Goal: Information Seeking & Learning: Learn about a topic

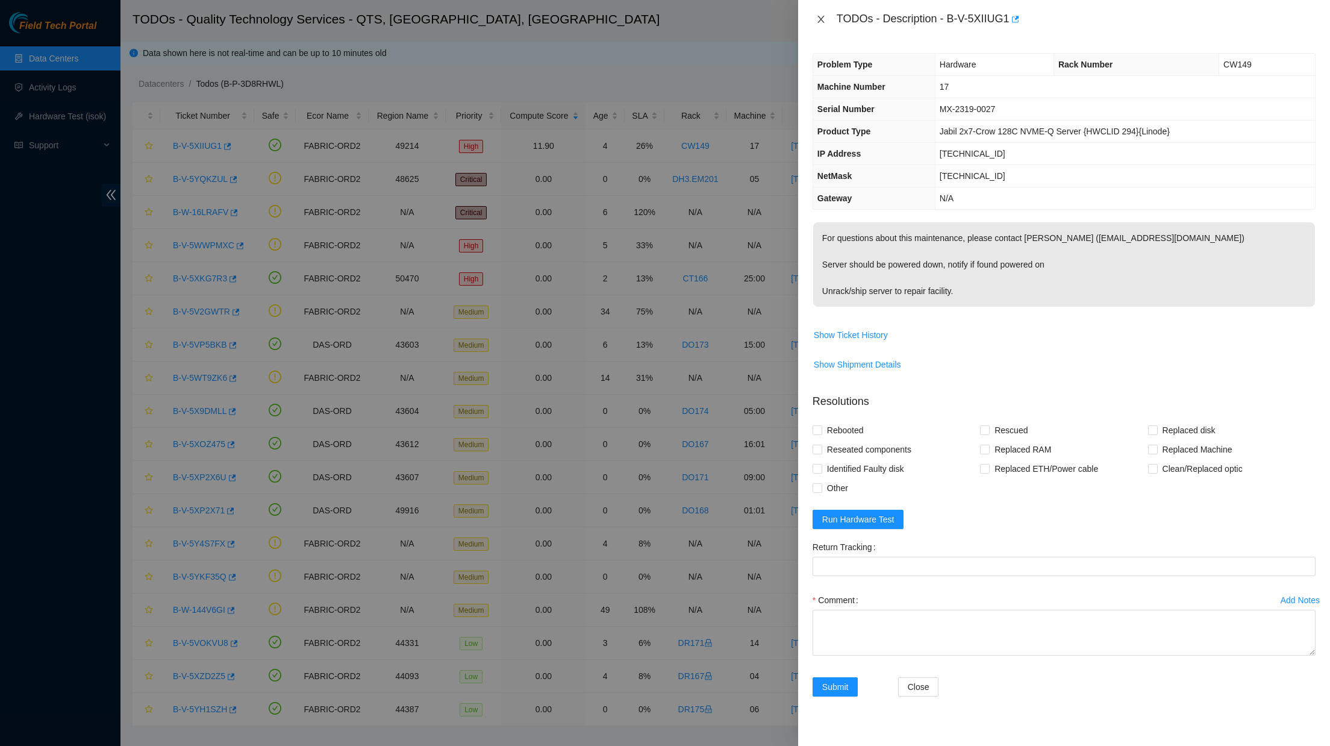
click at [817, 16] on icon "close" at bounding box center [821, 19] width 10 height 10
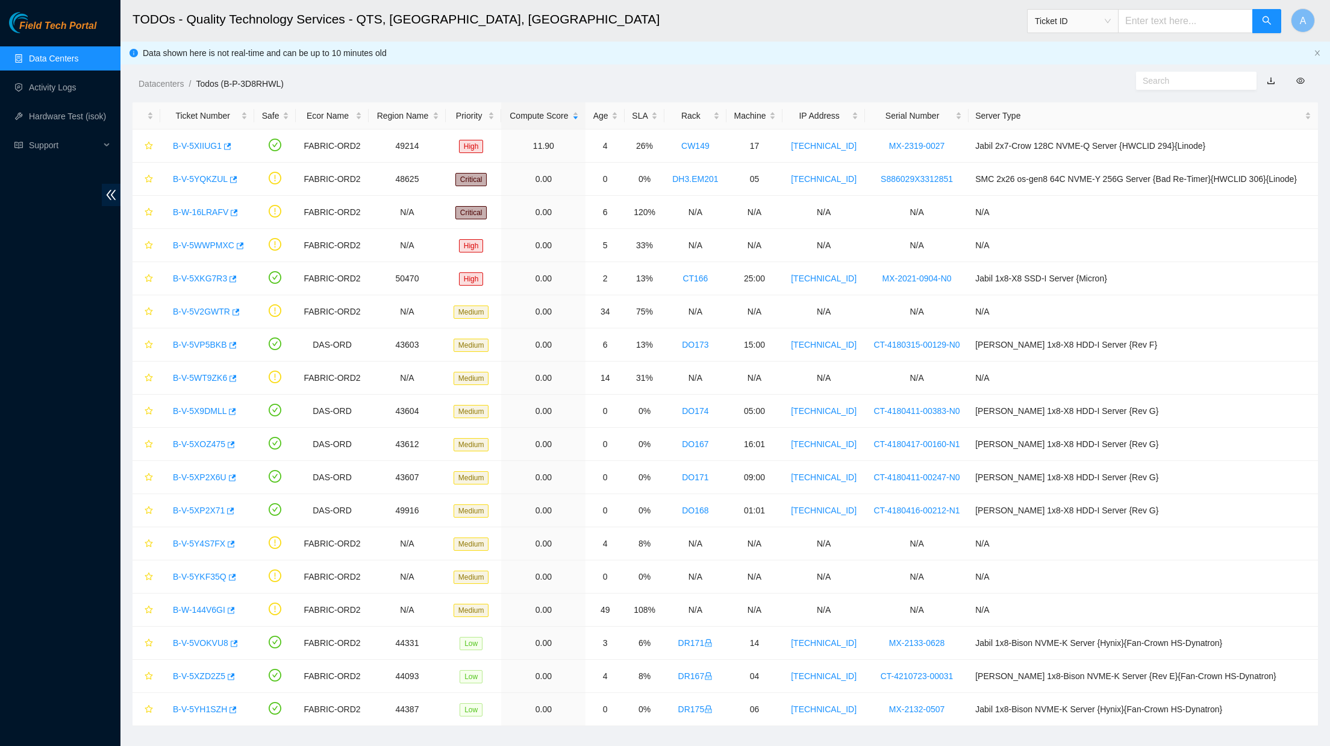
click at [58, 60] on link "Data Centers" at bounding box center [53, 59] width 49 height 10
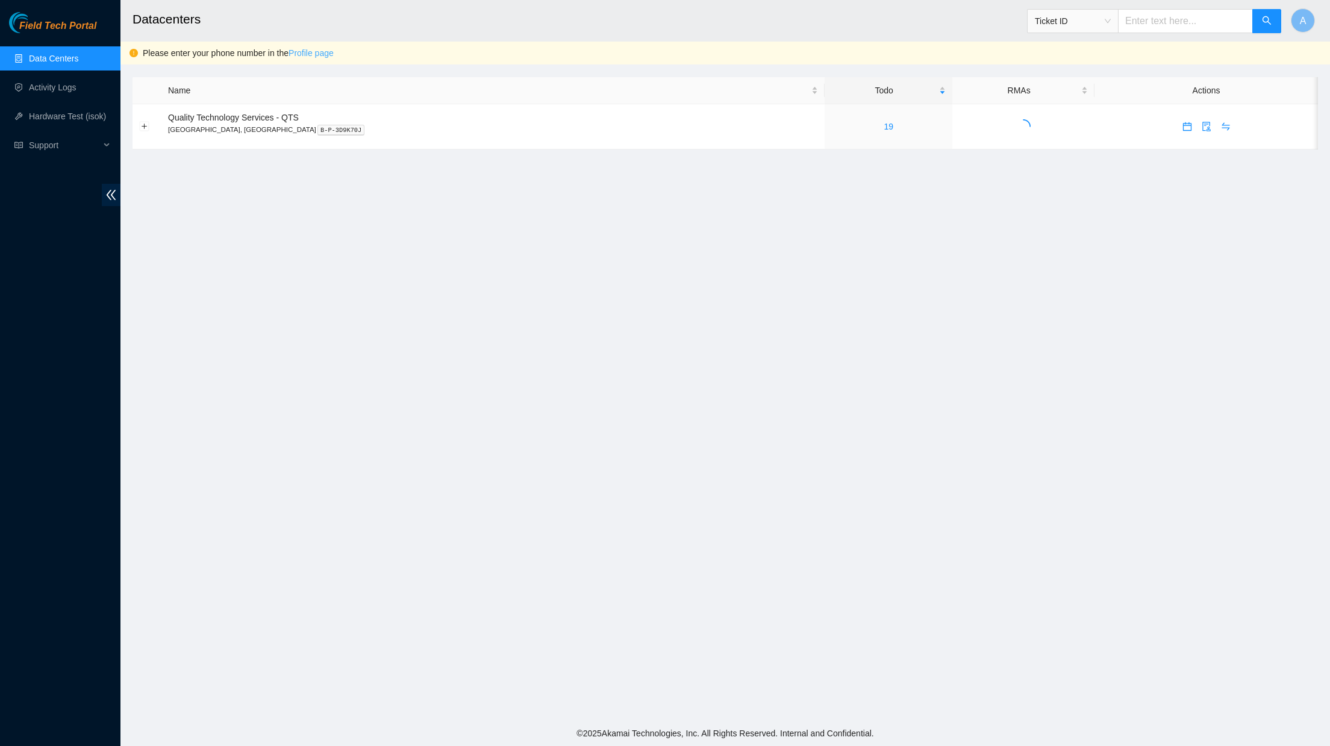
click at [327, 54] on link "Profile page" at bounding box center [311, 53] width 45 height 10
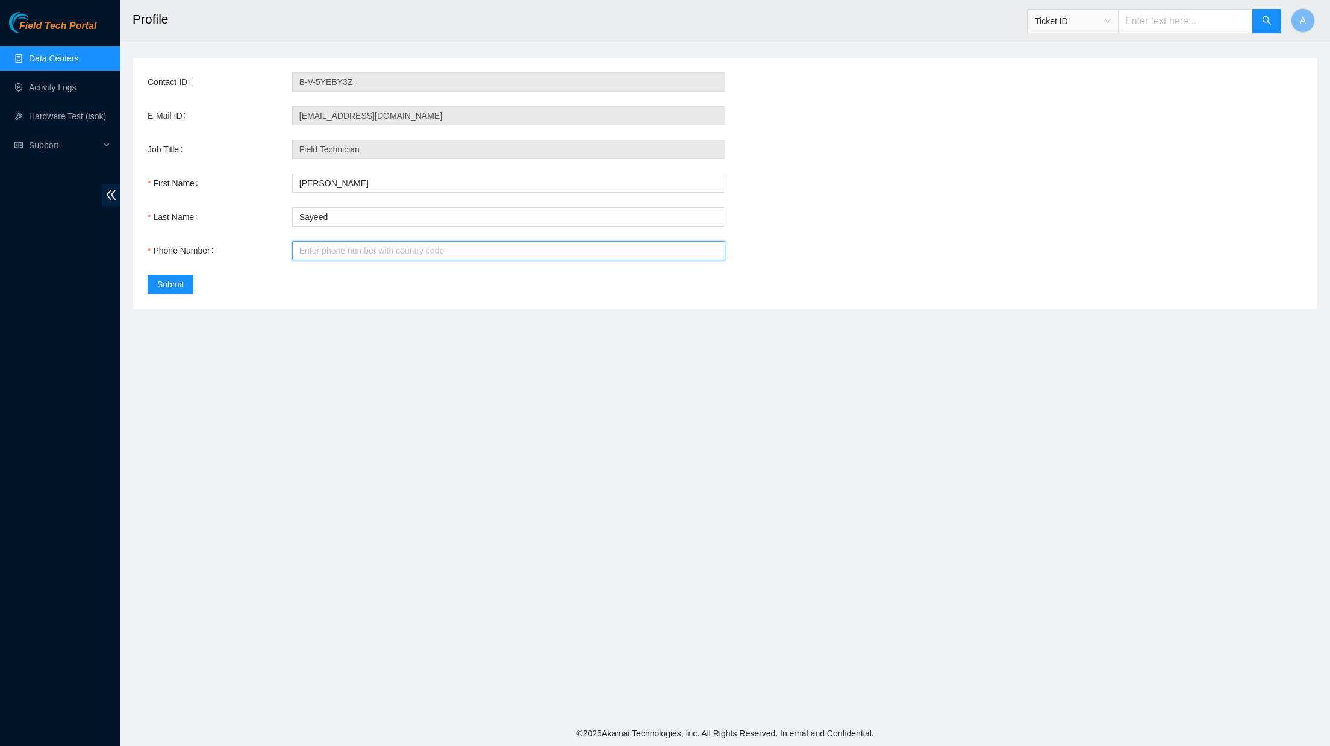
click at [316, 245] on input "Phone Number" at bounding box center [508, 250] width 433 height 19
click at [305, 249] on input "13126178022" at bounding box center [508, 250] width 433 height 19
click at [309, 255] on input "13126178022" at bounding box center [508, 250] width 433 height 19
click at [305, 255] on input "13126178022" at bounding box center [508, 250] width 433 height 19
click at [318, 244] on input "3126178022" at bounding box center [508, 250] width 433 height 19
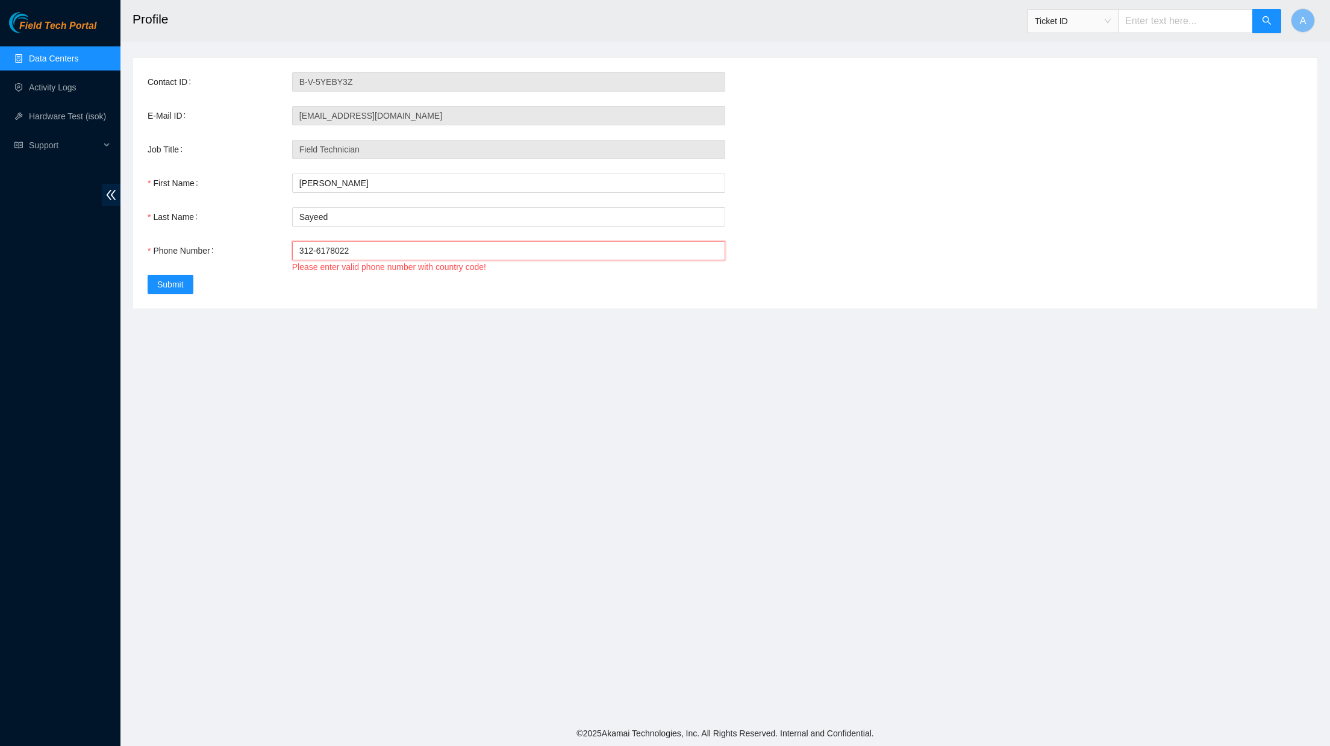
click at [333, 253] on input "312-6178022" at bounding box center [508, 250] width 433 height 19
click at [288, 331] on main "Profile Ticket ID A Contact ID B-V-5YEBY3Z E-Mail ID ash.sayeed@b-612.com Job T…" at bounding box center [726, 360] width 1210 height 721
click at [297, 254] on input "312-617-8022" at bounding box center [508, 250] width 433 height 19
click at [422, 243] on input "1-312-617-8022" at bounding box center [508, 250] width 433 height 19
type input "1-312-617-8022"
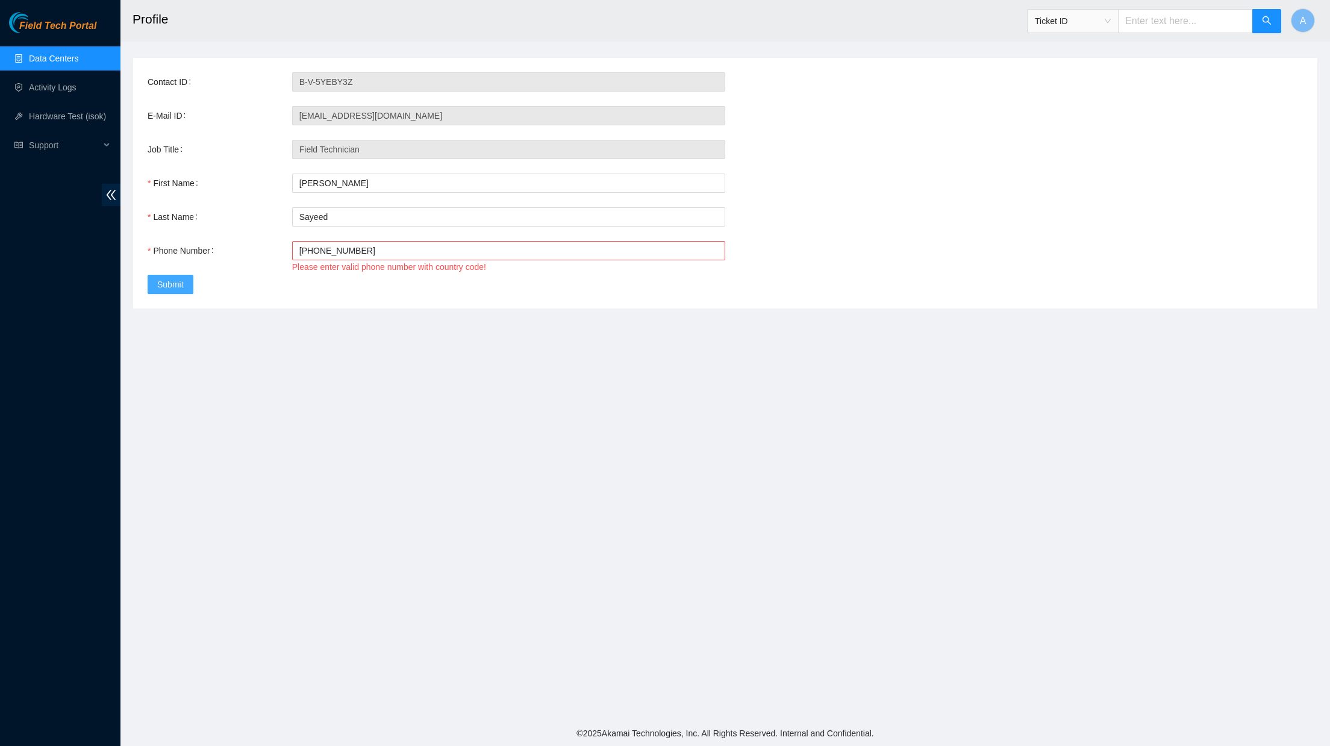
click at [186, 287] on button "Submit" at bounding box center [171, 284] width 46 height 19
click at [309, 252] on input "1-312-617-8022" at bounding box center [508, 250] width 433 height 19
click at [301, 251] on input "1-312-617-8022" at bounding box center [508, 250] width 433 height 19
click at [67, 92] on link "Activity Logs" at bounding box center [53, 88] width 48 height 10
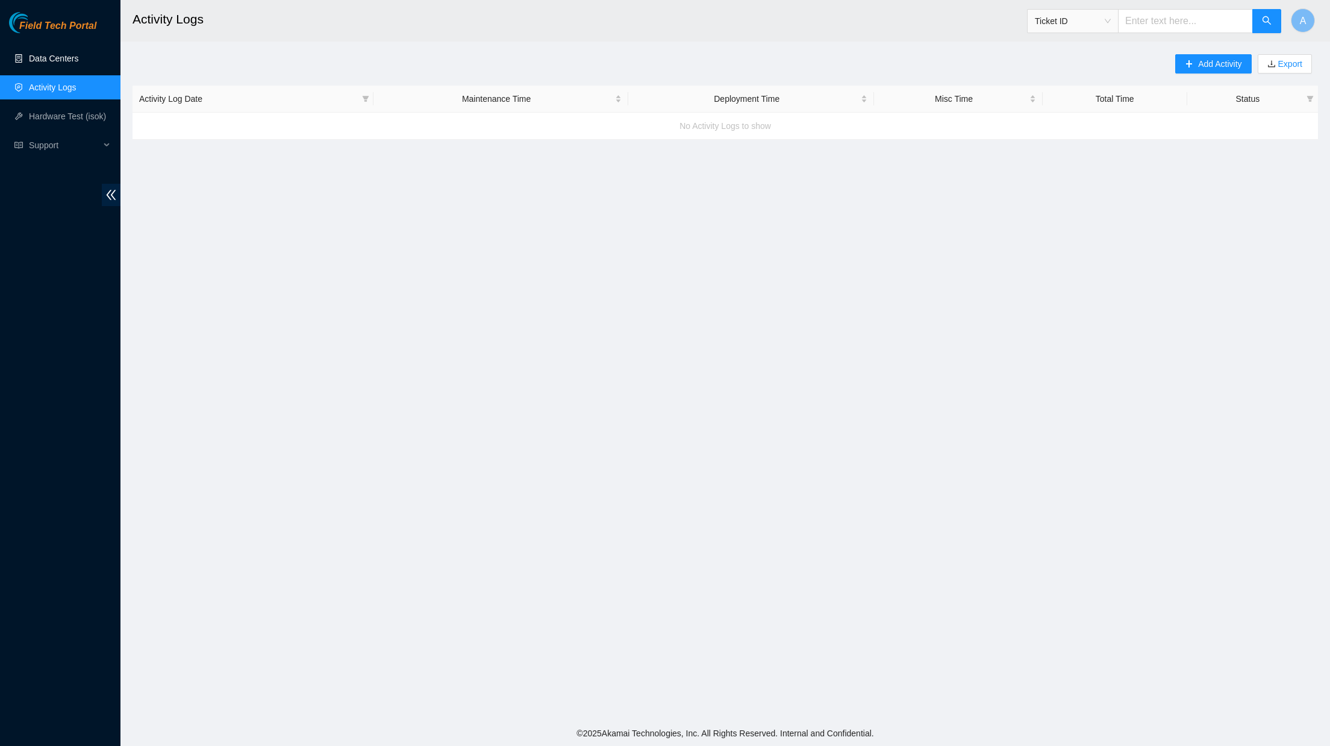
click at [67, 54] on link "Data Centers" at bounding box center [53, 59] width 49 height 10
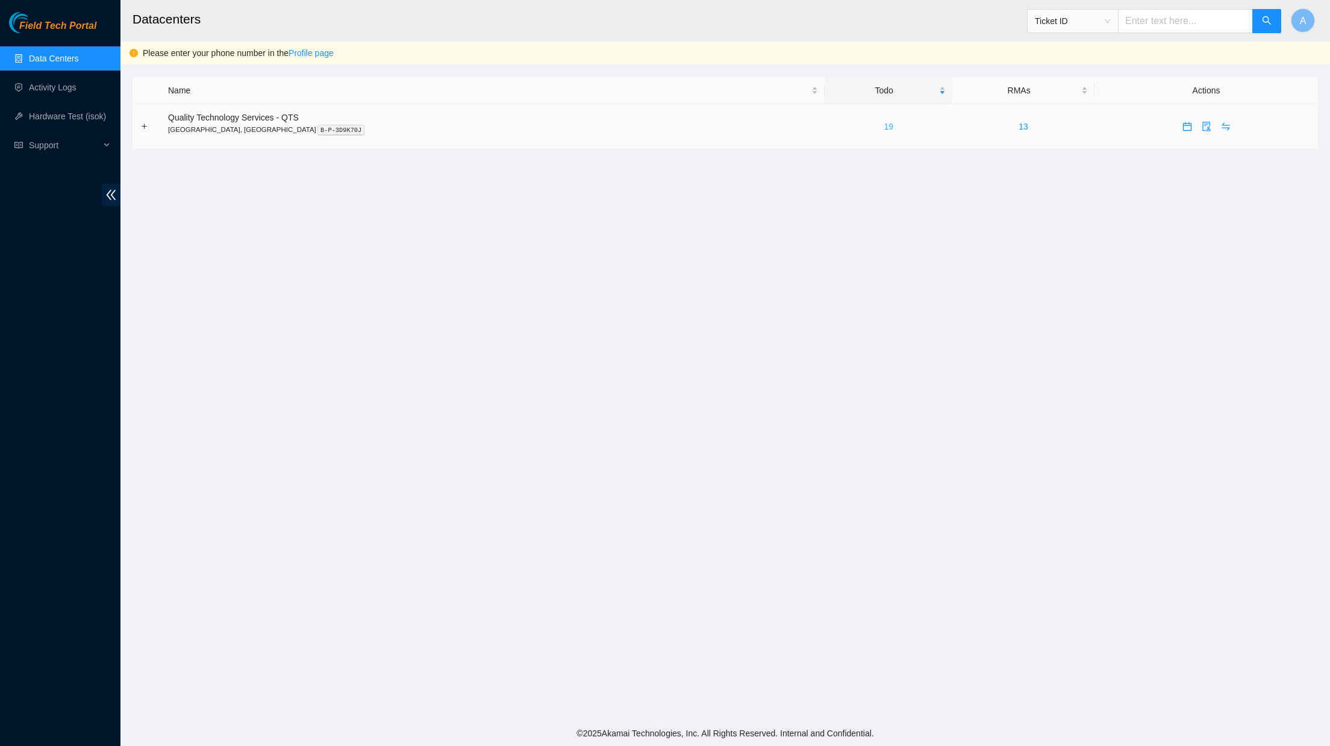
click at [884, 124] on link "19" at bounding box center [889, 127] width 10 height 10
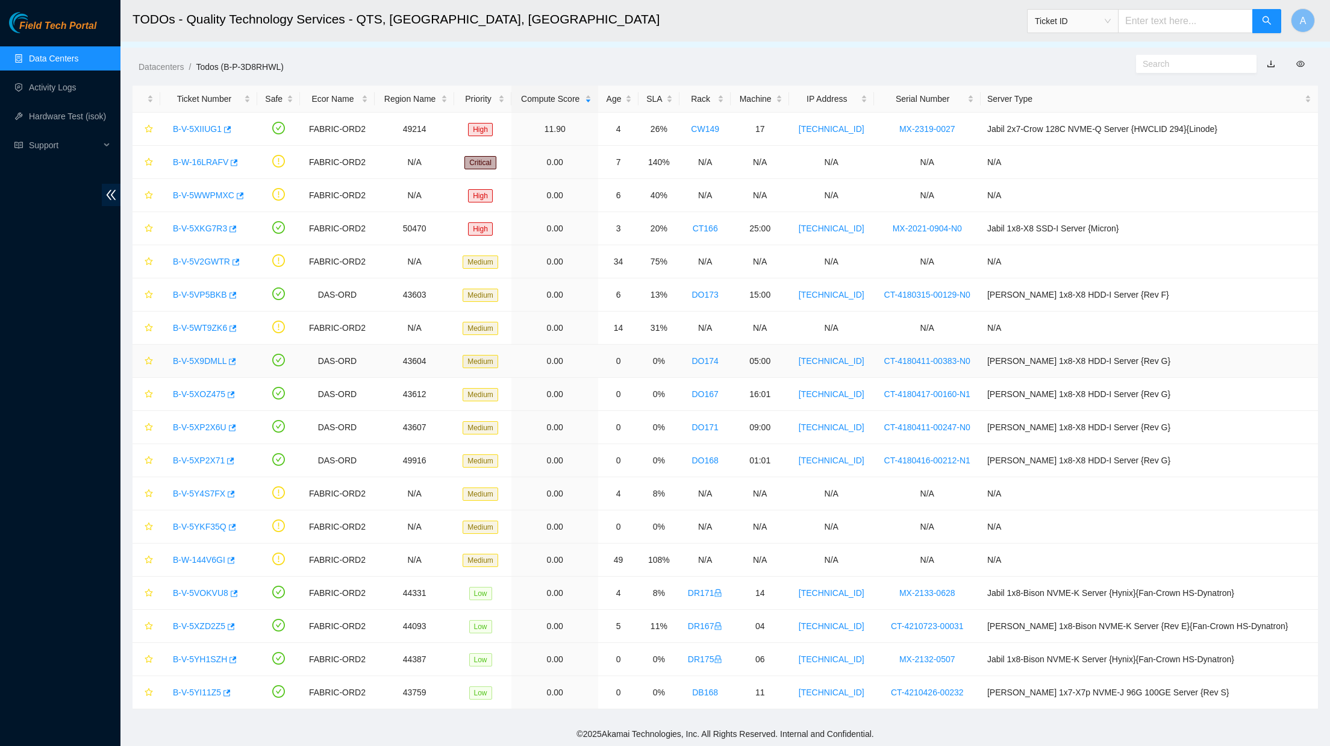
scroll to position [17, 0]
click at [624, 96] on div "Age" at bounding box center [618, 98] width 27 height 13
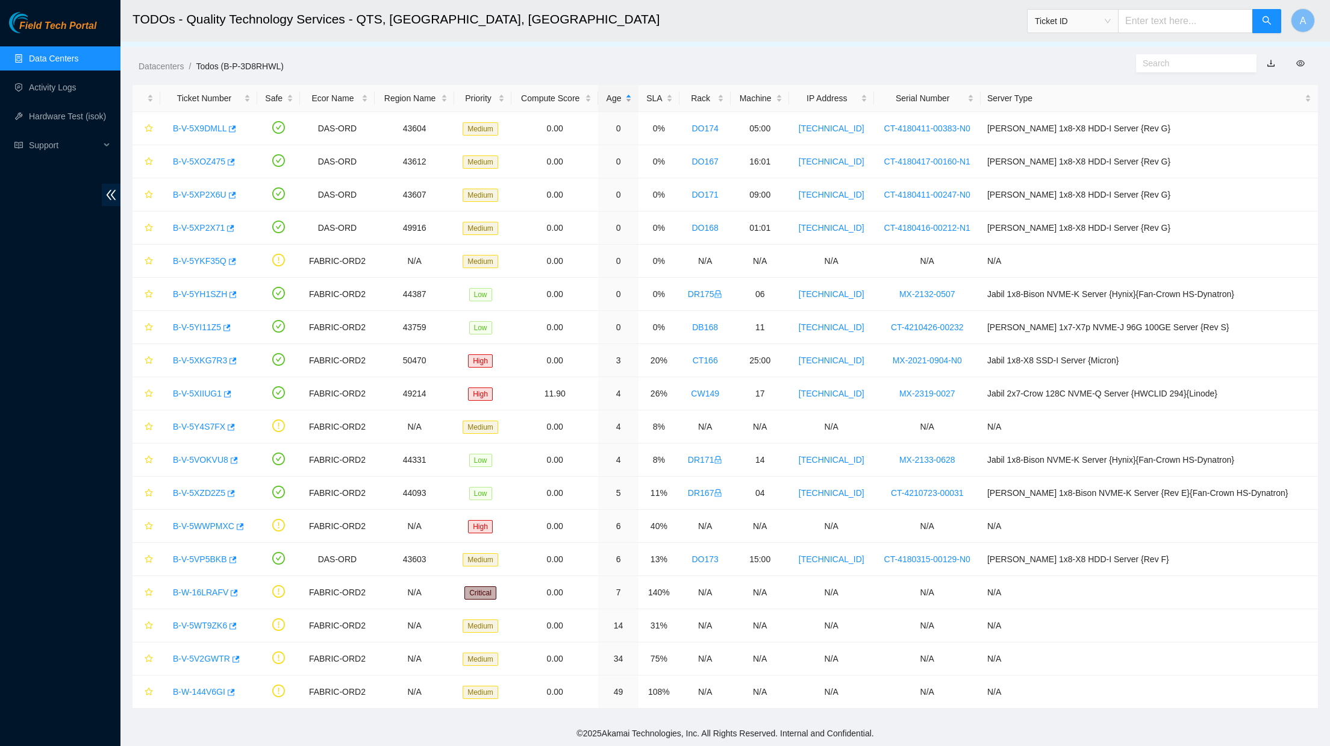
click at [213, 129] on link "B-V-5X9DMLL" at bounding box center [200, 129] width 54 height 10
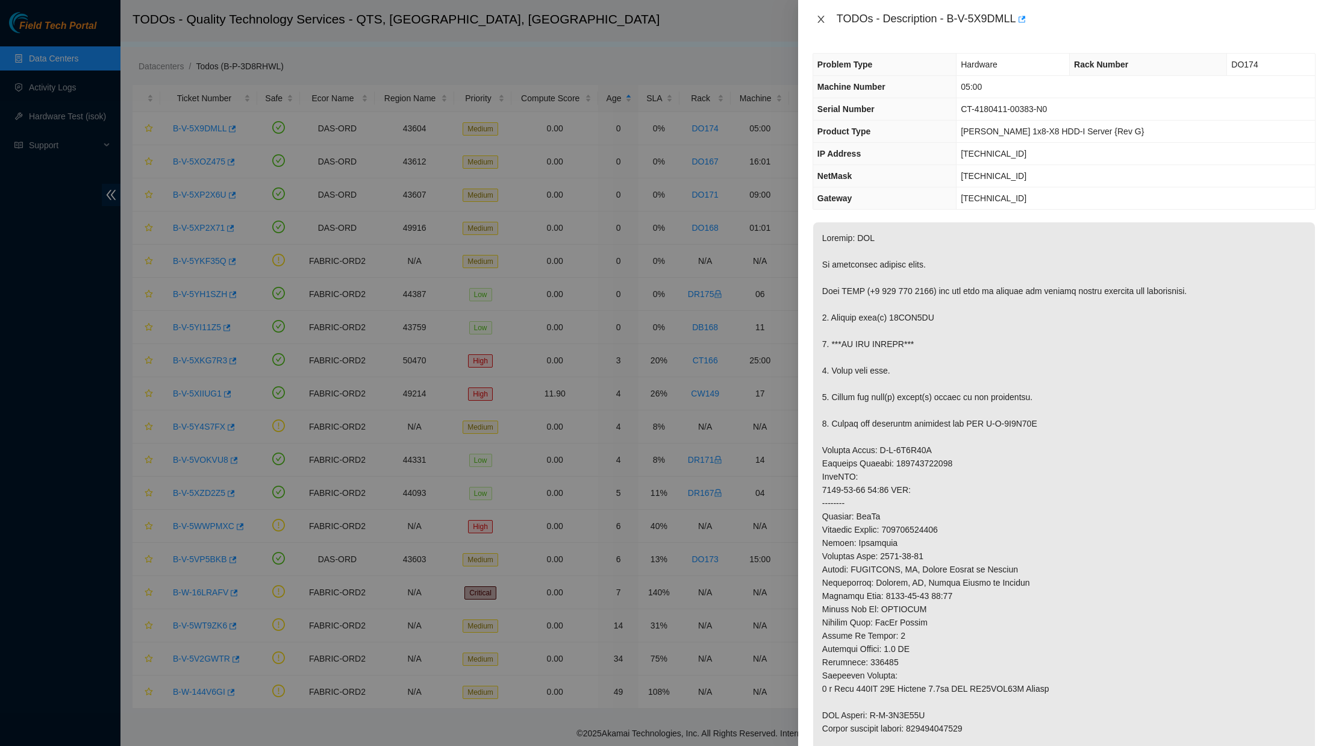
click at [819, 21] on icon "close" at bounding box center [821, 19] width 7 height 7
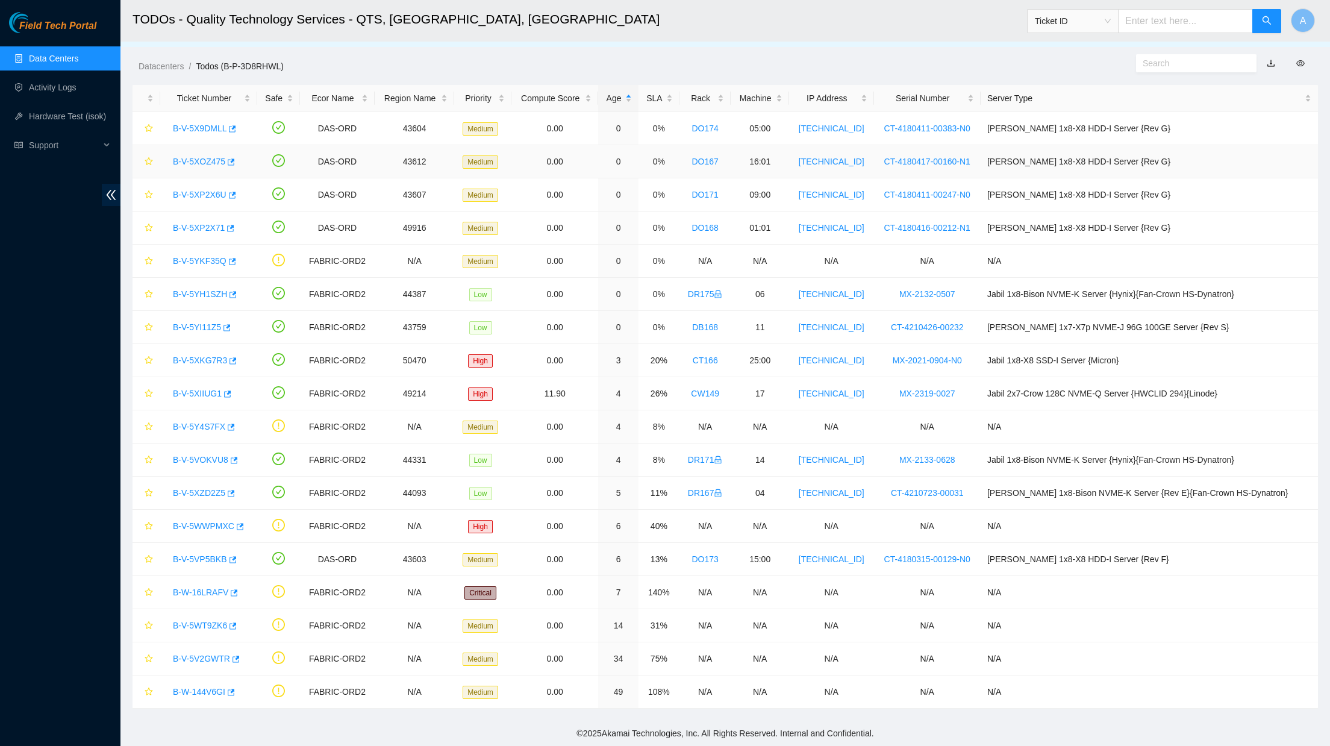
click at [190, 160] on link "B-V-5XOZ475" at bounding box center [199, 162] width 52 height 10
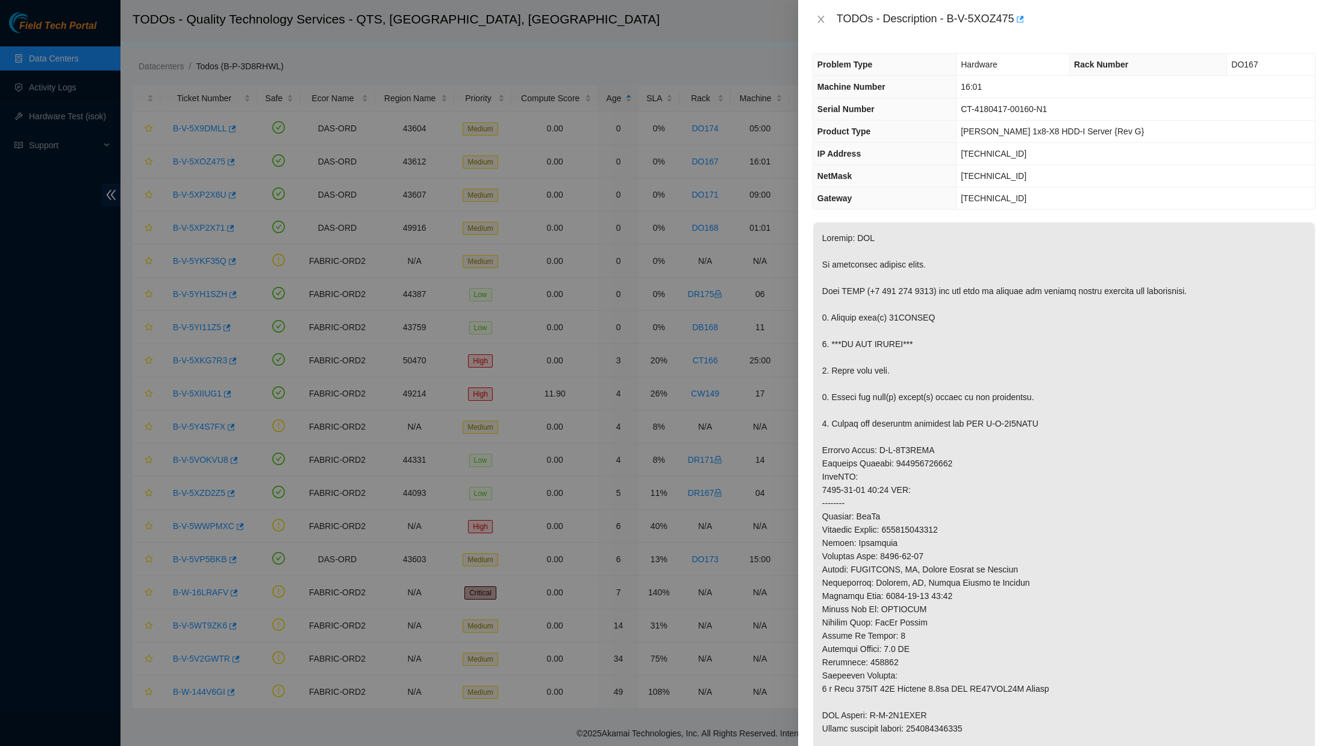
click at [817, 12] on div "TODOs - Description - B-V-5XOZ475" at bounding box center [1064, 19] width 503 height 19
click at [817, 16] on icon "close" at bounding box center [821, 19] width 10 height 10
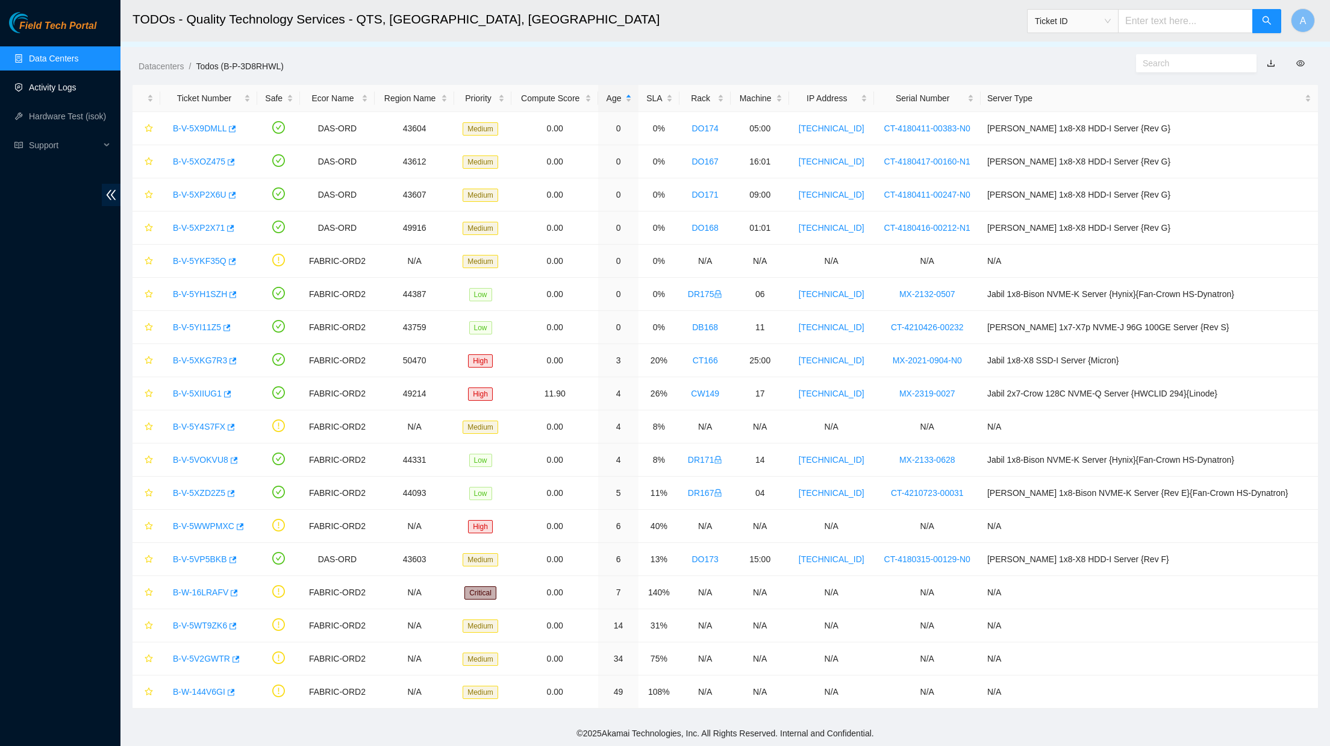
click at [37, 86] on link "Activity Logs" at bounding box center [53, 88] width 48 height 10
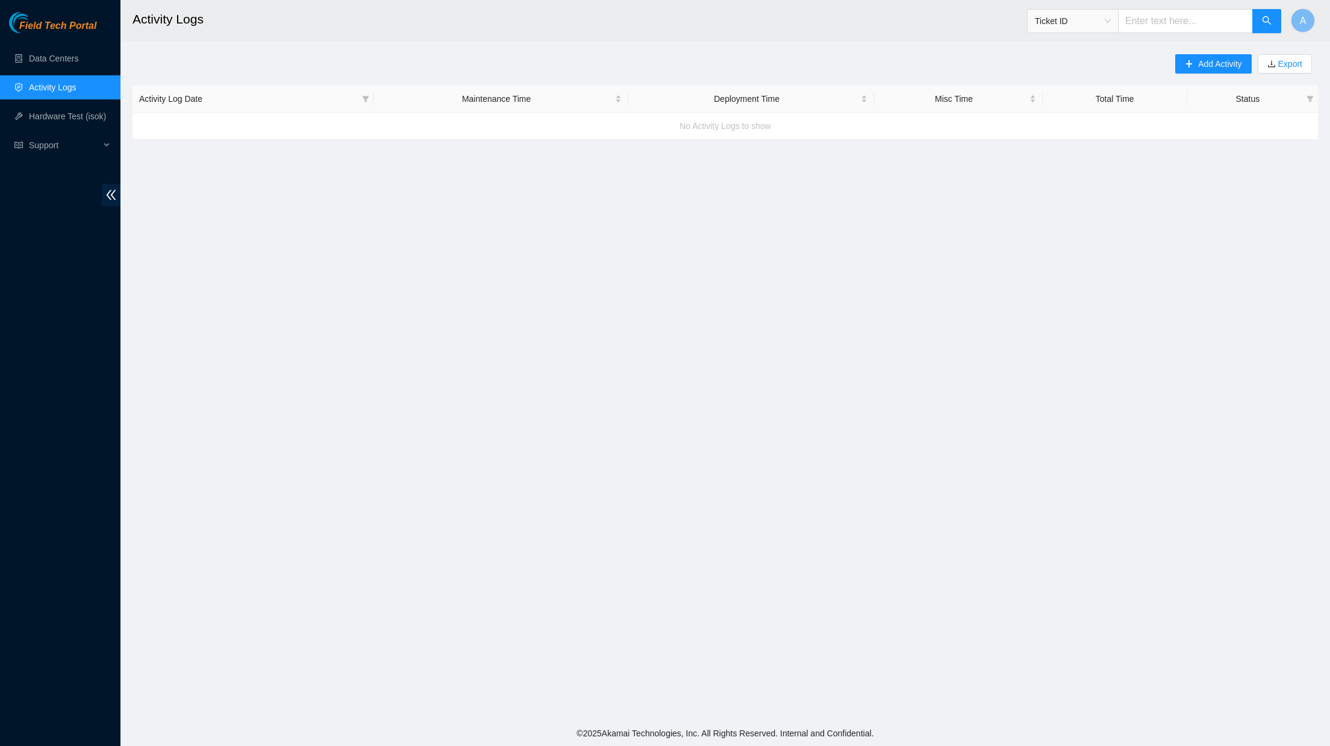
click at [46, 71] on ul "Data Centers Activity Logs Hardware Test (isok) Support" at bounding box center [60, 102] width 121 height 116
click at [54, 63] on link "Data Centers" at bounding box center [53, 59] width 49 height 10
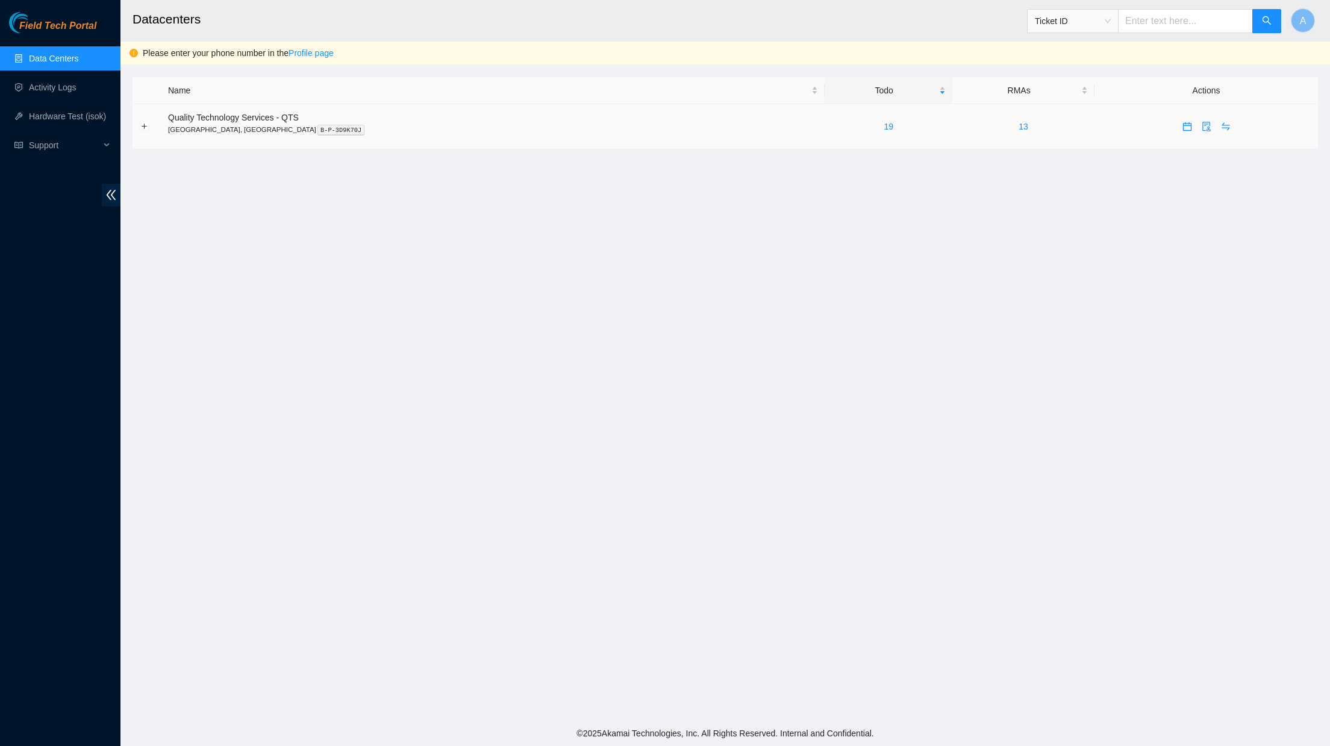
click at [975, 129] on td "13" at bounding box center [1024, 126] width 142 height 45
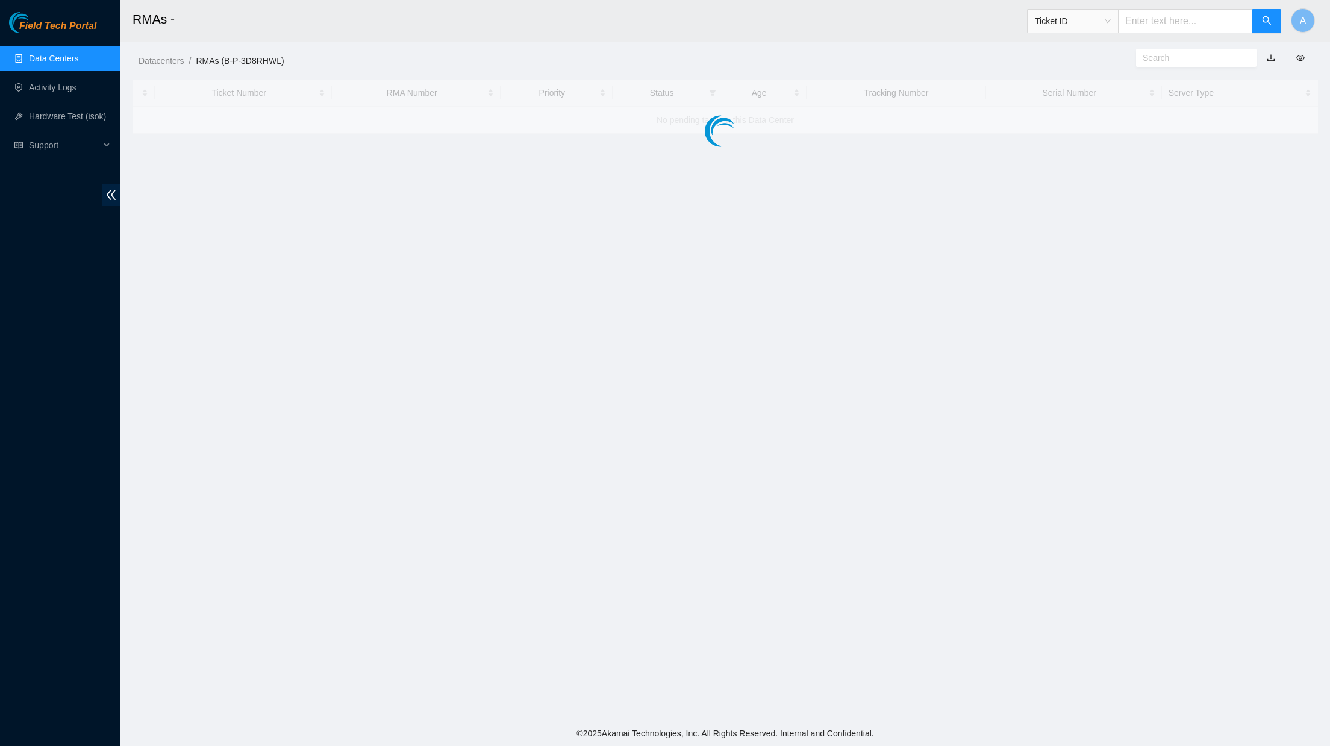
click at [967, 127] on div at bounding box center [726, 107] width 1186 height 54
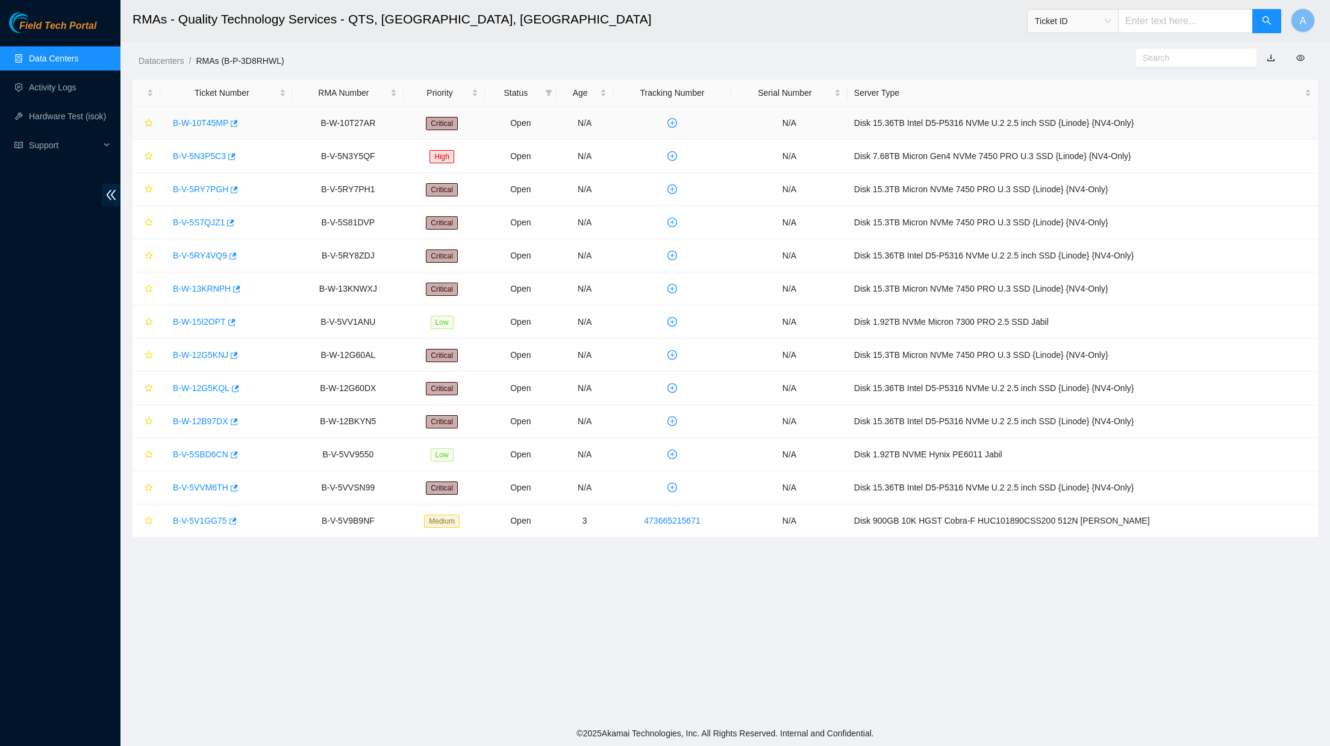
click at [204, 118] on link "B-W-10T45MP" at bounding box center [200, 123] width 55 height 10
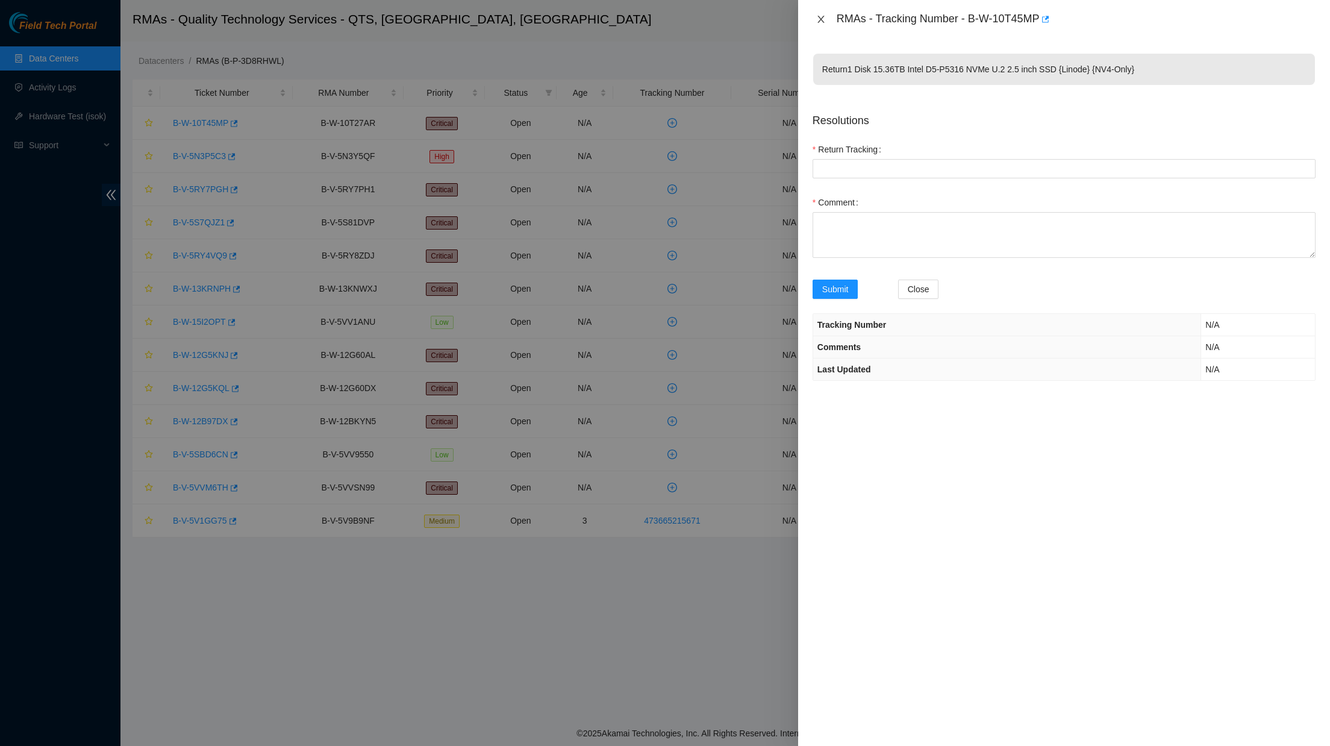
click at [819, 20] on icon "close" at bounding box center [821, 19] width 10 height 10
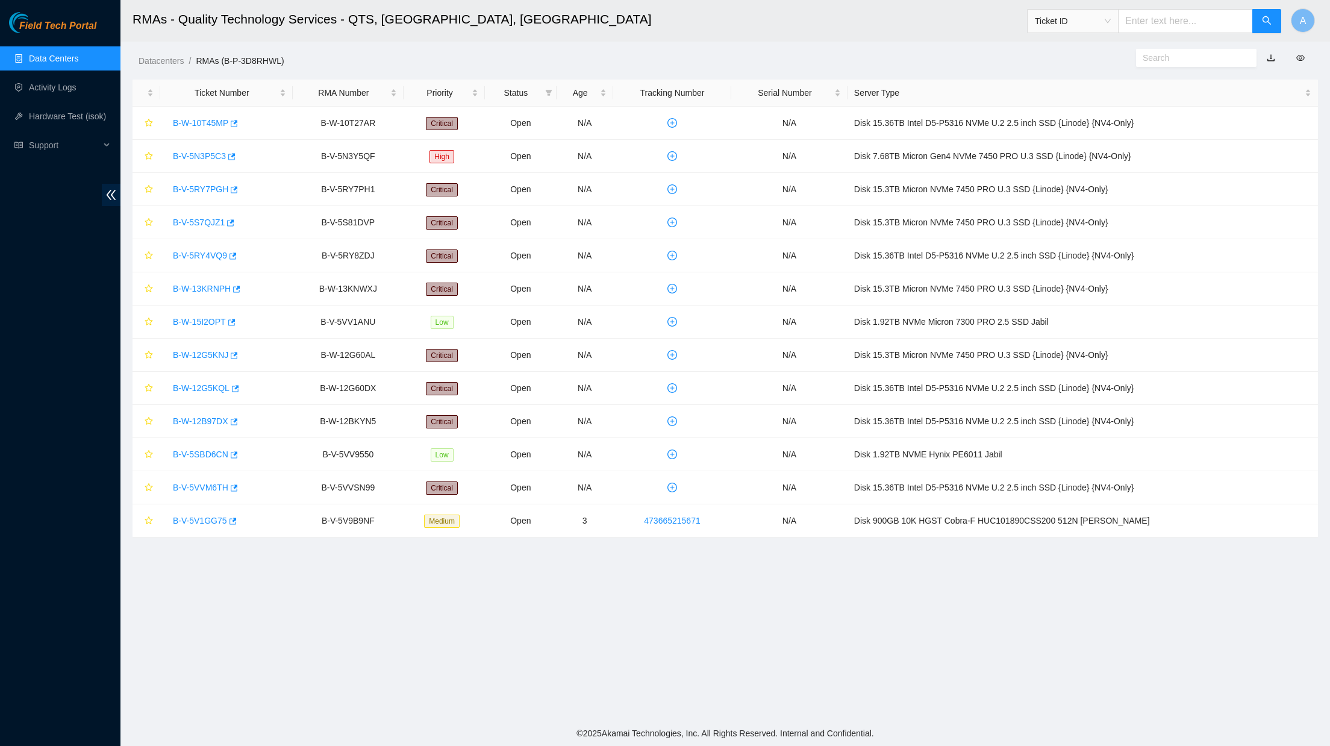
click at [74, 61] on link "Data Centers" at bounding box center [53, 59] width 49 height 10
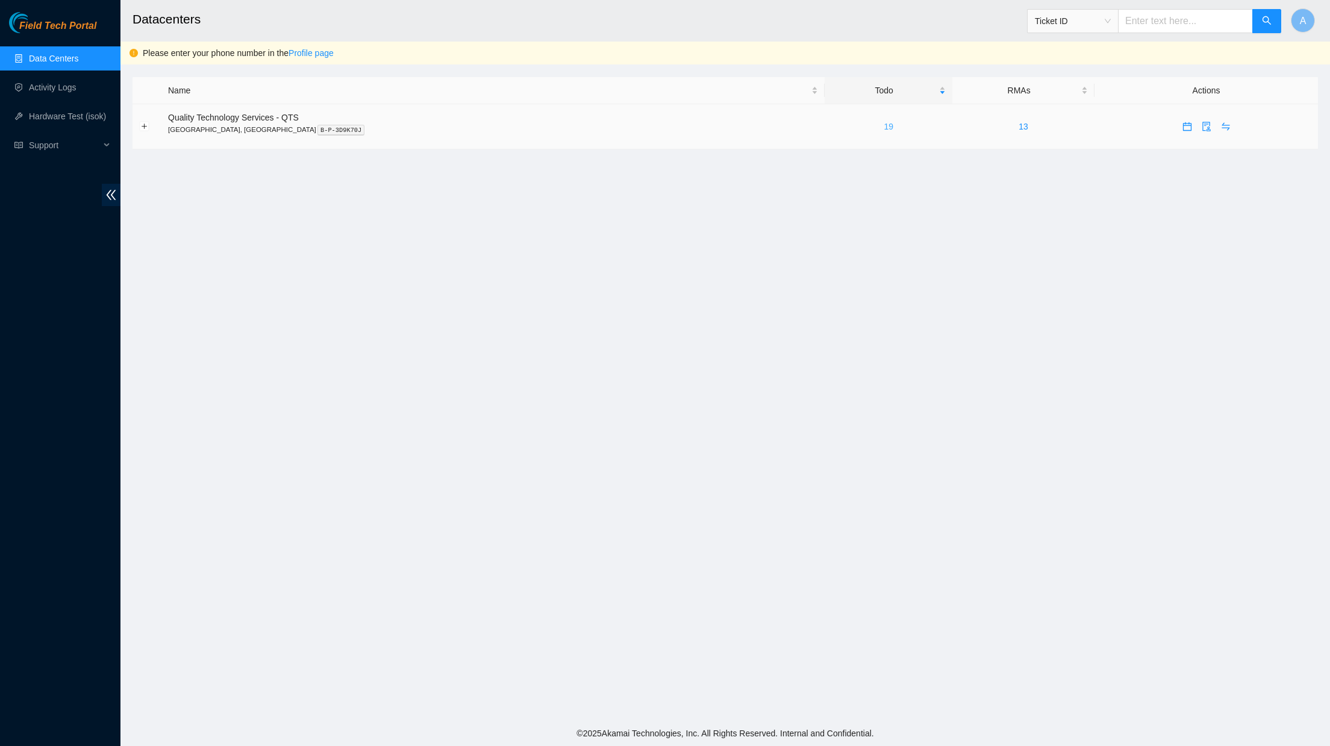
click at [884, 125] on link "19" at bounding box center [889, 127] width 10 height 10
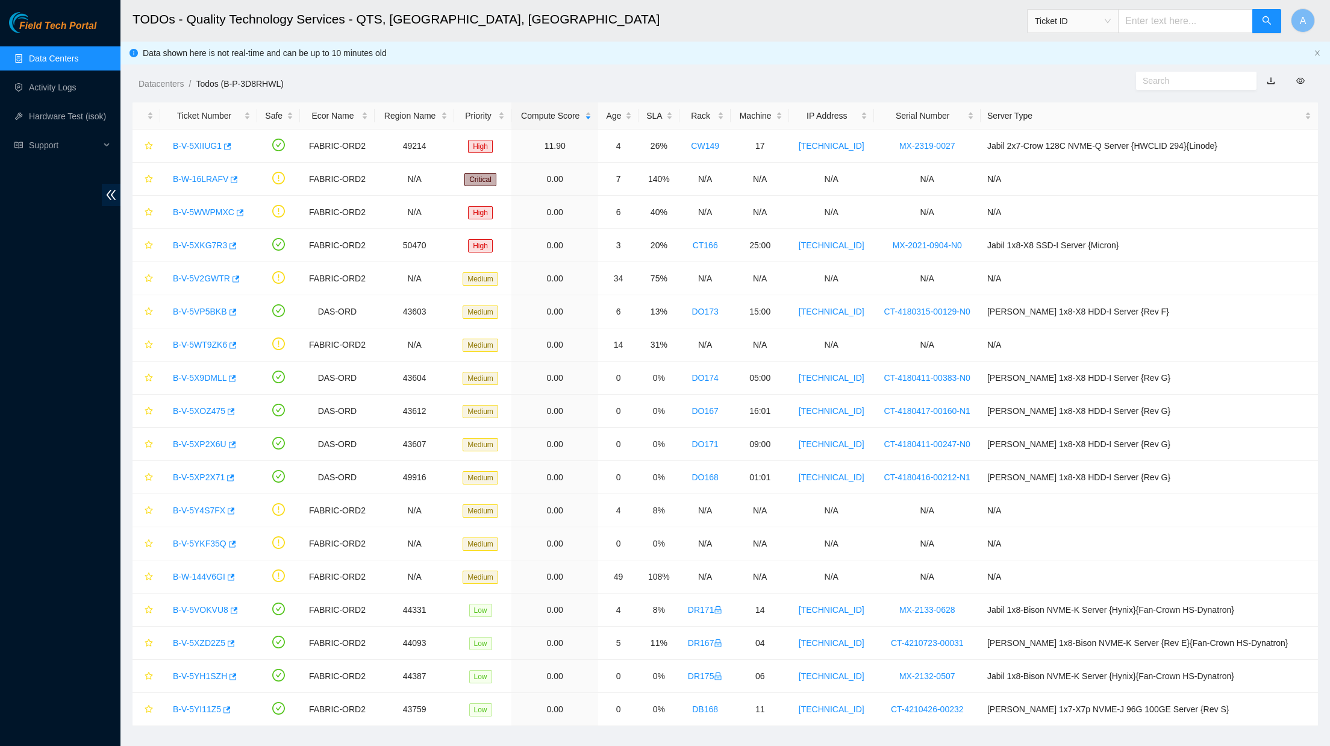
click at [75, 25] on span "Field Tech Portal" at bounding box center [57, 25] width 77 height 11
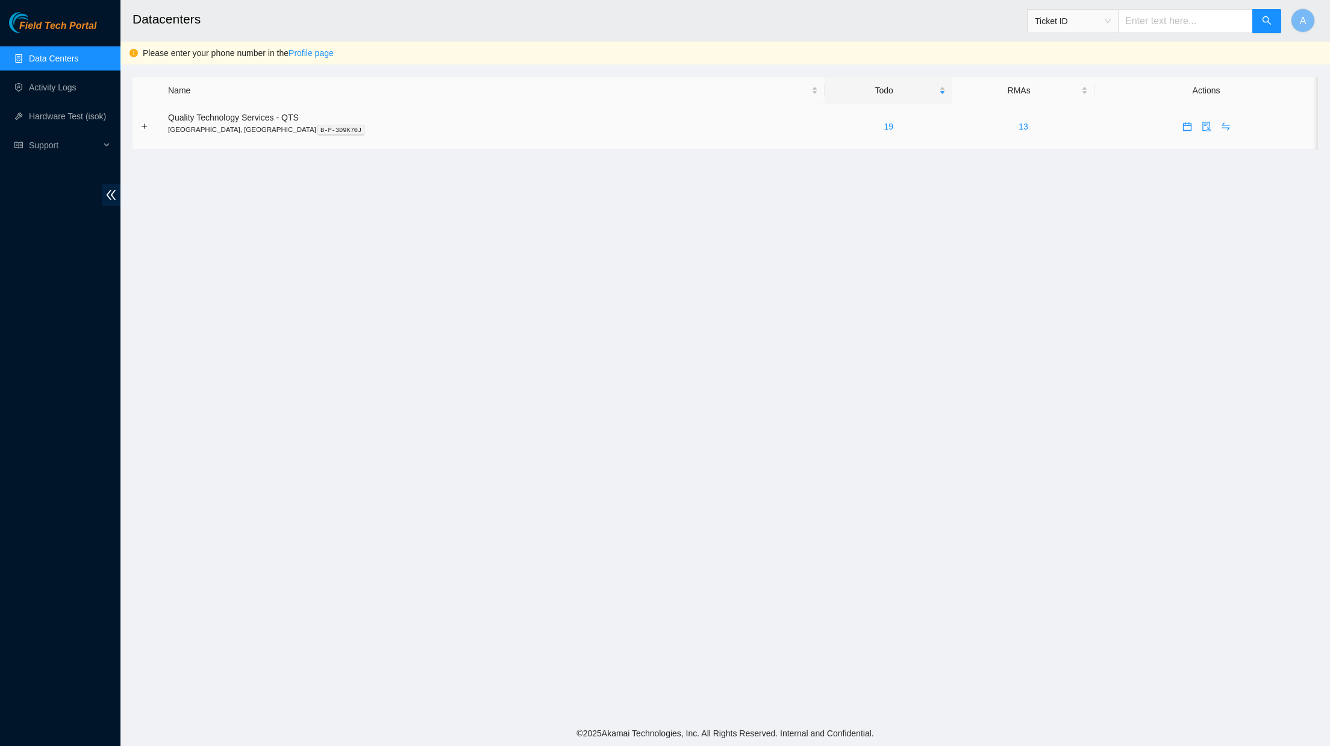
click at [457, 136] on td "Quality Technology Services - QTS [GEOGRAPHIC_DATA], [GEOGRAPHIC_DATA] B-P-3D9K…" at bounding box center [492, 126] width 663 height 45
click at [1327, 199] on main "Datacenters Ticket ID A Please enter your phone number in the Profile page Name…" at bounding box center [726, 360] width 1210 height 721
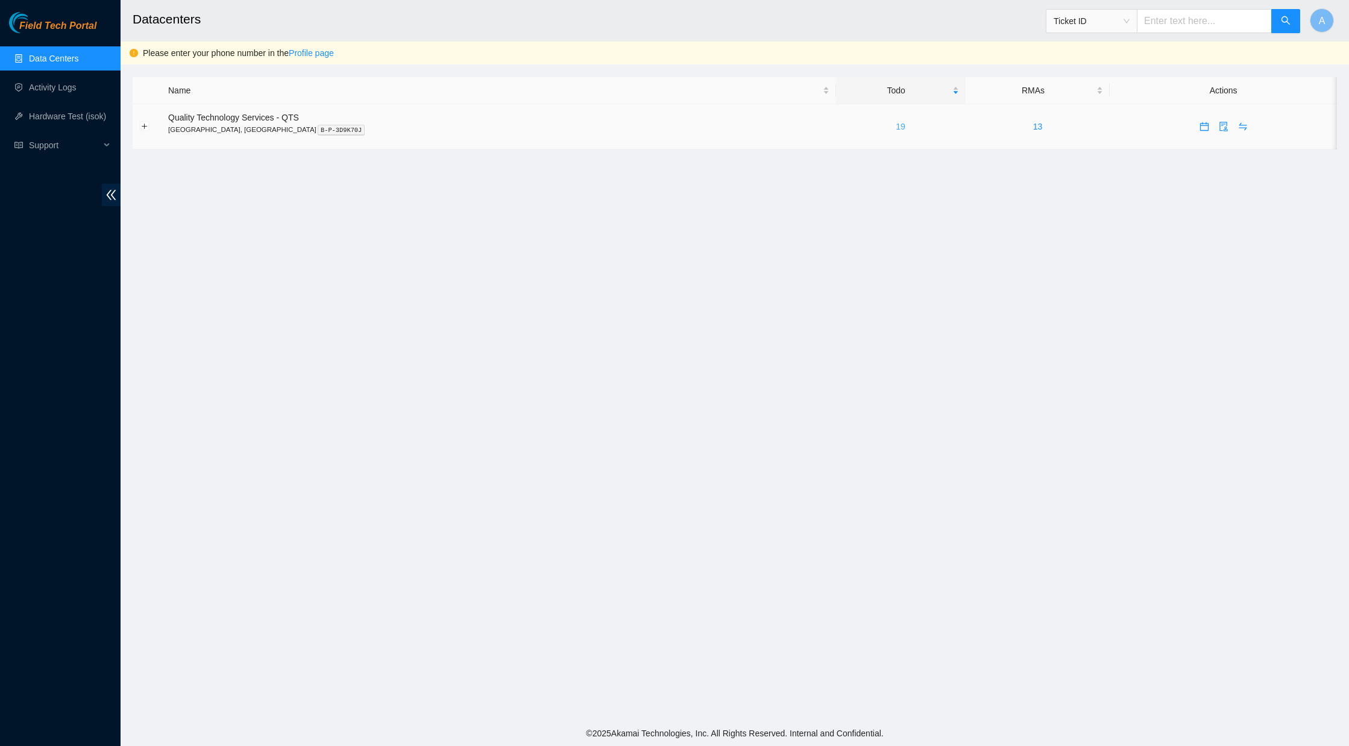
click at [895, 122] on link "19" at bounding box center [900, 127] width 10 height 10
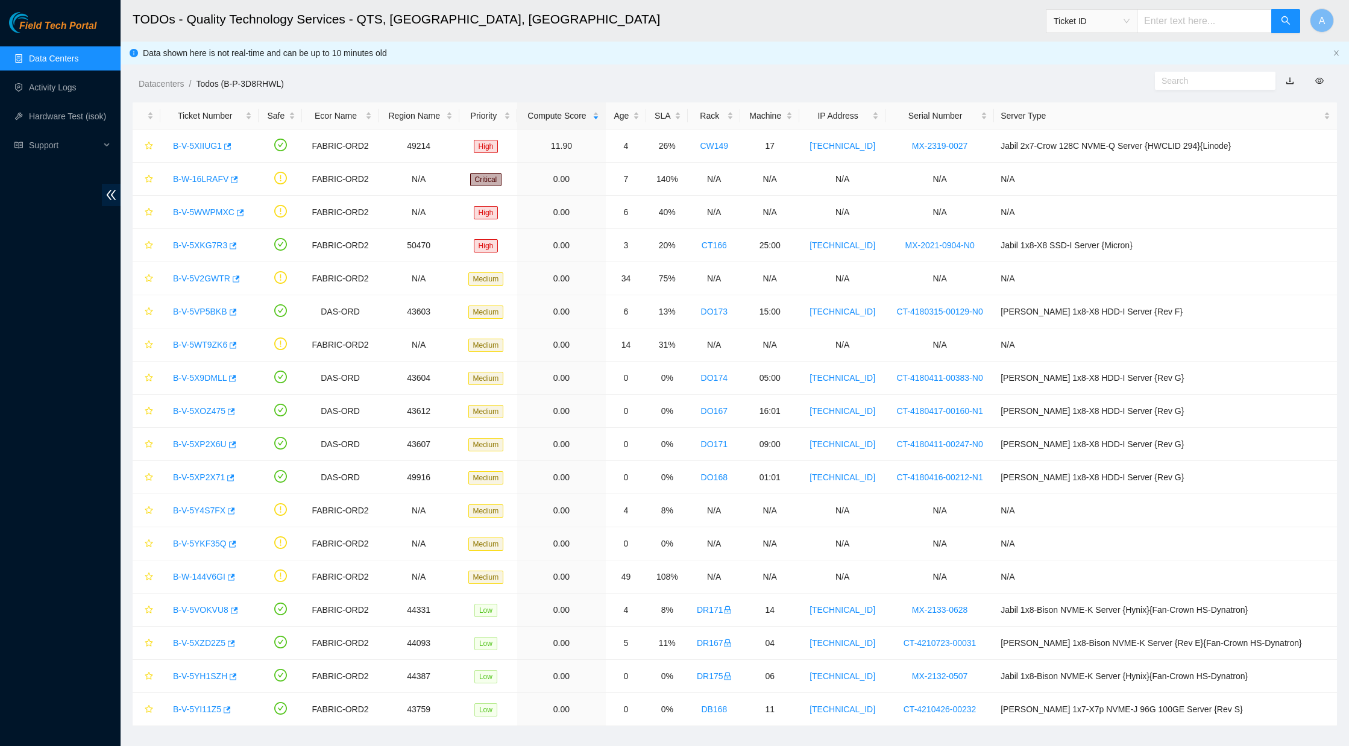
click at [53, 60] on link "Data Centers" at bounding box center [53, 59] width 49 height 10
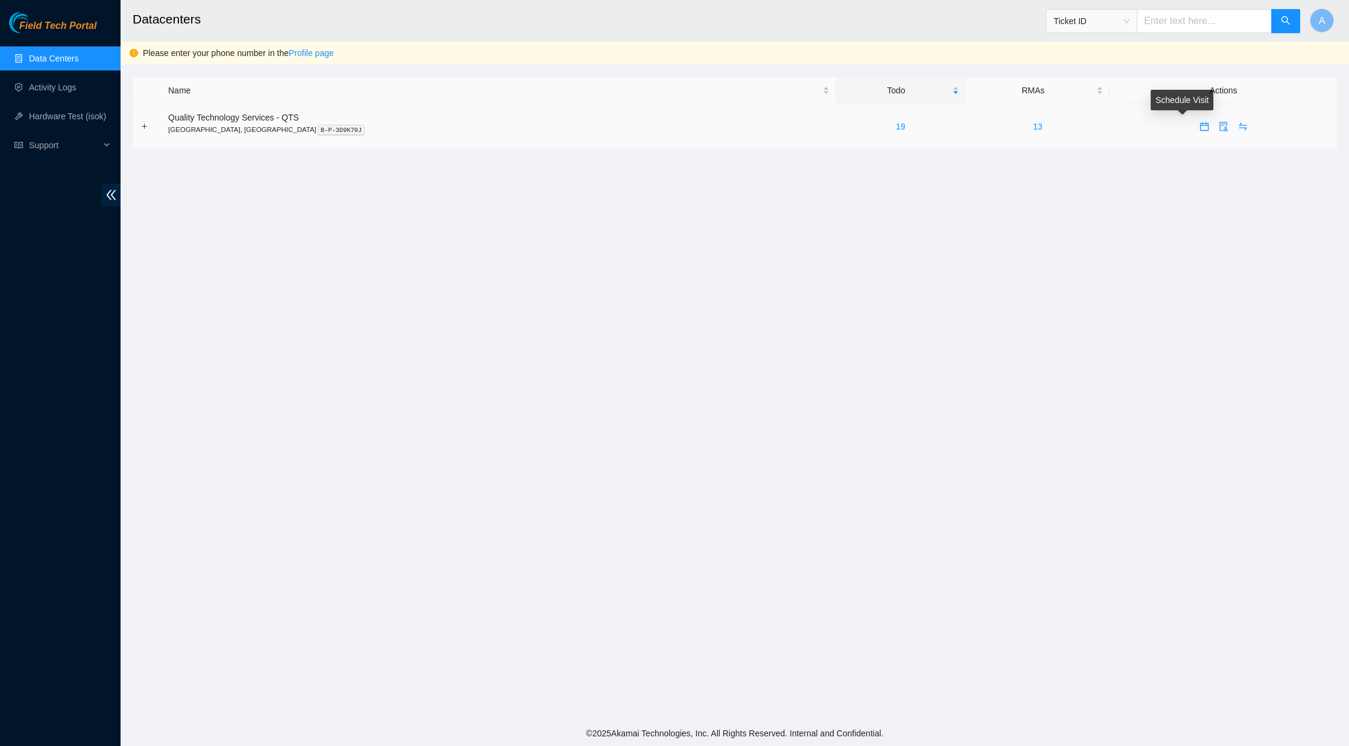
click at [1194, 131] on button "button" at bounding box center [1203, 126] width 19 height 19
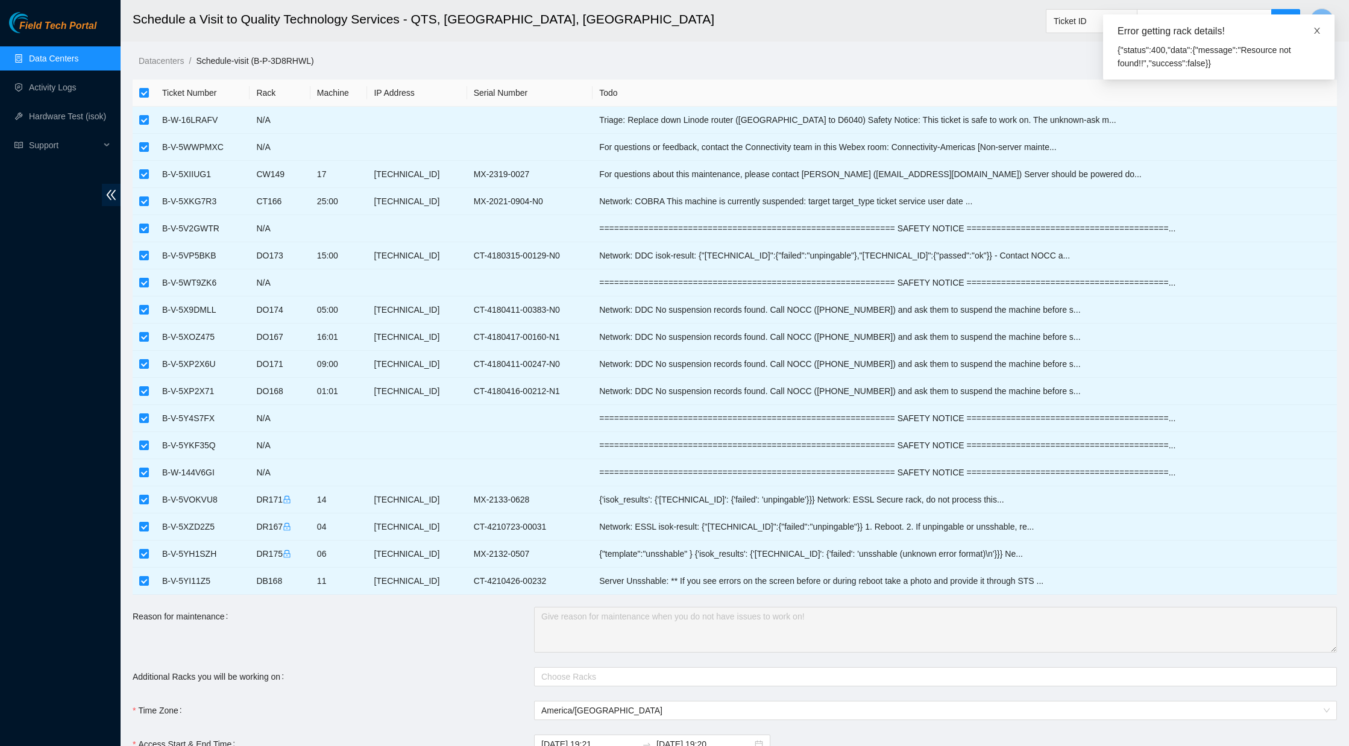
click at [1320, 35] on span at bounding box center [1316, 31] width 8 height 10
click at [56, 54] on link "Data Centers" at bounding box center [53, 59] width 49 height 10
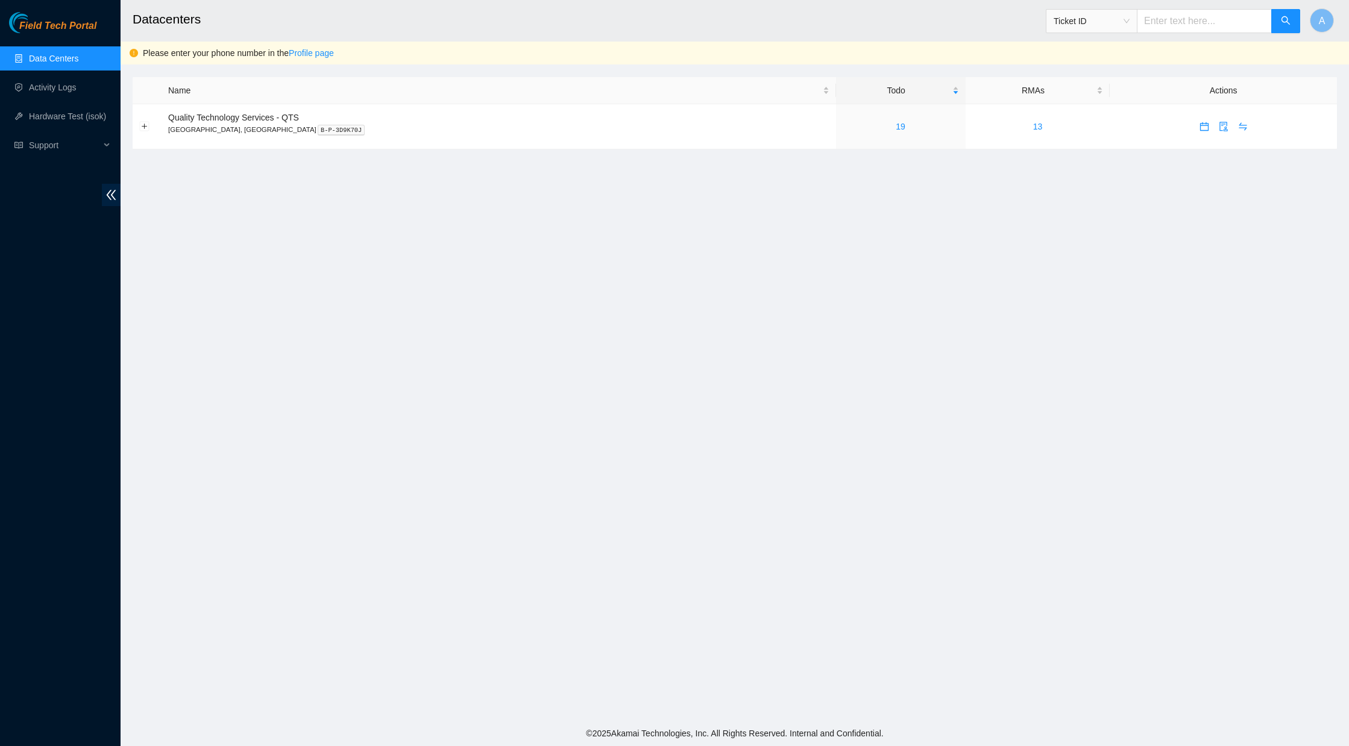
click at [56, 24] on span "Field Tech Portal" at bounding box center [57, 25] width 77 height 11
click at [895, 125] on link "19" at bounding box center [900, 127] width 10 height 10
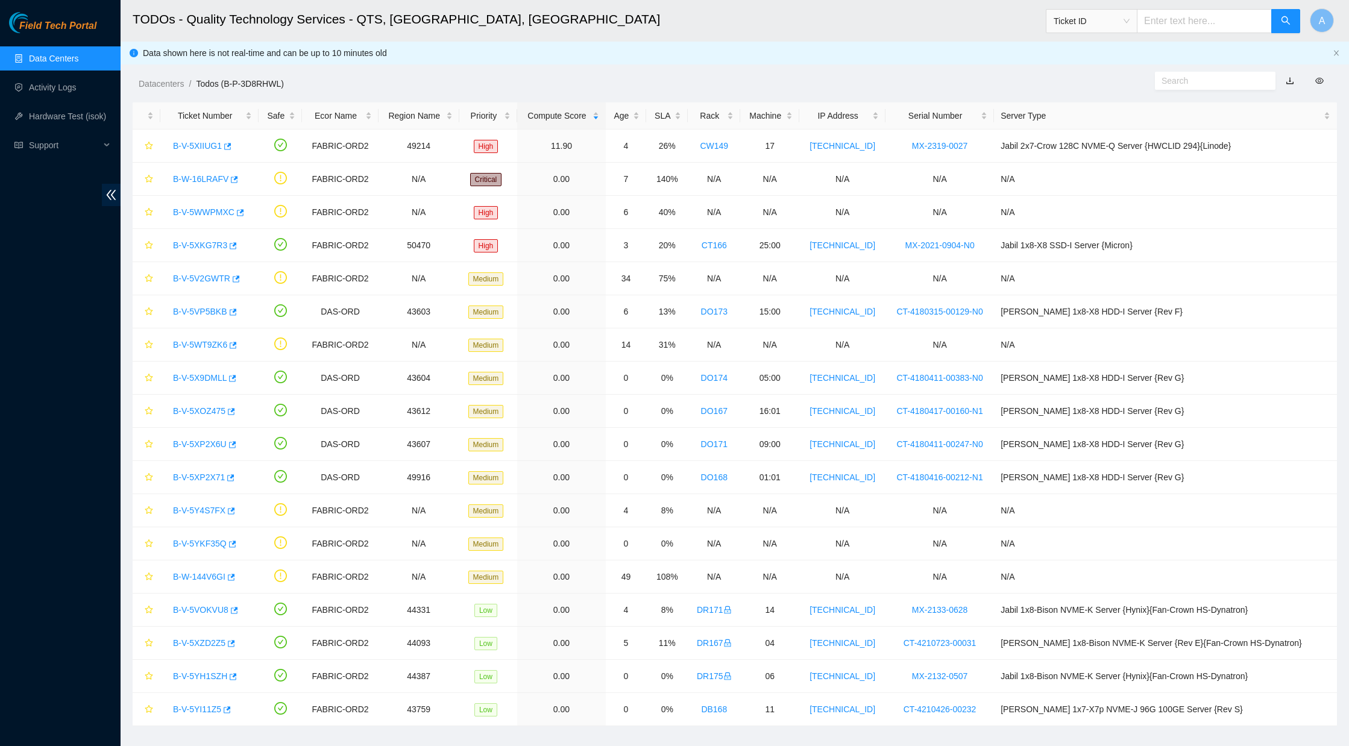
click at [52, 59] on link "Data Centers" at bounding box center [53, 59] width 49 height 10
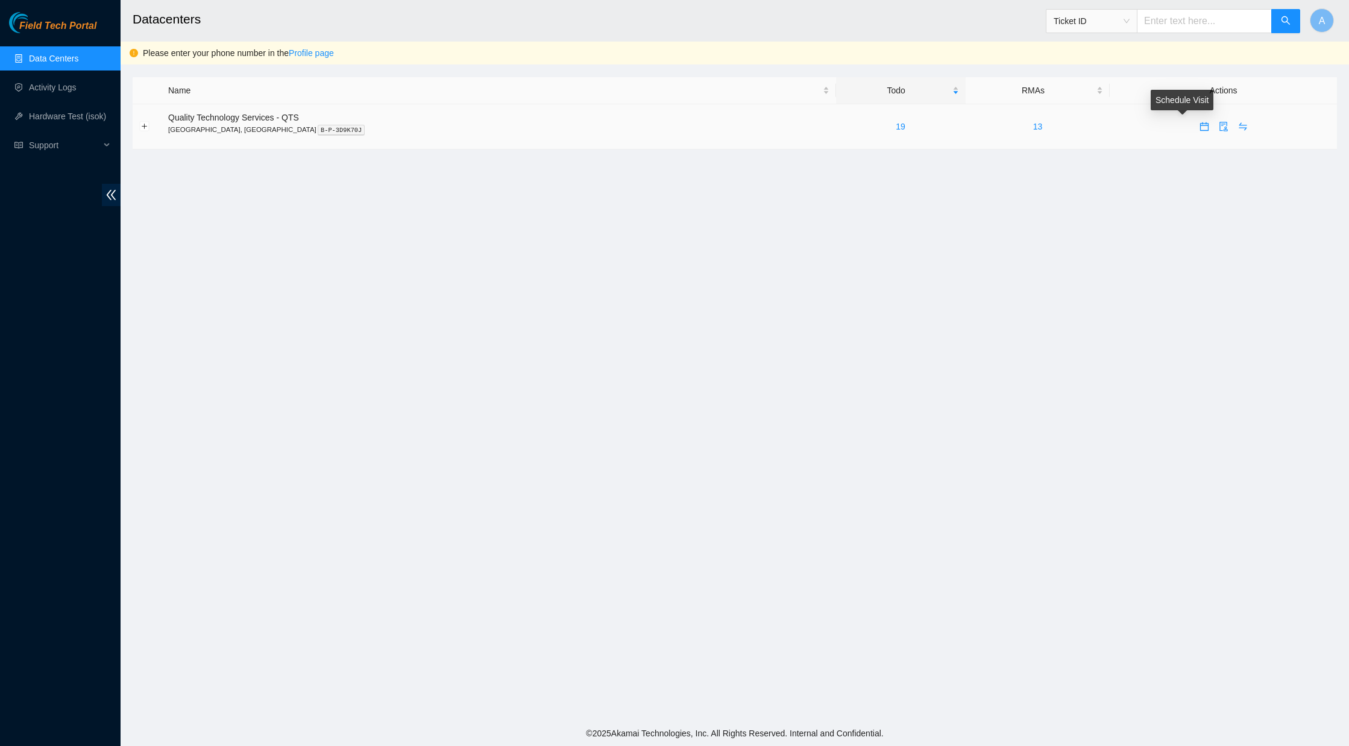
click at [1200, 130] on icon "calendar" at bounding box center [1204, 126] width 8 height 8
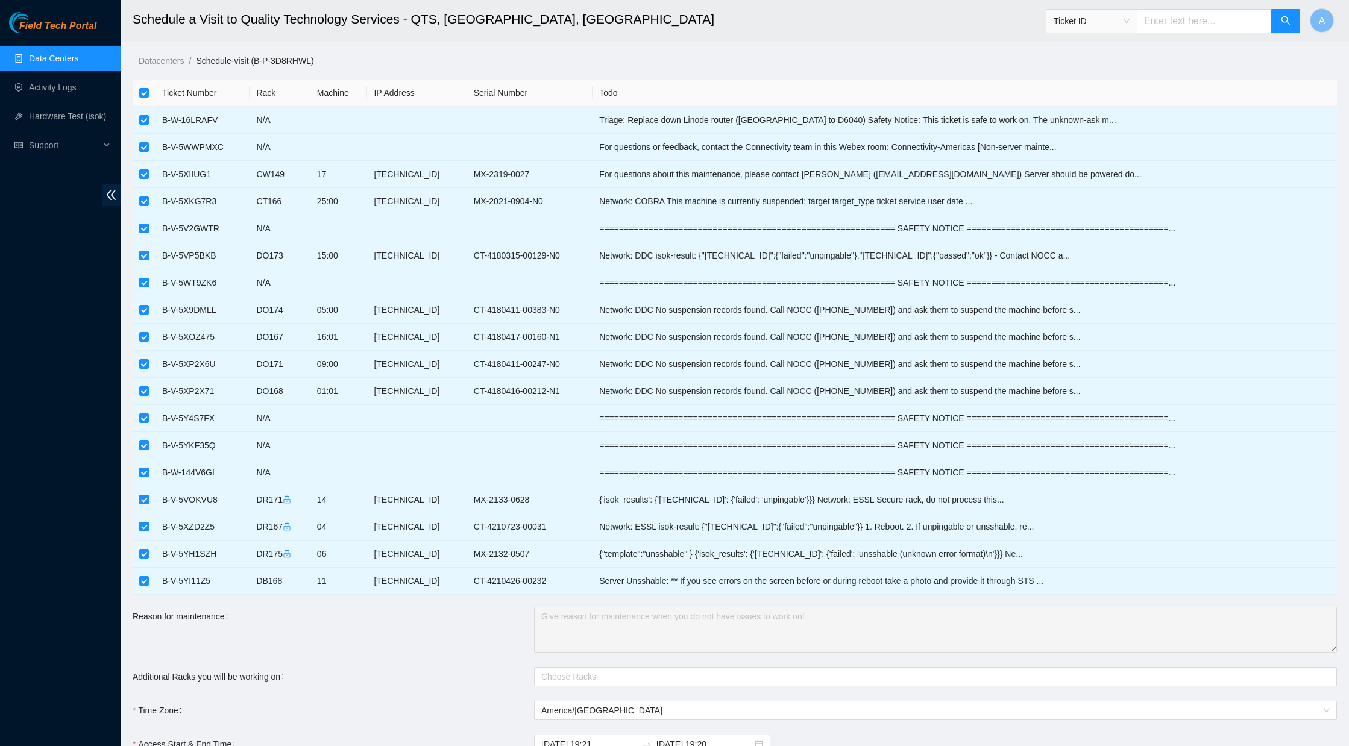
click at [67, 54] on link "Data Centers" at bounding box center [53, 59] width 49 height 10
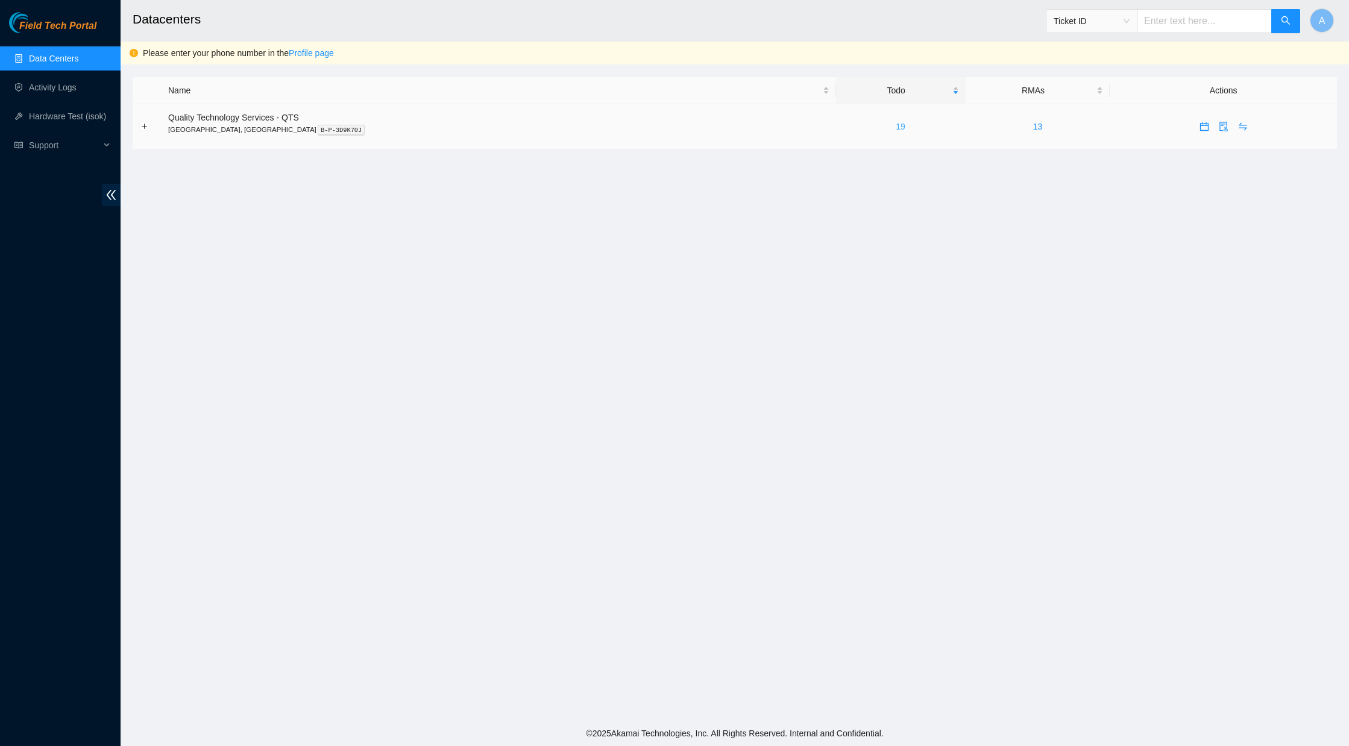
click at [895, 127] on link "19" at bounding box center [900, 127] width 10 height 10
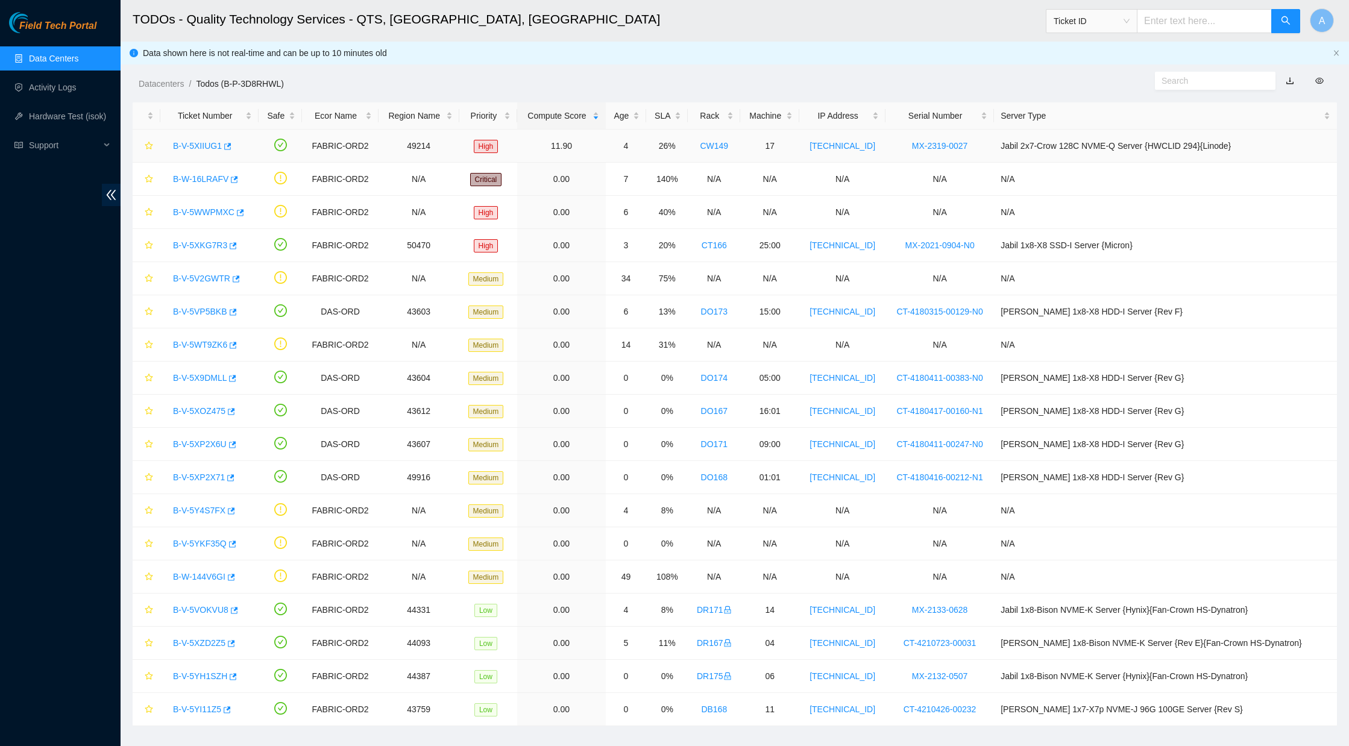
click at [221, 150] on link "B-V-5XIIUG1" at bounding box center [197, 146] width 49 height 10
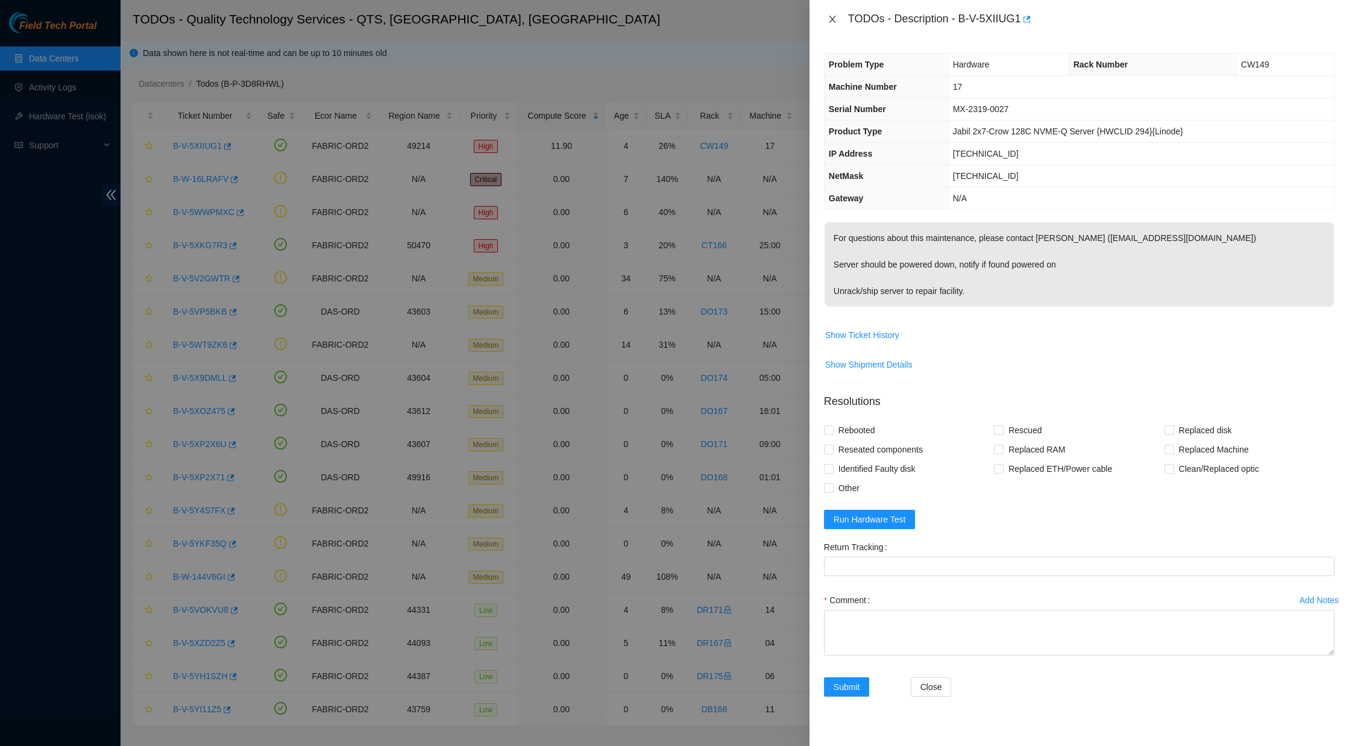
click at [827, 19] on icon "close" at bounding box center [832, 19] width 10 height 10
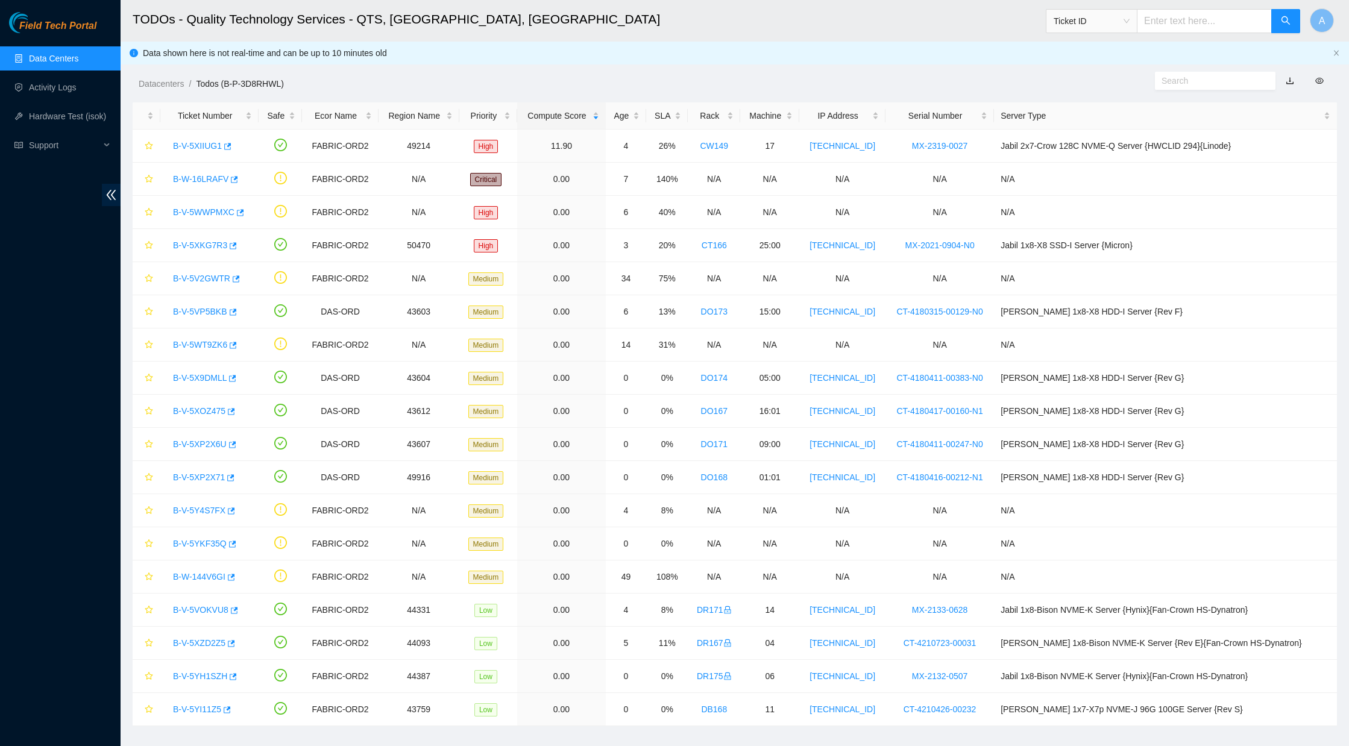
click at [76, 59] on link "Data Centers" at bounding box center [53, 59] width 49 height 10
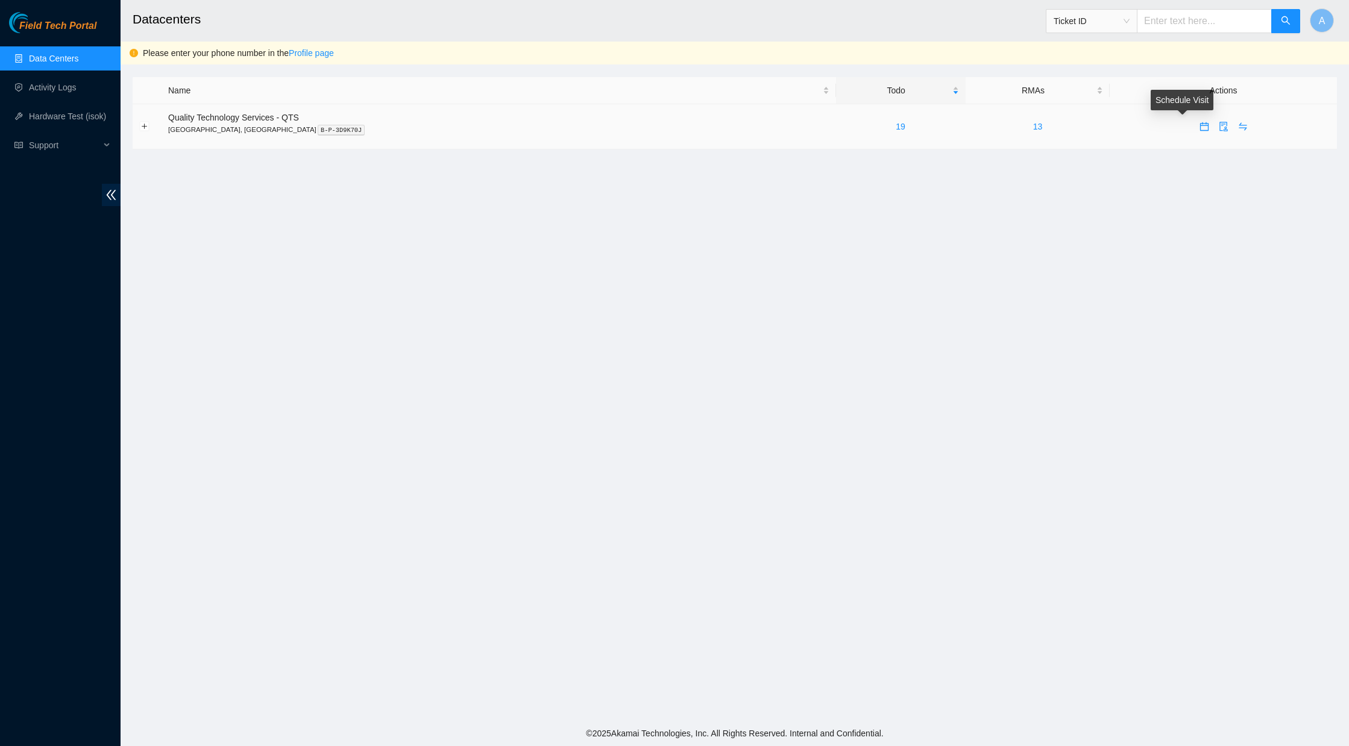
click at [1199, 128] on icon "calendar" at bounding box center [1204, 127] width 10 height 10
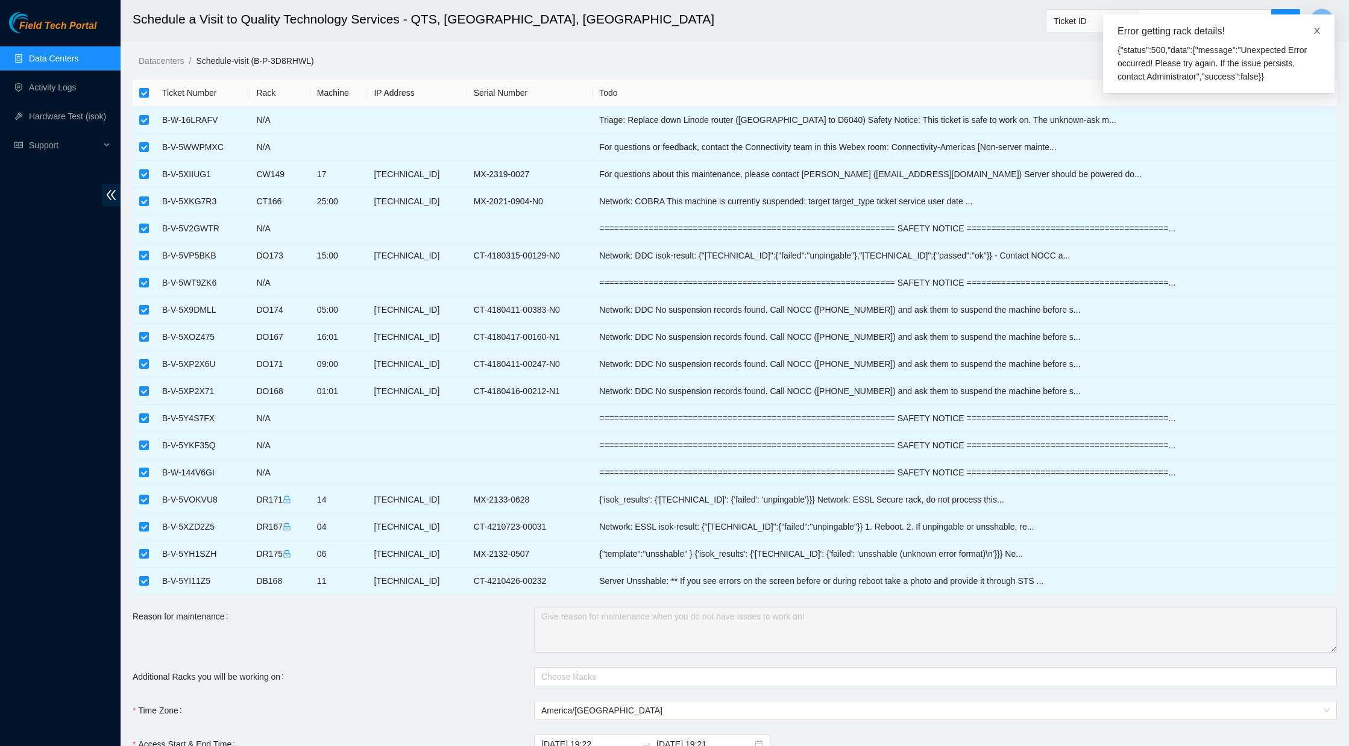
click at [1313, 31] on icon "close" at bounding box center [1316, 31] width 8 height 8
click at [42, 57] on link "Data Centers" at bounding box center [53, 59] width 49 height 10
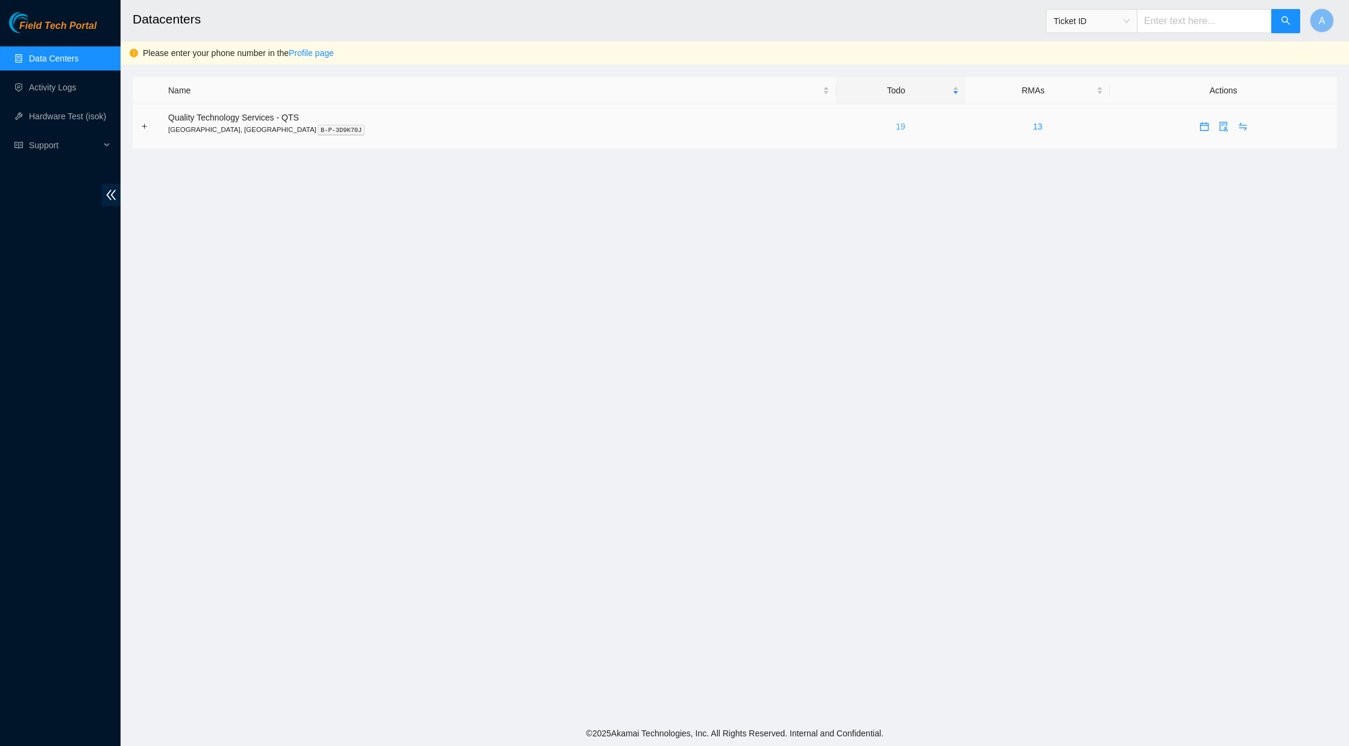
click at [895, 127] on link "19" at bounding box center [900, 127] width 10 height 10
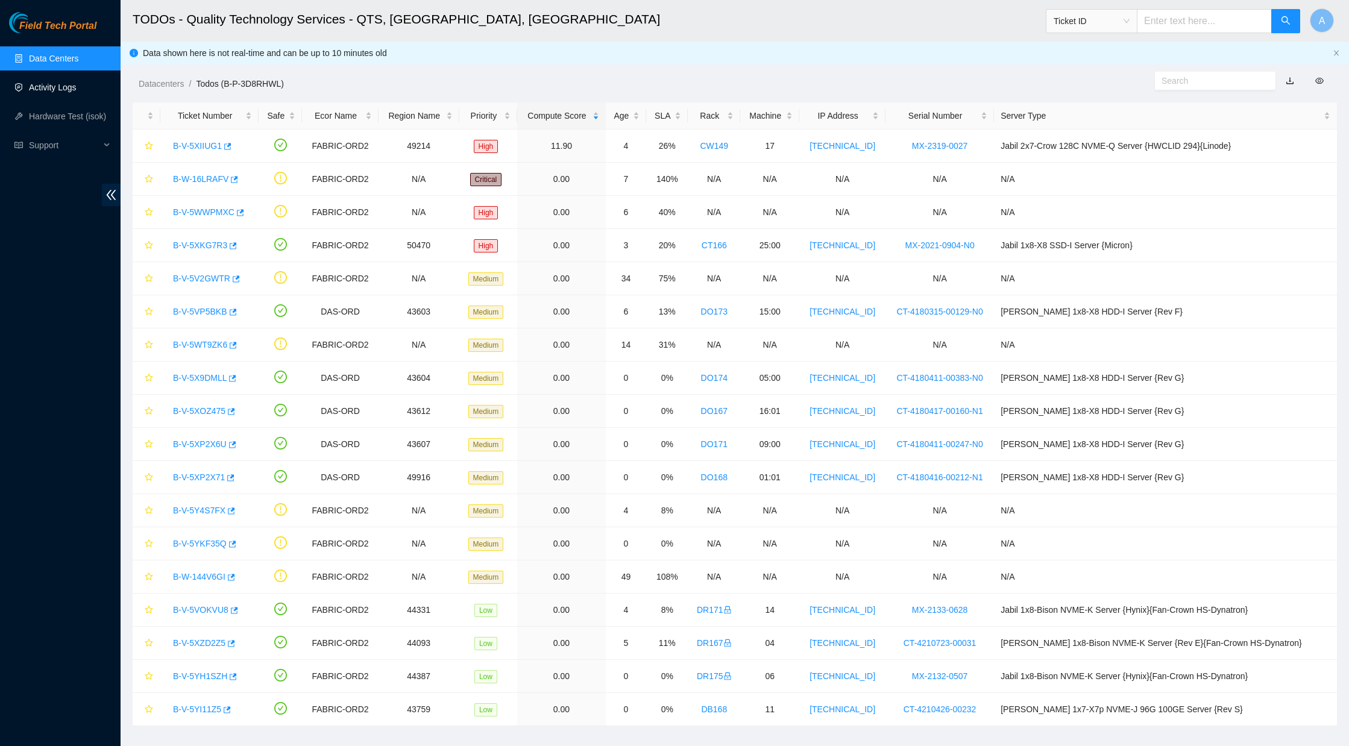
click at [29, 92] on link "Activity Logs" at bounding box center [53, 88] width 48 height 10
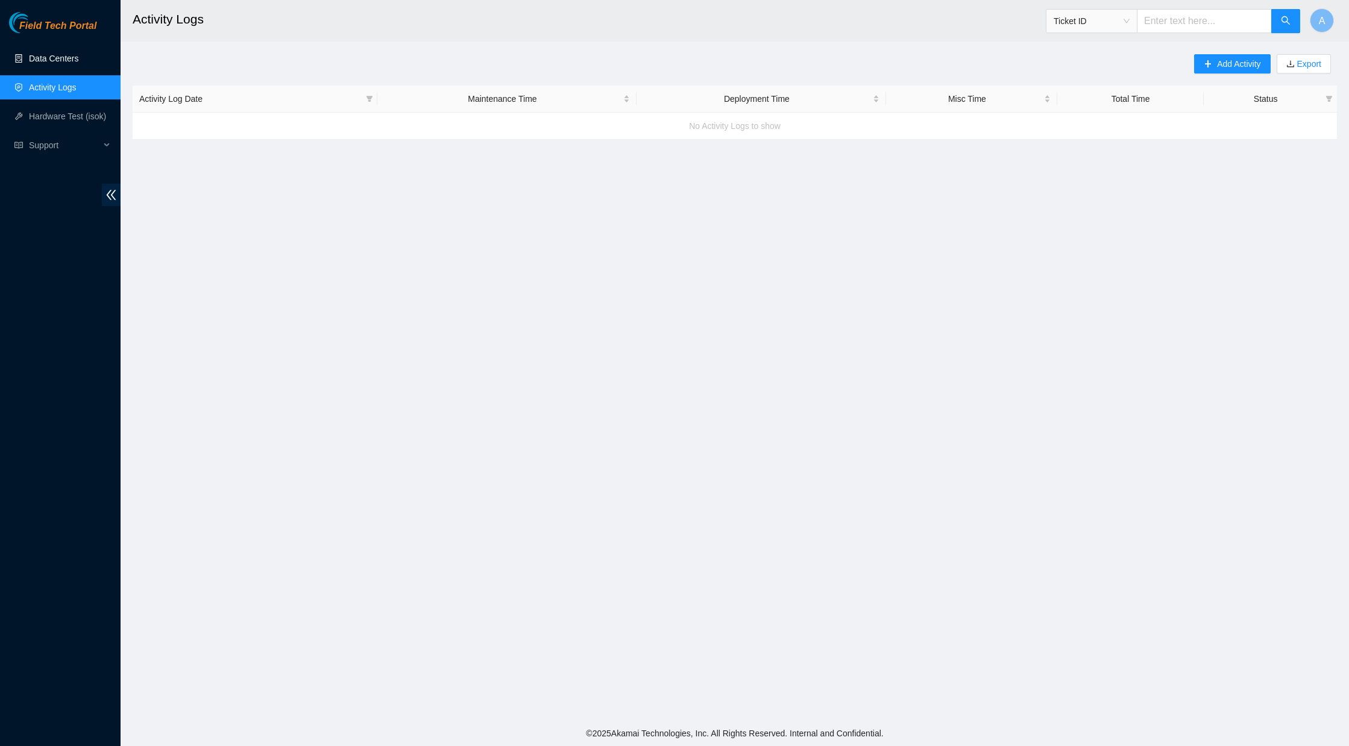
click at [59, 54] on link "Data Centers" at bounding box center [53, 59] width 49 height 10
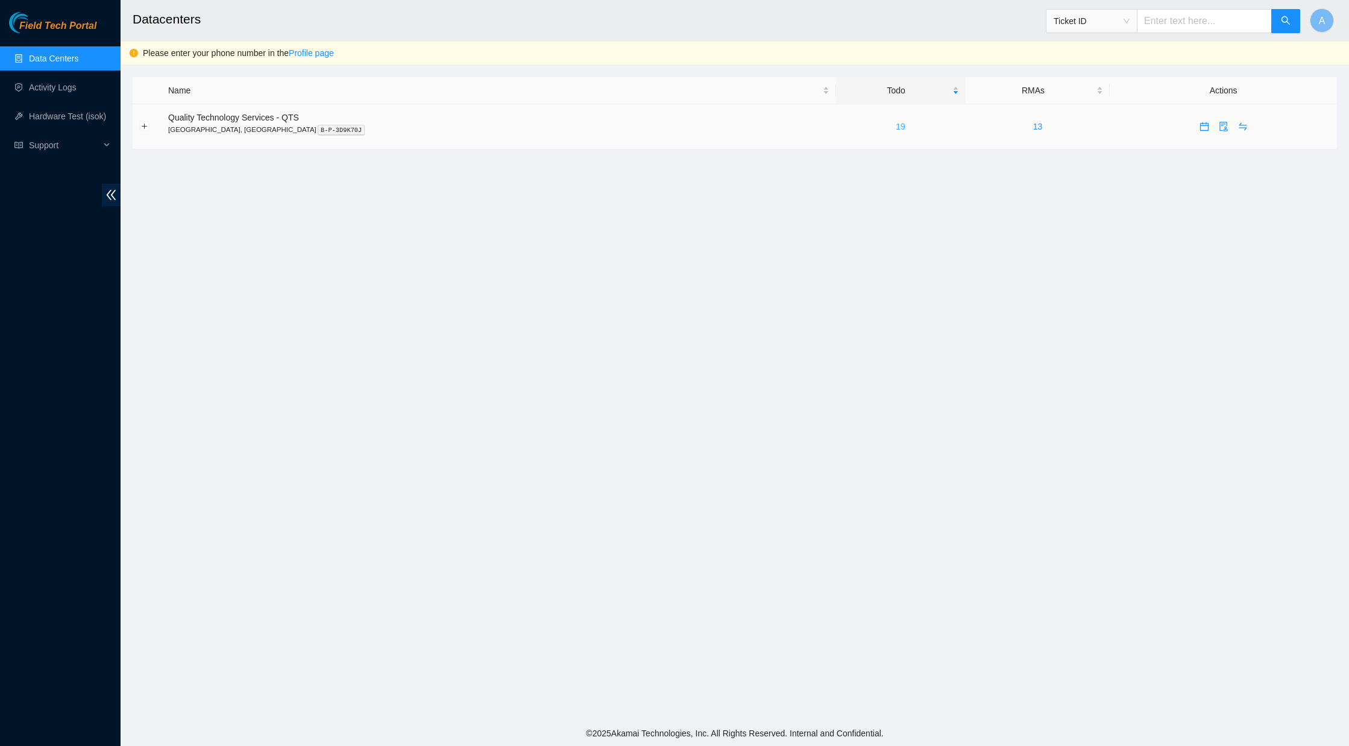
click at [895, 128] on link "19" at bounding box center [900, 127] width 10 height 10
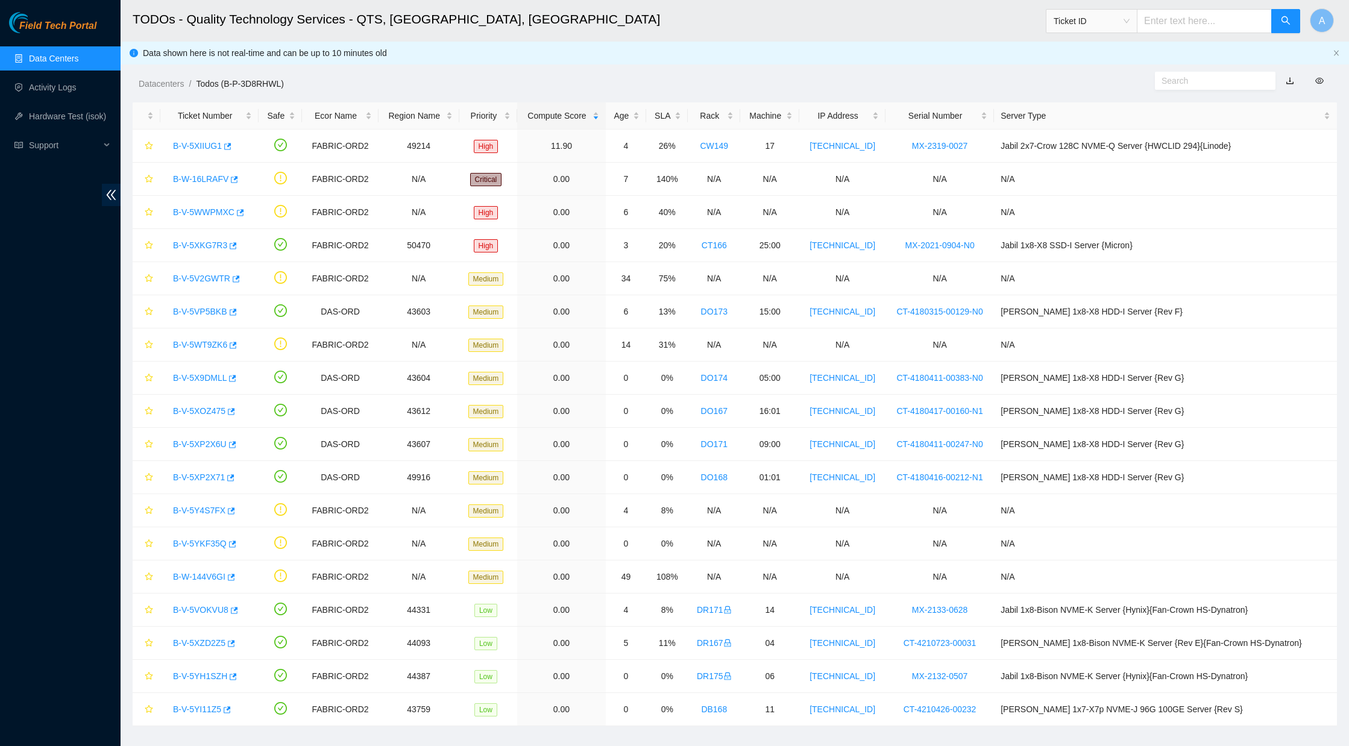
click at [33, 54] on link "Data Centers" at bounding box center [53, 59] width 49 height 10
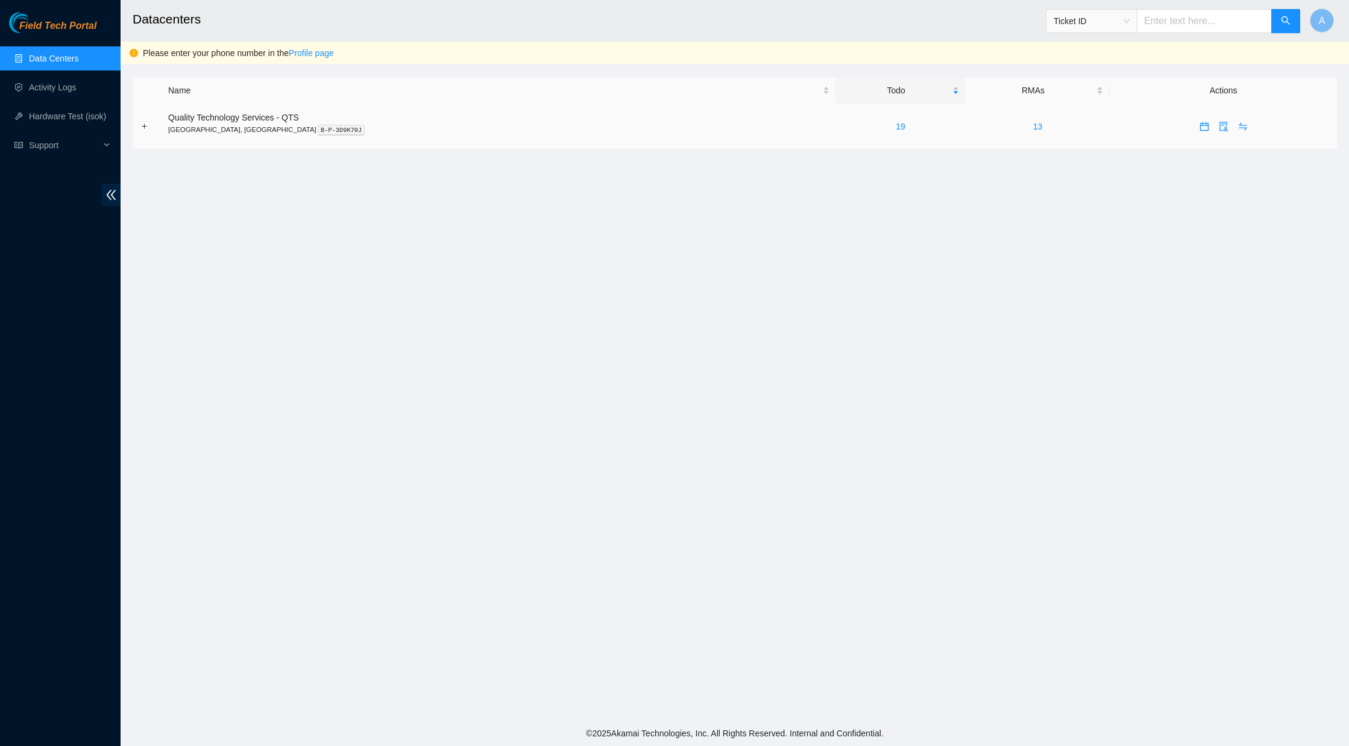
click at [1194, 131] on button "button" at bounding box center [1203, 126] width 19 height 19
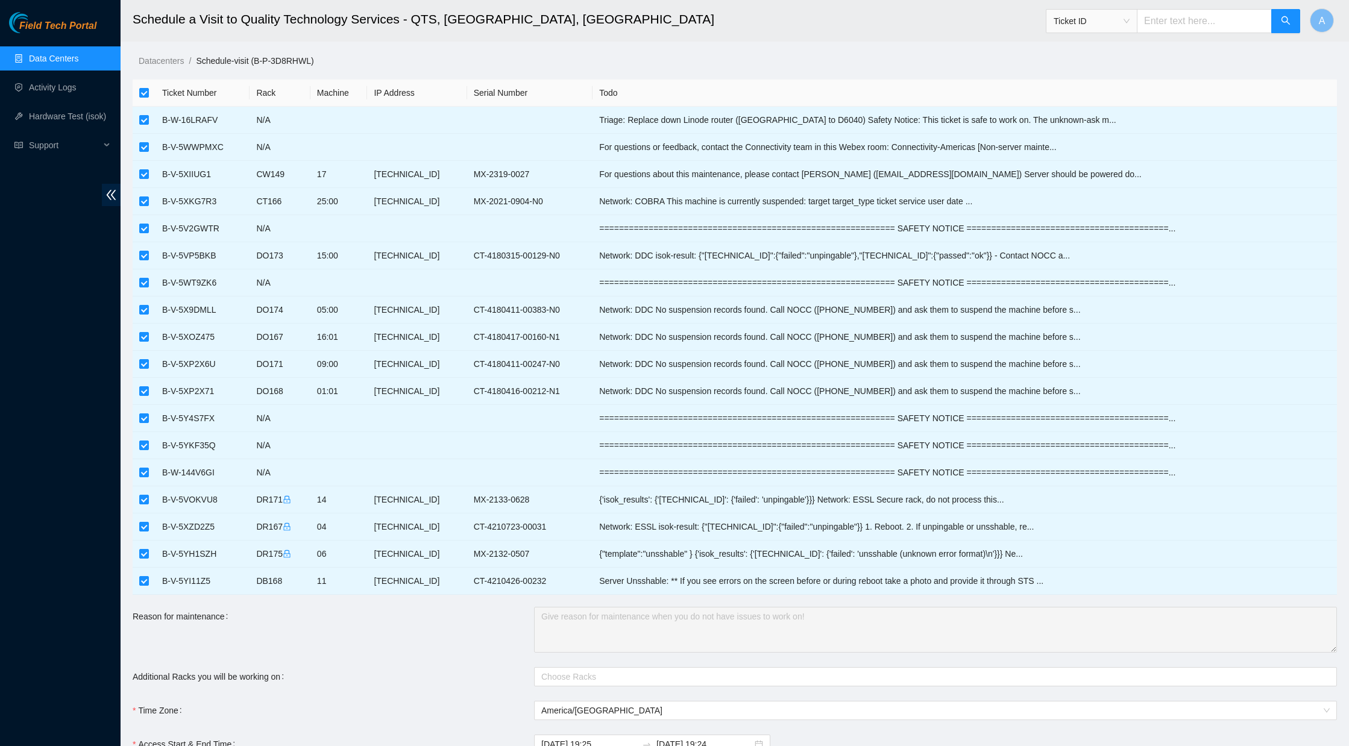
click at [29, 54] on link "Data Centers" at bounding box center [53, 59] width 49 height 10
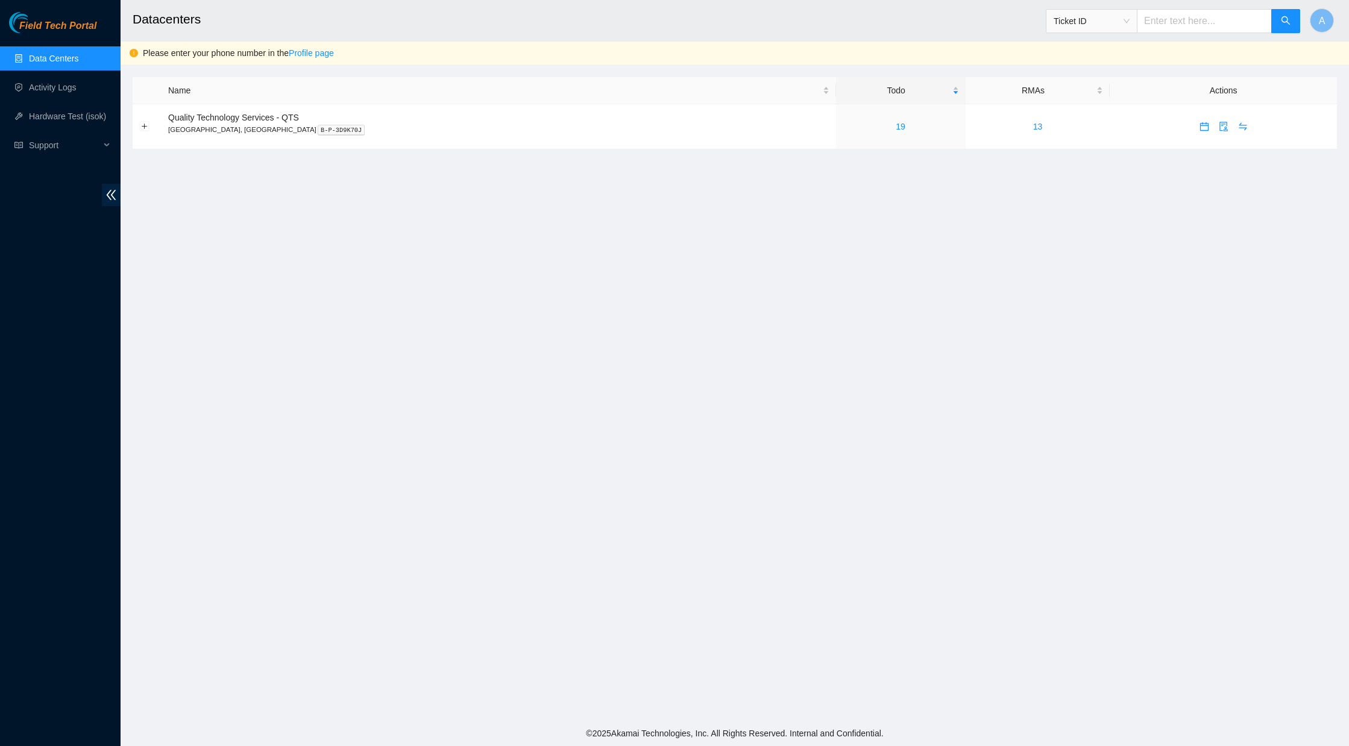
click at [75, 63] on link "Data Centers" at bounding box center [53, 59] width 49 height 10
click at [895, 123] on link "19" at bounding box center [900, 127] width 10 height 10
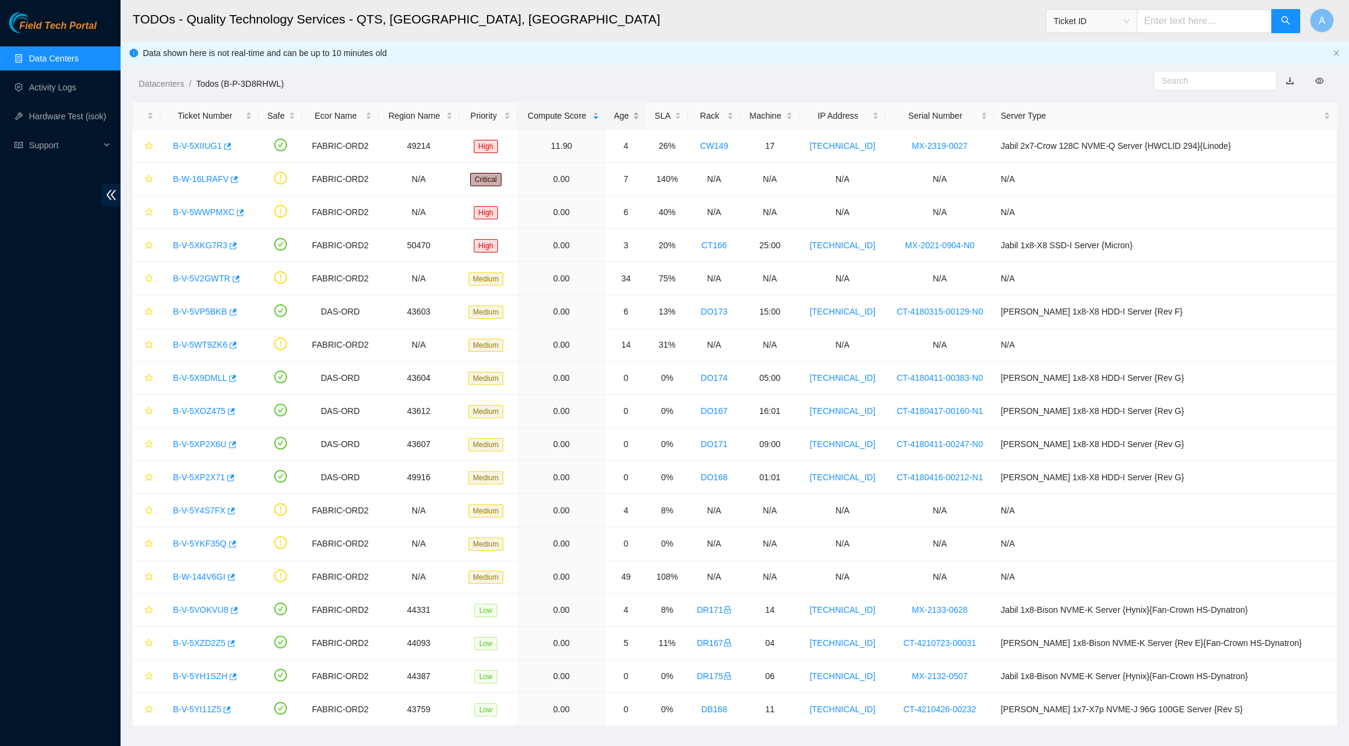
click at [640, 115] on div "Age" at bounding box center [626, 115] width 28 height 13
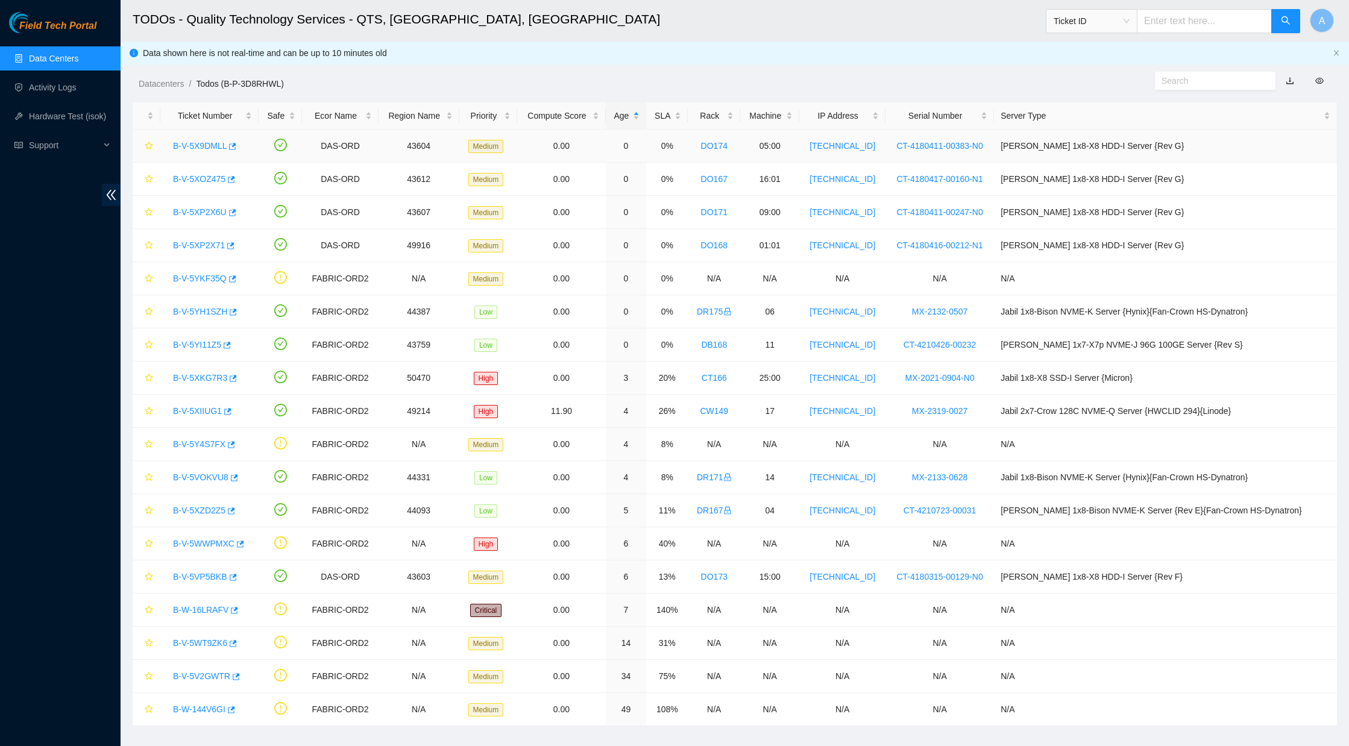
click at [216, 147] on link "B-V-5X9DMLL" at bounding box center [200, 146] width 54 height 10
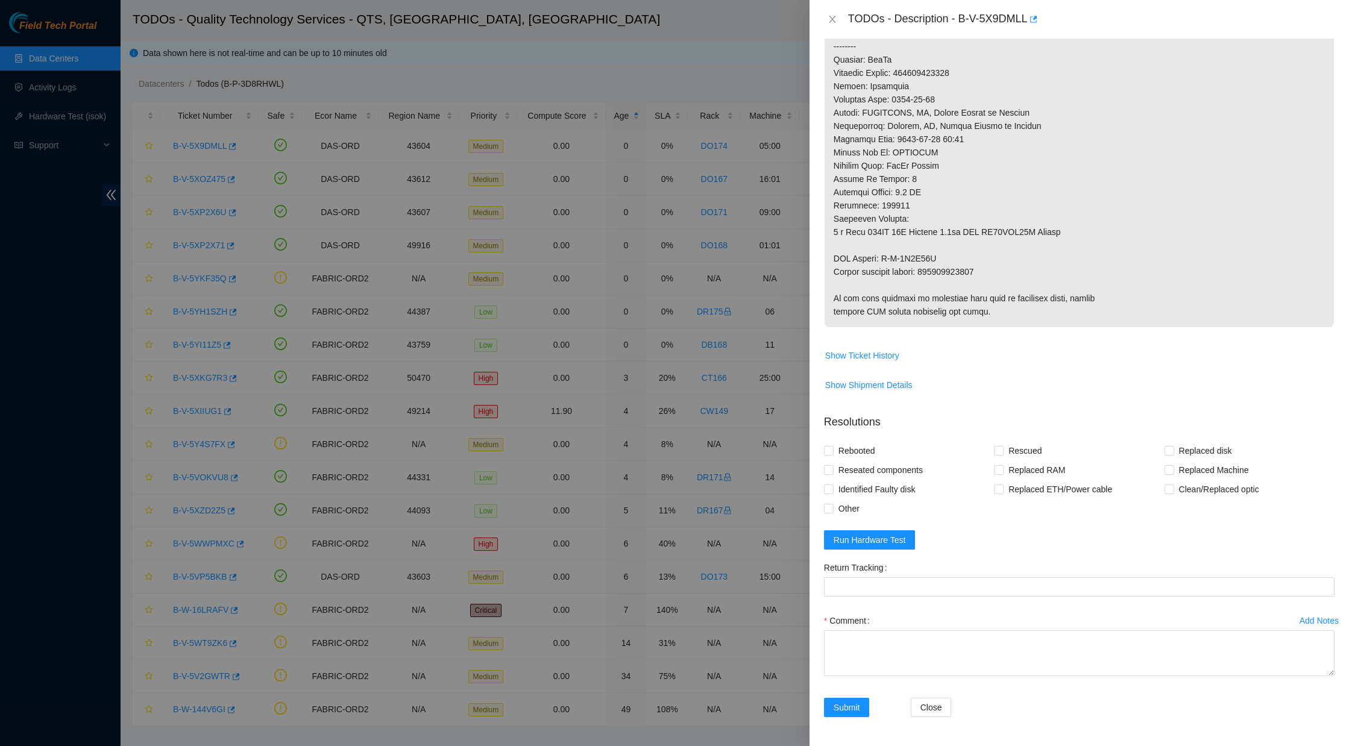
scroll to position [207, 0]
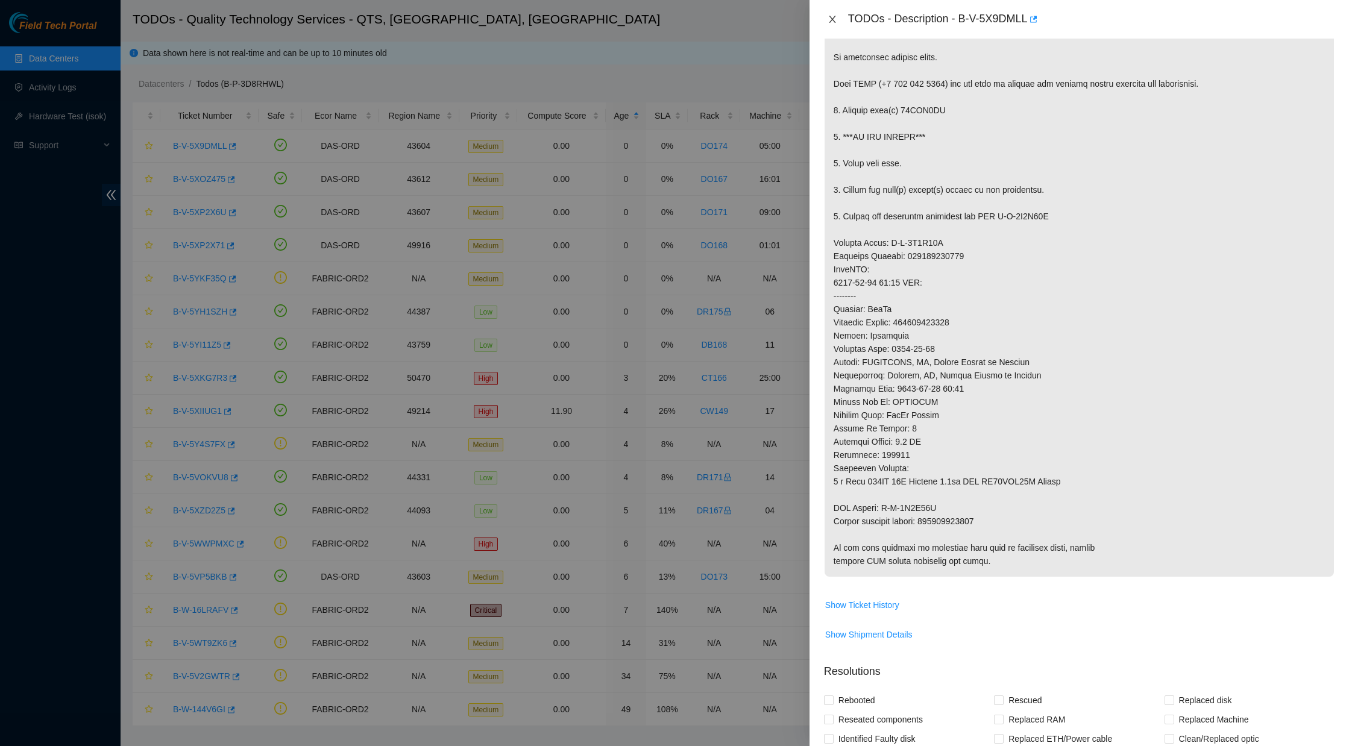
click at [834, 17] on icon "close" at bounding box center [832, 19] width 10 height 10
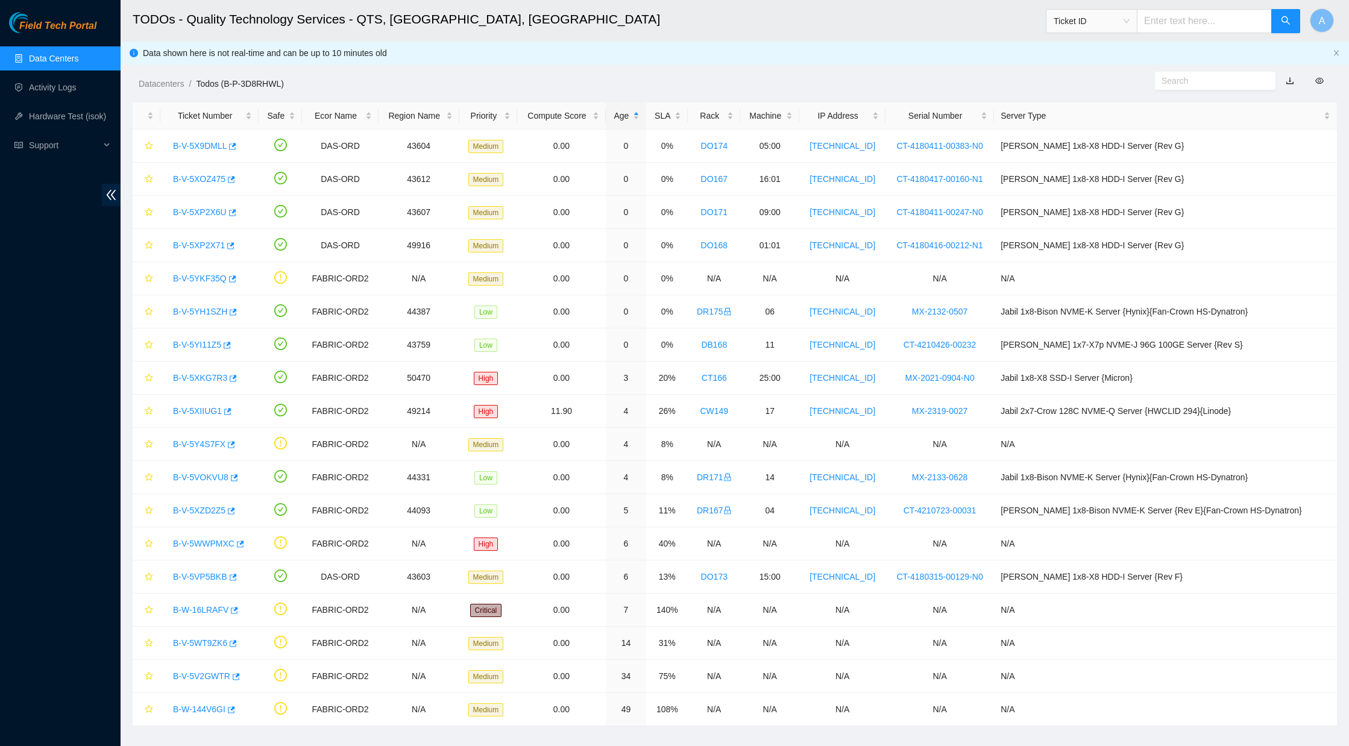
scroll to position [0, 0]
click at [227, 376] on link "B-V-5XKG7R3" at bounding box center [200, 378] width 54 height 10
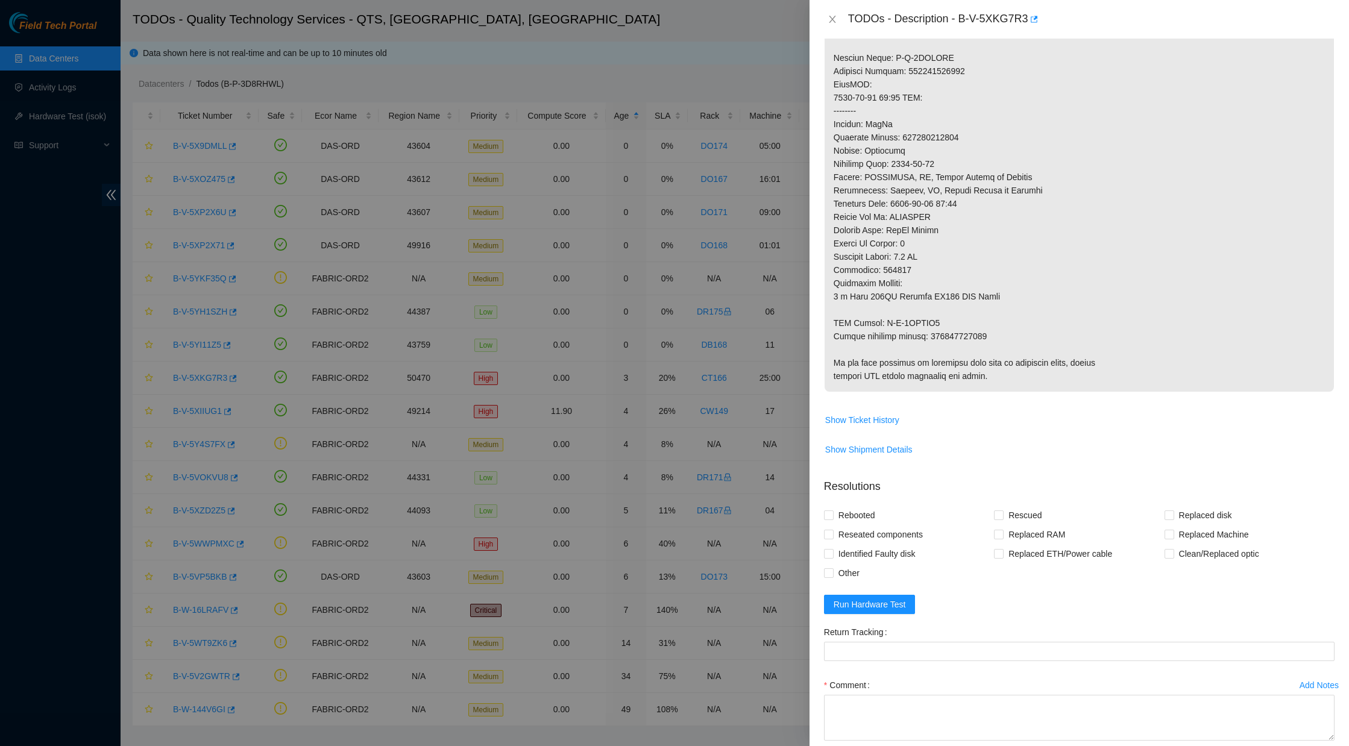
scroll to position [559, 0]
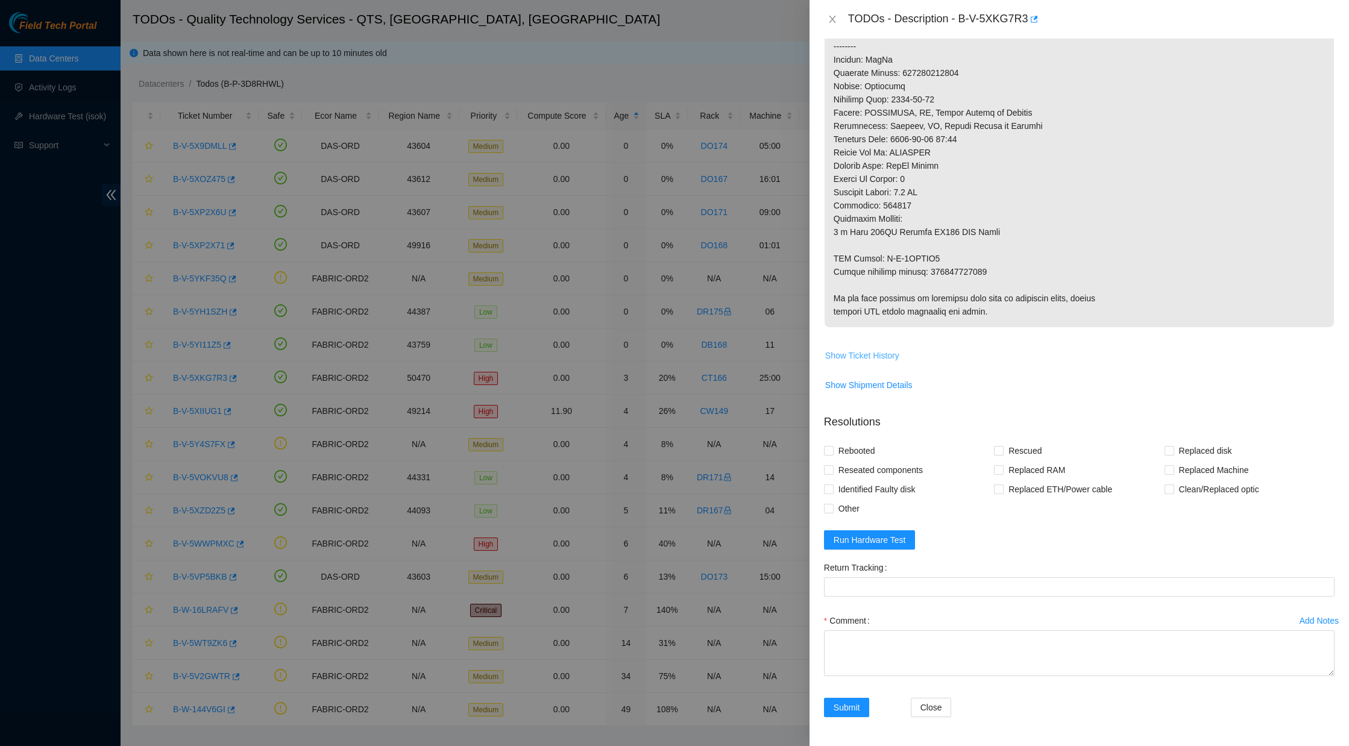
click at [857, 349] on span "Show Ticket History" at bounding box center [862, 355] width 74 height 13
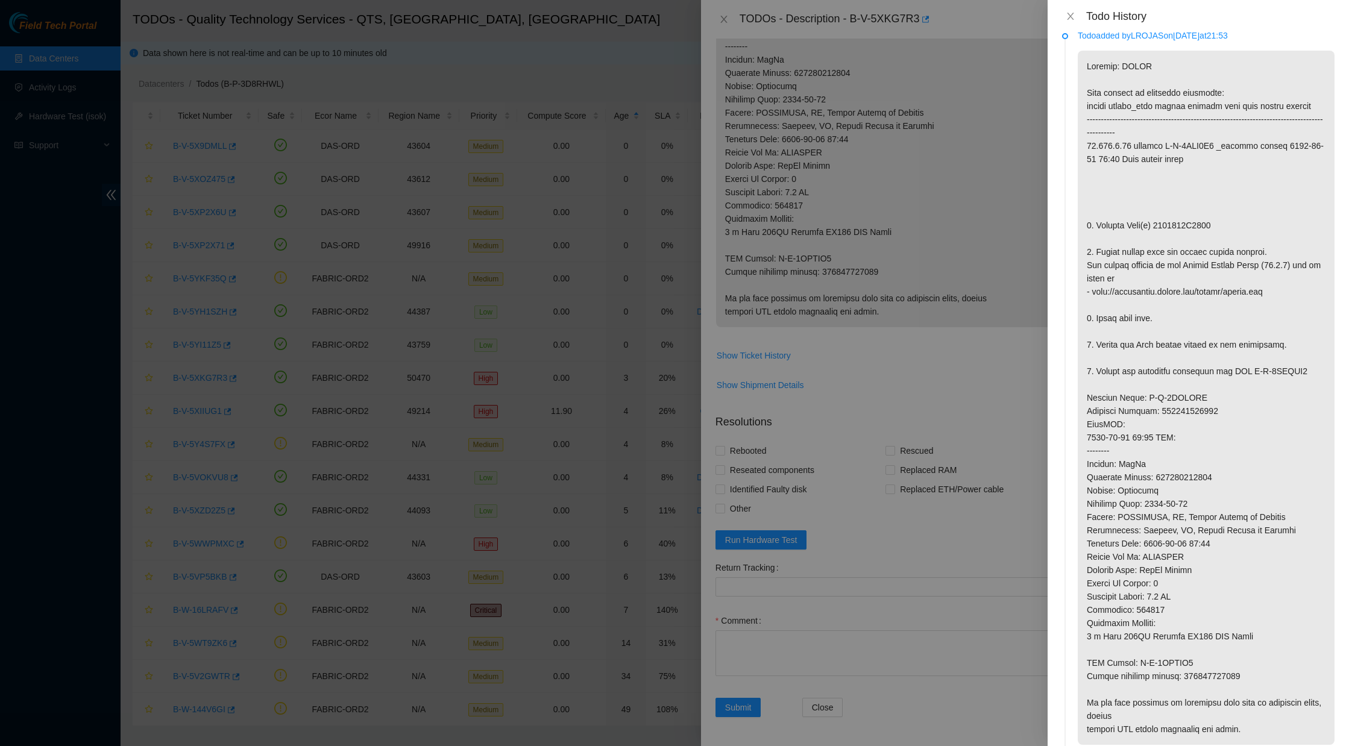
scroll to position [0, 0]
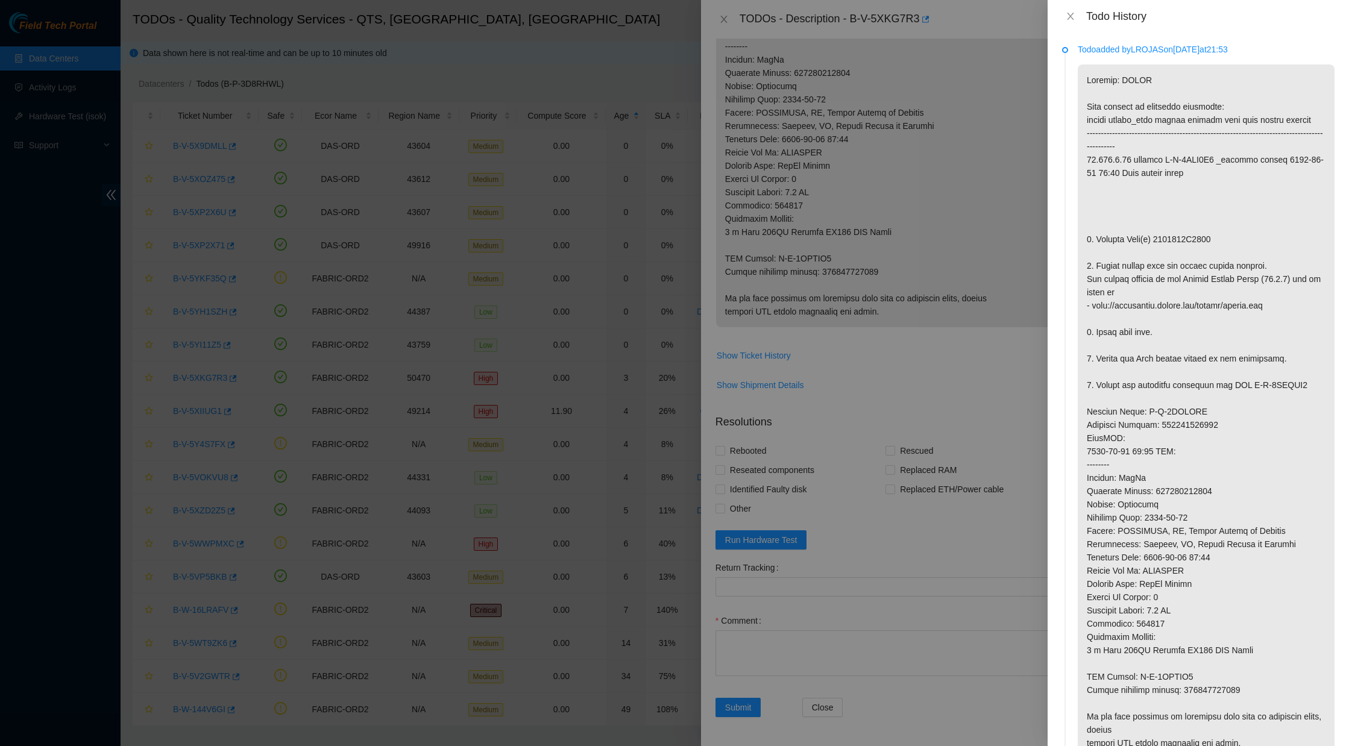
click at [1004, 352] on div at bounding box center [674, 373] width 1349 height 746
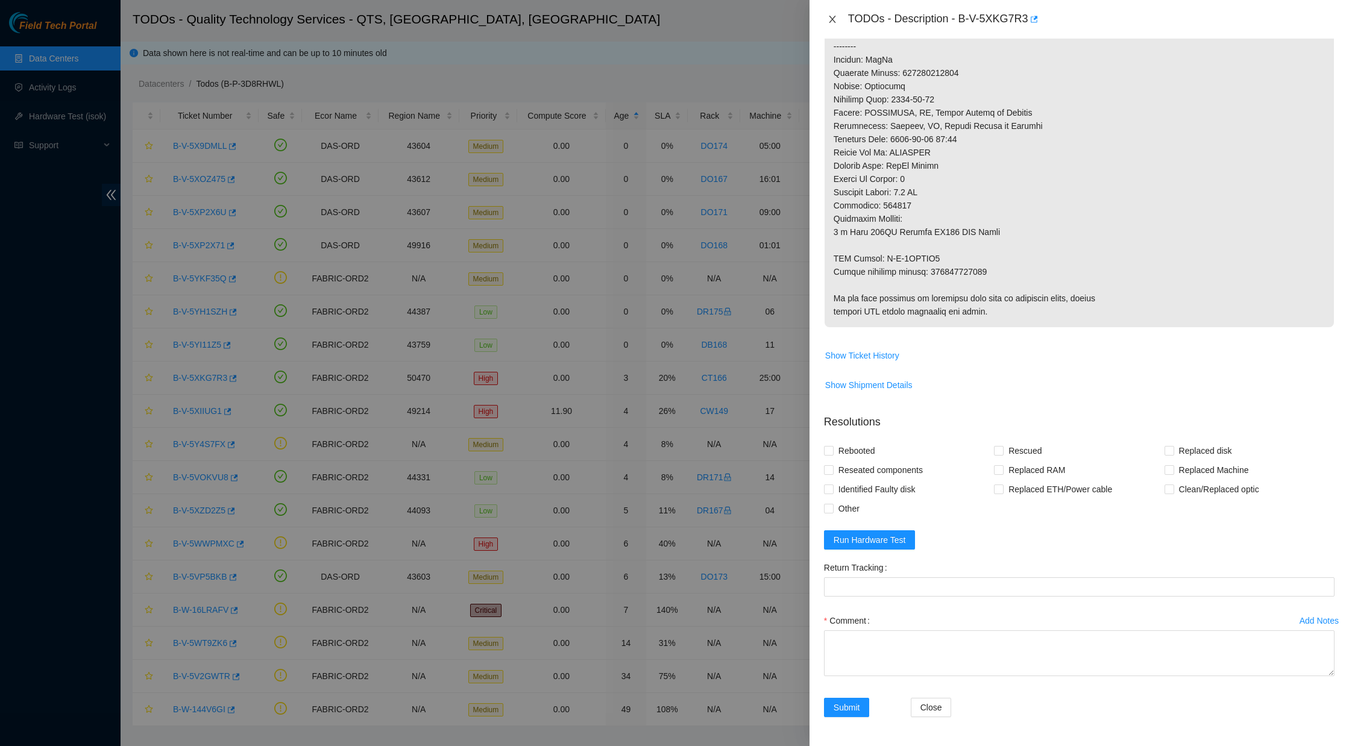
click at [831, 20] on icon "close" at bounding box center [832, 19] width 7 height 7
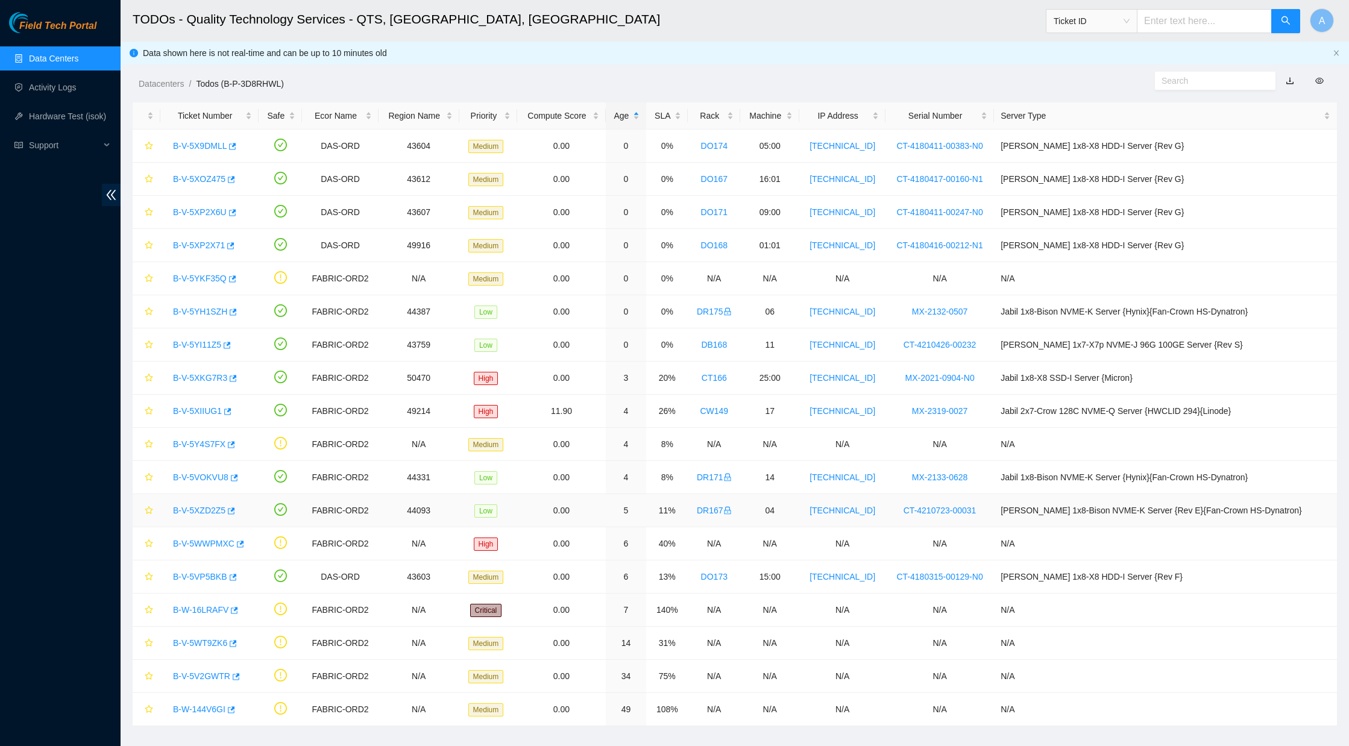
click at [218, 508] on link "B-V-5XZD2Z5" at bounding box center [199, 511] width 52 height 10
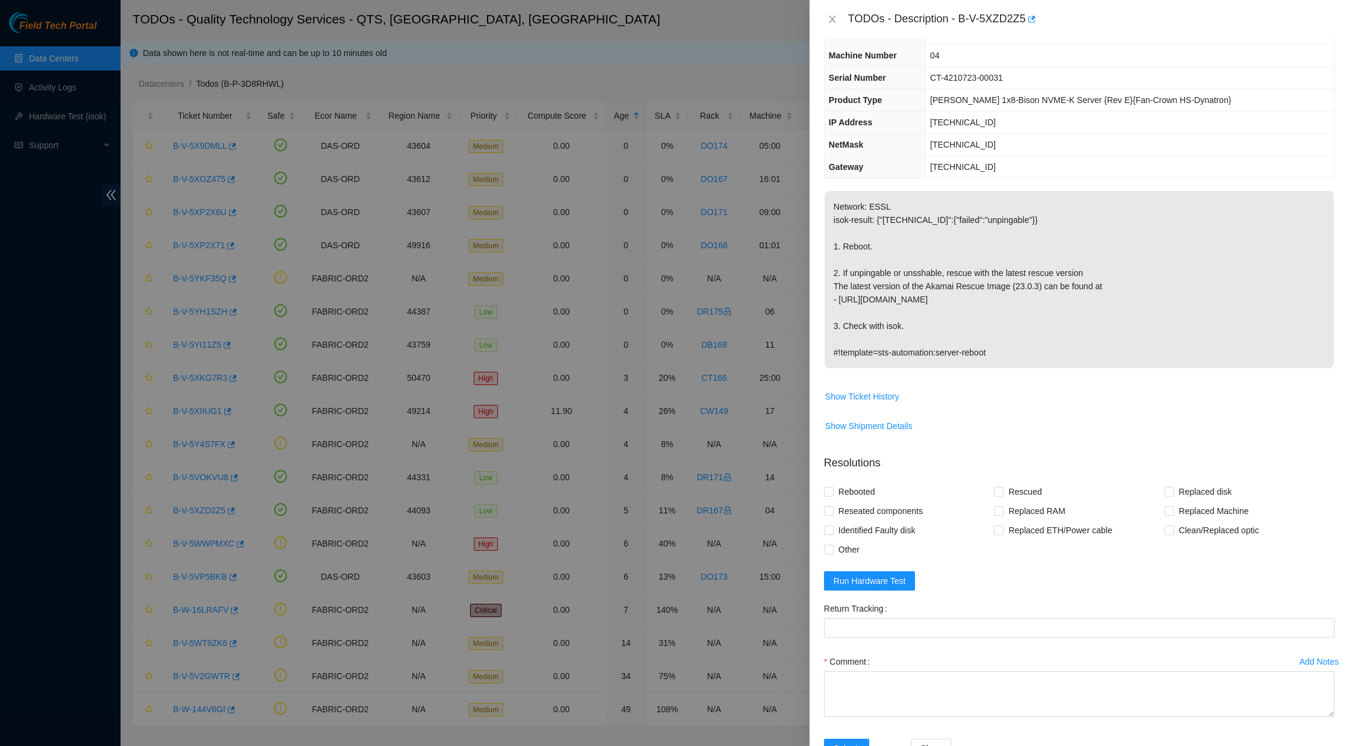
scroll to position [46, 0]
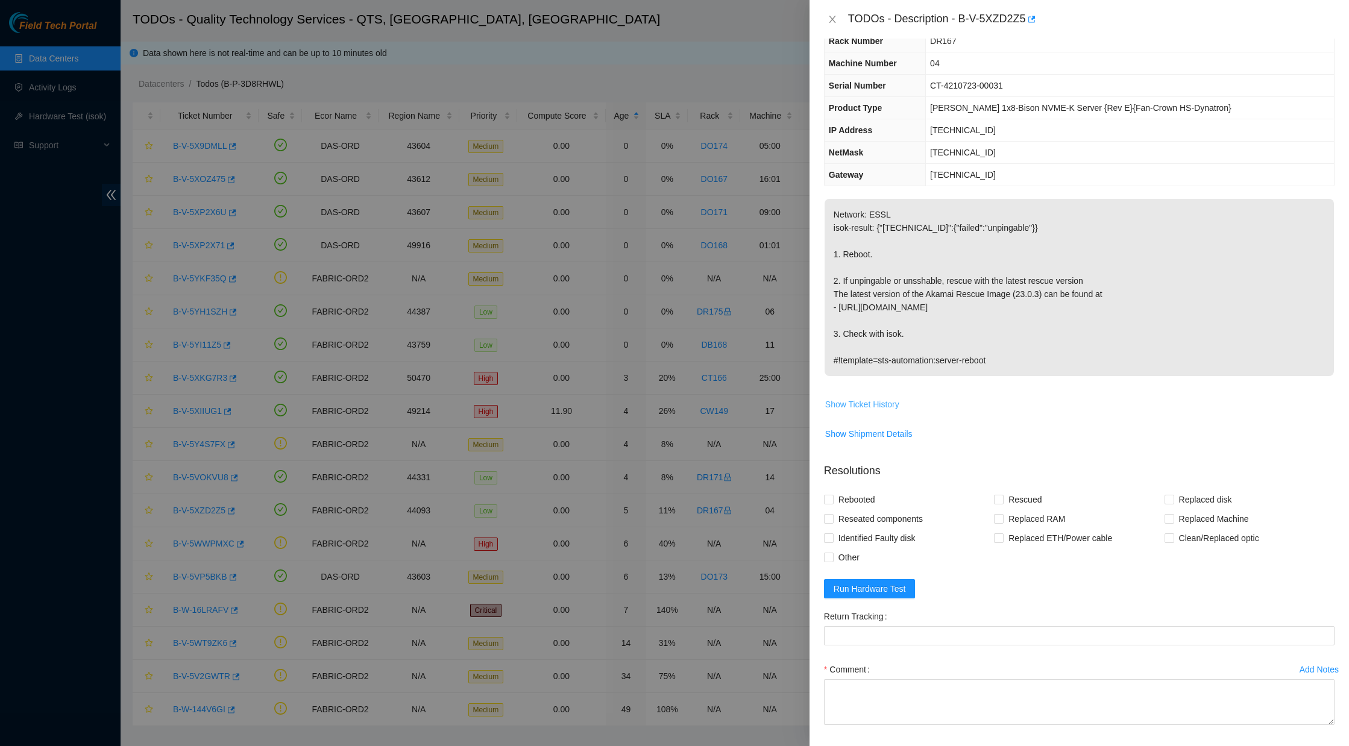
click at [862, 401] on span "Show Ticket History" at bounding box center [862, 404] width 74 height 13
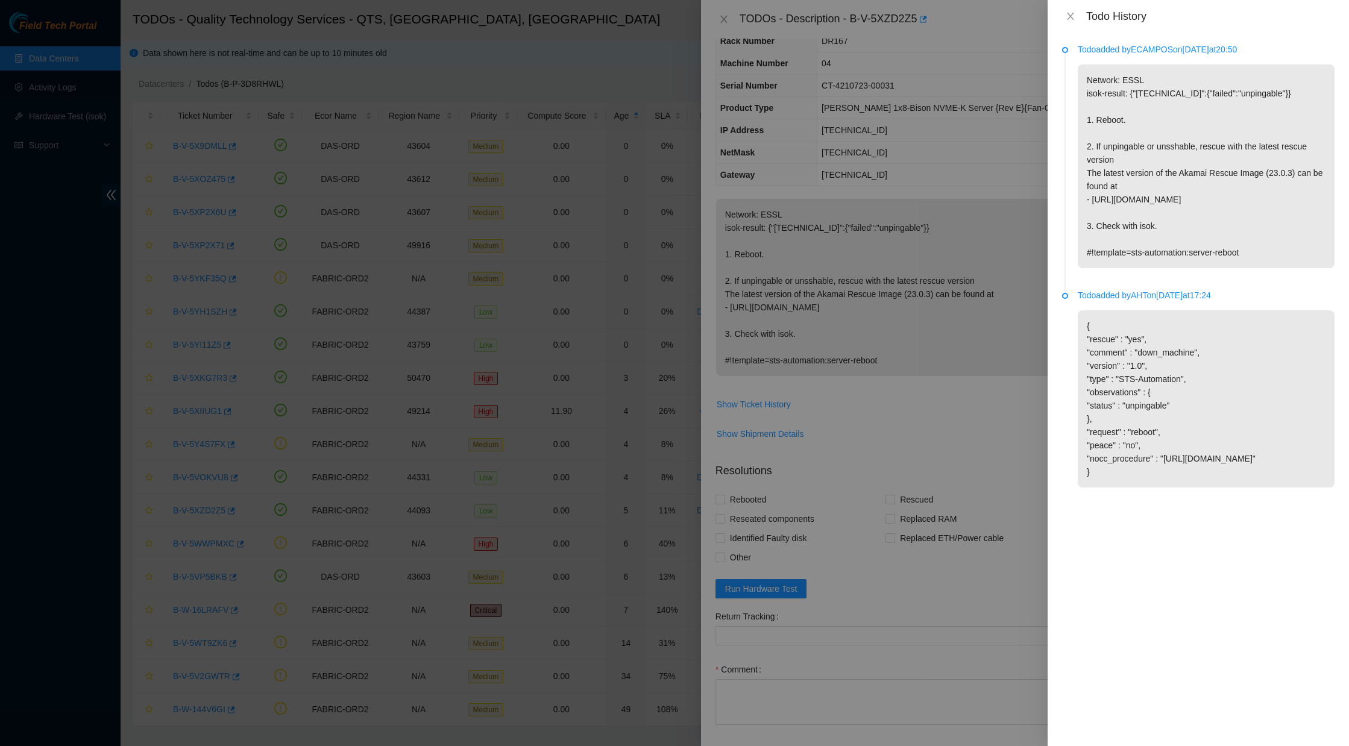
drag, startPoint x: 1109, startPoint y: 331, endPoint x: 1298, endPoint y: 469, distance: 234.2
click at [1298, 469] on p "{ "rescue" : "yes", "comment" : "down_machine", "version" : "1.0", "type" : "ST…" at bounding box center [1205, 398] width 257 height 177
click at [1299, 487] on p "{ "rescue" : "yes", "comment" : "down_machine", "version" : "1.0", "type" : "ST…" at bounding box center [1205, 398] width 257 height 177
click at [1067, 9] on div "Todo History" at bounding box center [1197, 16] width 301 height 33
click at [1067, 11] on icon "close" at bounding box center [1070, 16] width 10 height 10
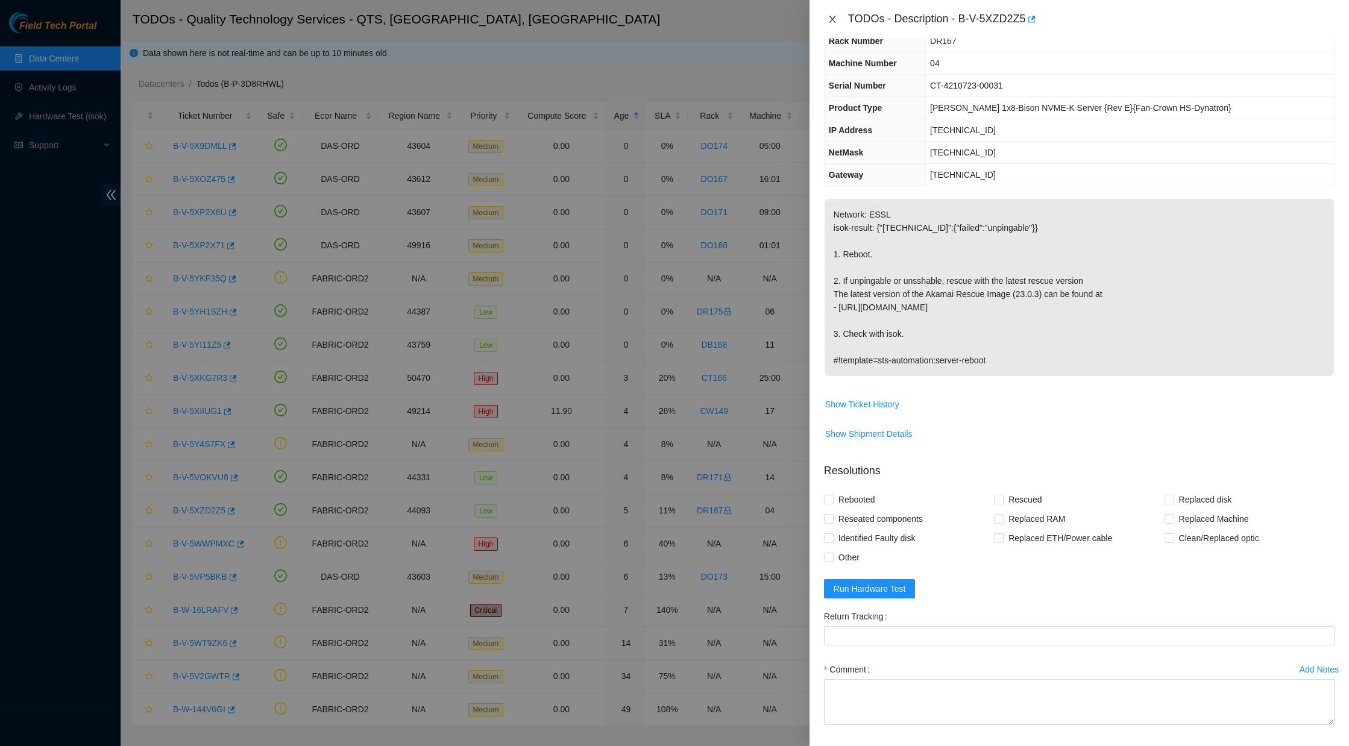
click at [836, 18] on icon "close" at bounding box center [832, 19] width 10 height 10
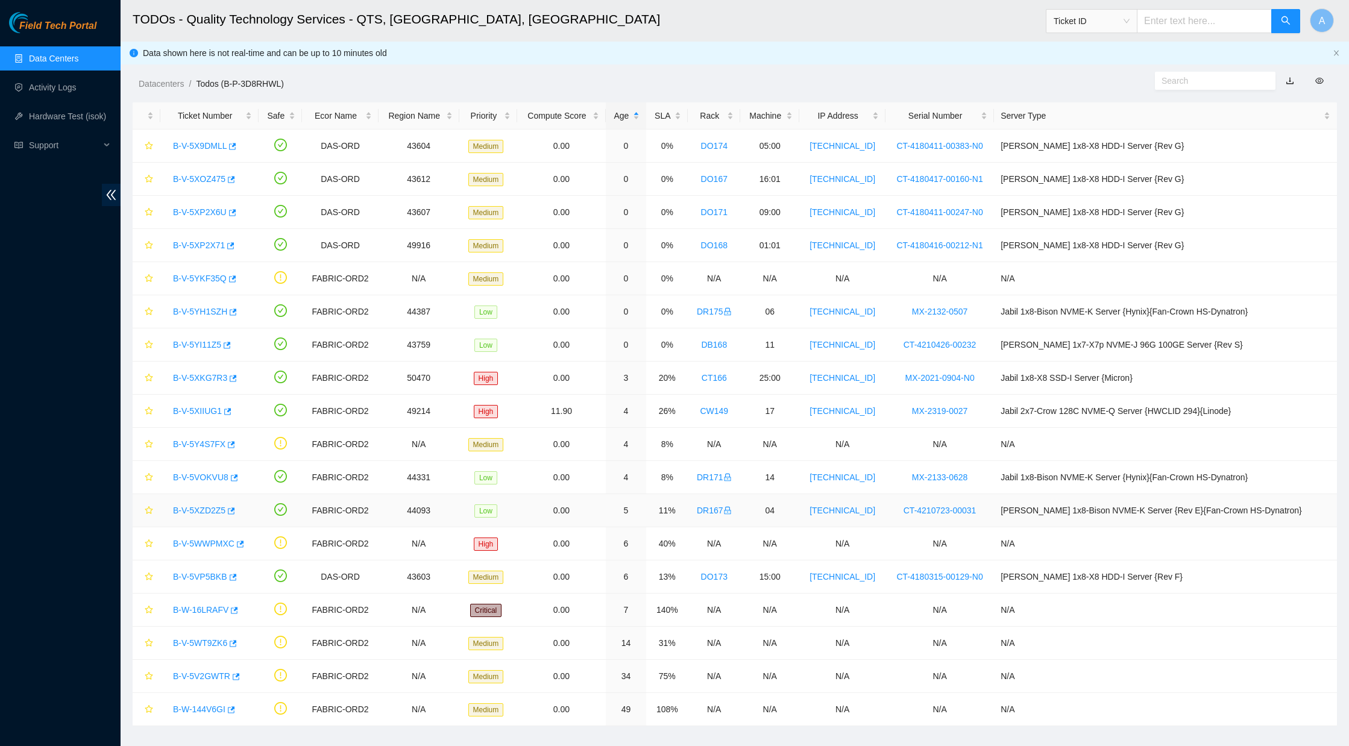
click at [210, 508] on link "B-V-5XZD2Z5" at bounding box center [199, 511] width 52 height 10
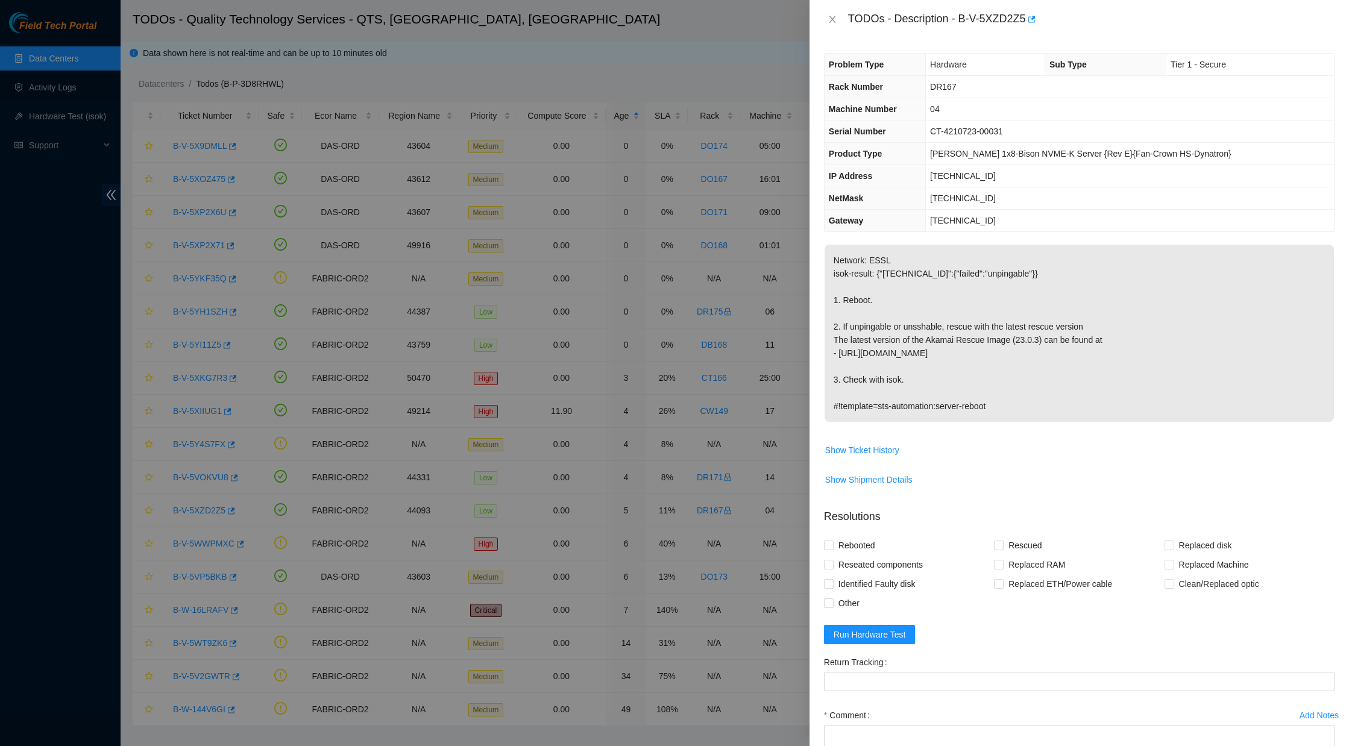
click at [22, 212] on div at bounding box center [674, 373] width 1349 height 746
click at [84, 112] on div at bounding box center [674, 373] width 1349 height 746
click at [830, 16] on icon "close" at bounding box center [832, 19] width 7 height 7
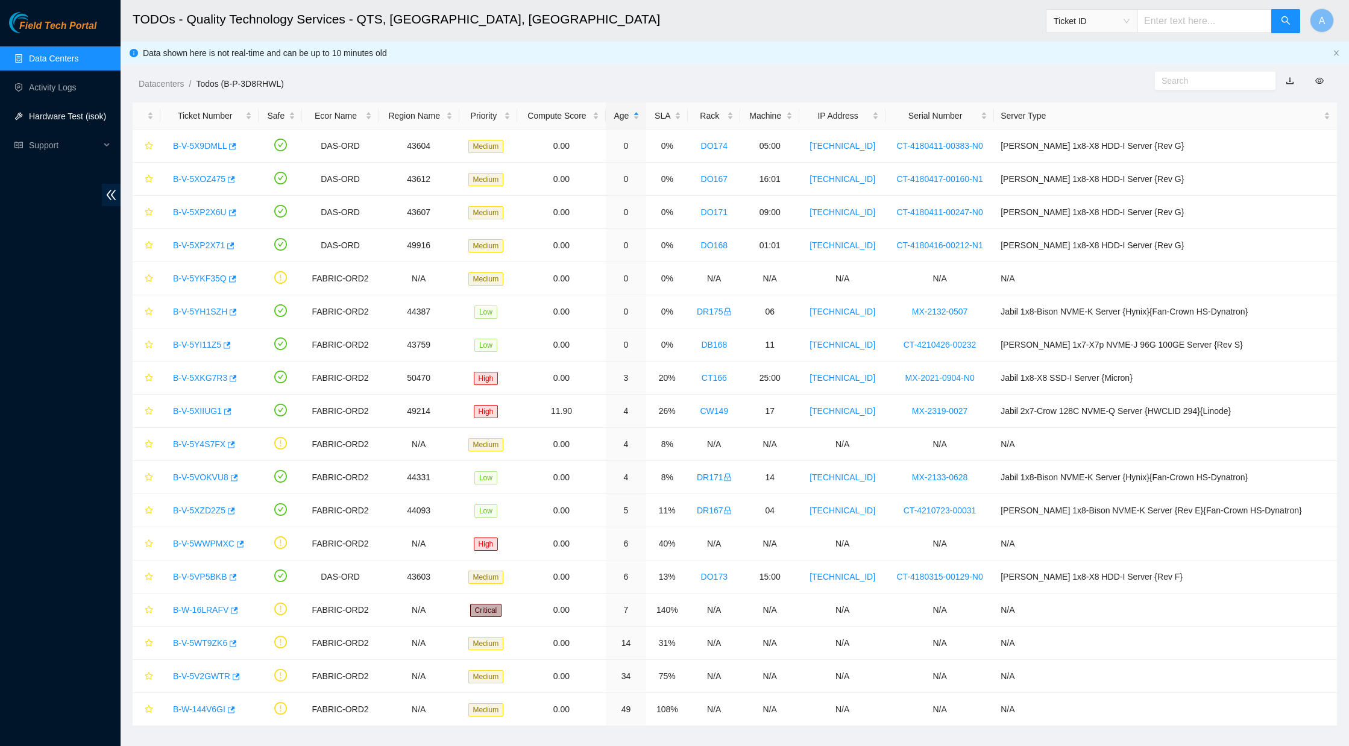
click at [86, 112] on link "Hardware Test (isok)" at bounding box center [67, 116] width 77 height 10
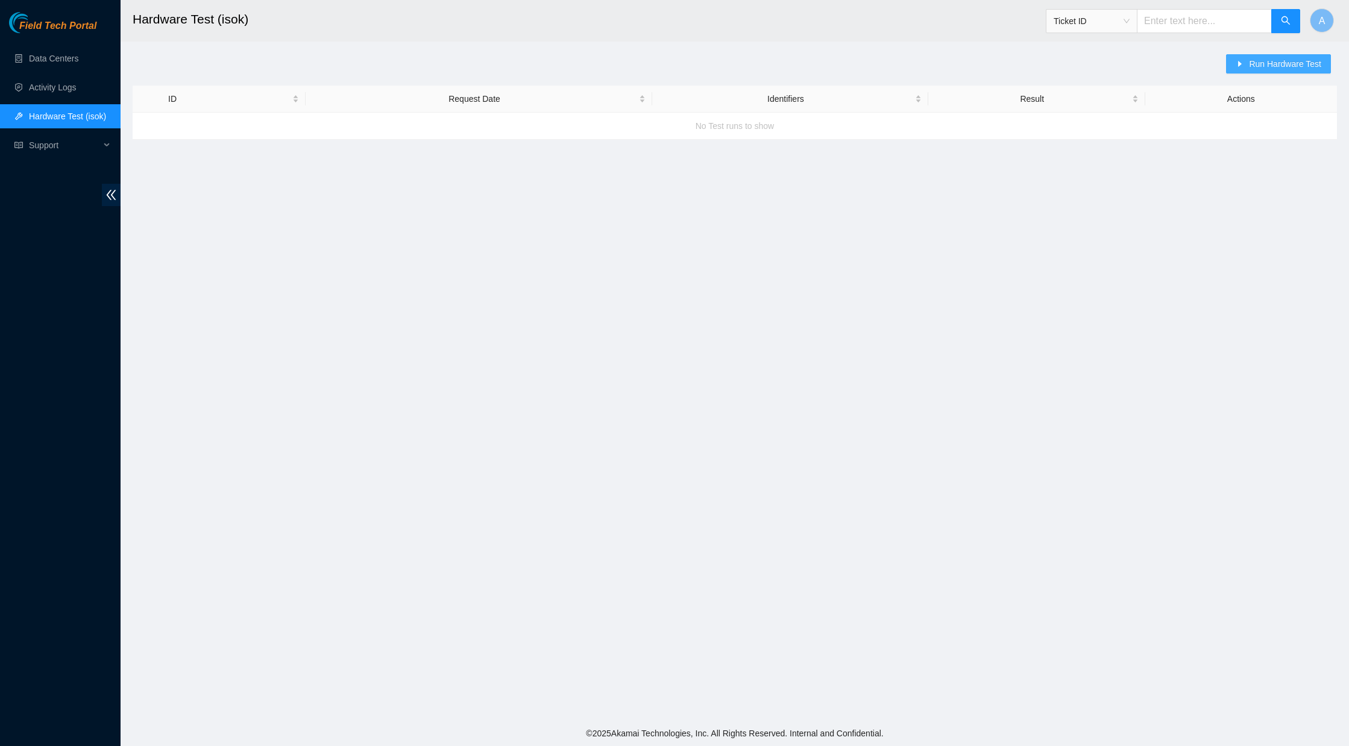
click at [1236, 63] on icon "caret-right" at bounding box center [1239, 64] width 8 height 8
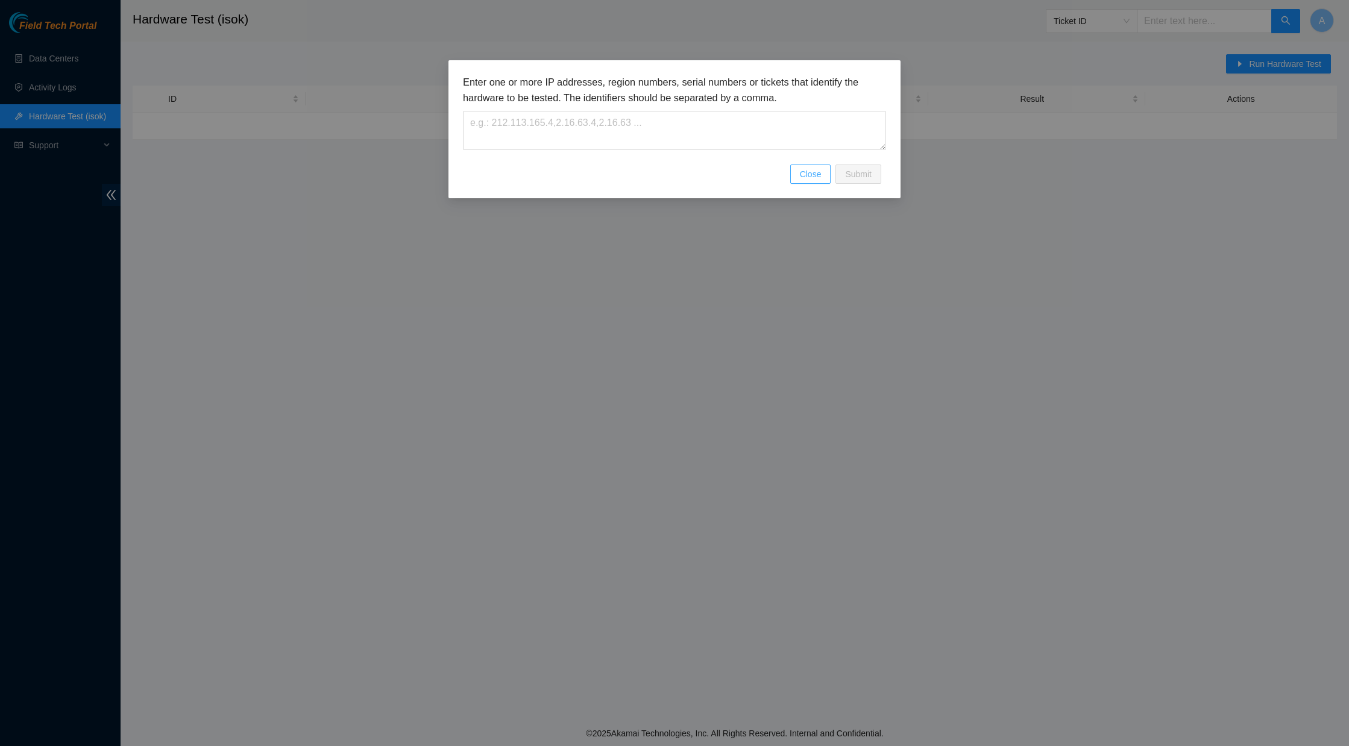
click at [806, 172] on span "Close" at bounding box center [811, 174] width 22 height 13
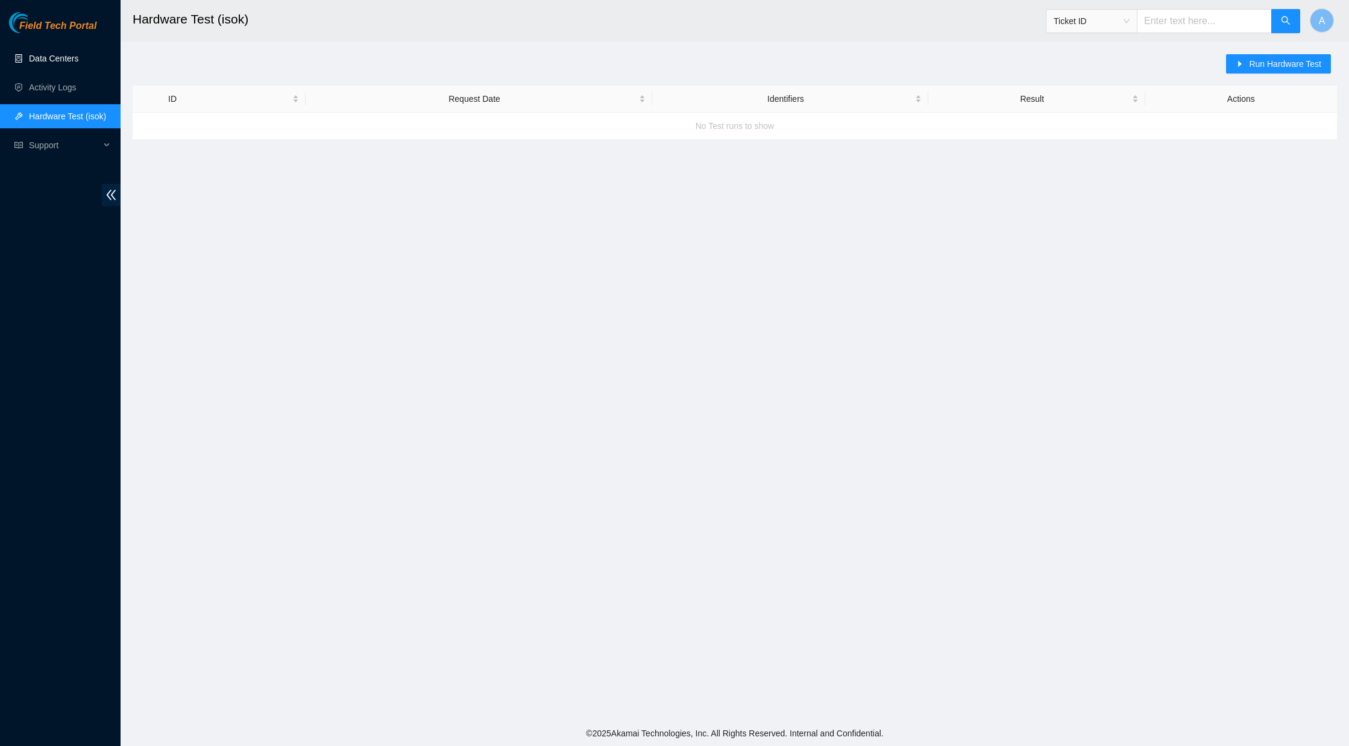
click at [54, 57] on link "Data Centers" at bounding box center [53, 59] width 49 height 10
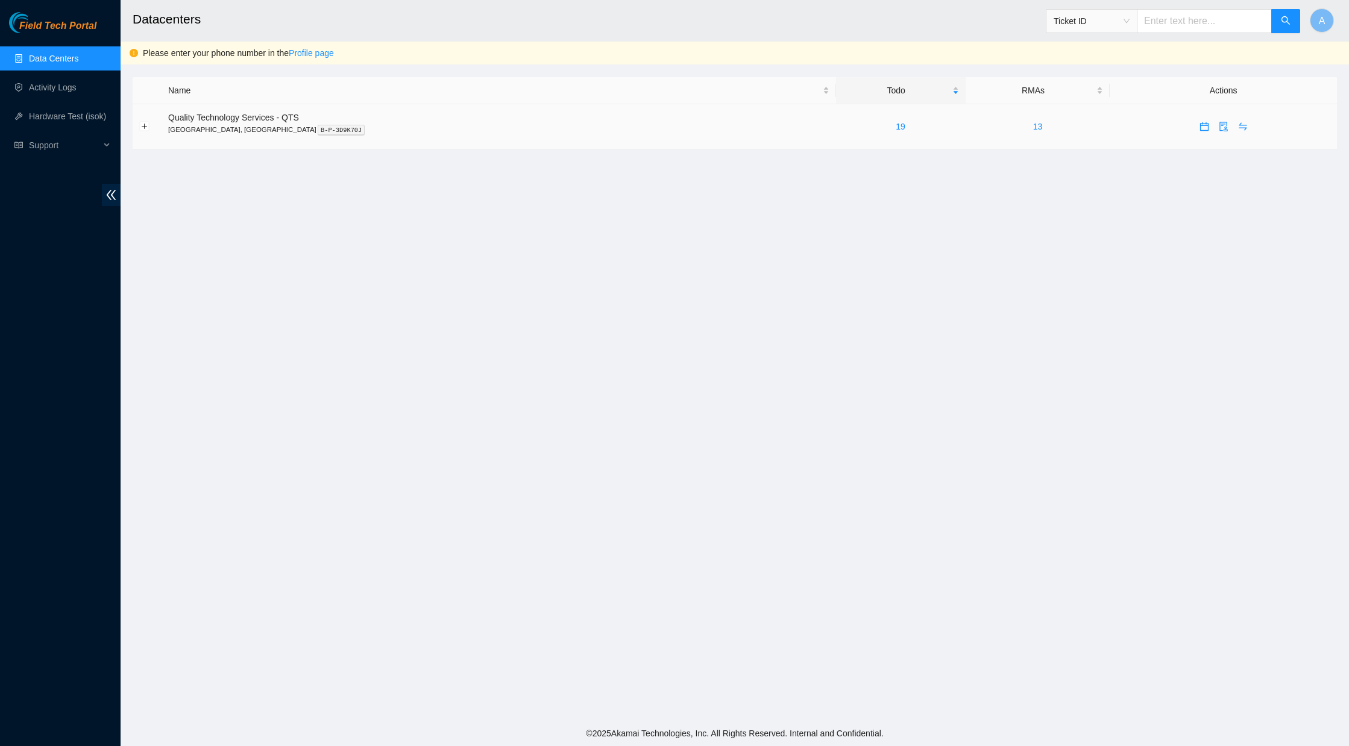
click at [836, 118] on td "19" at bounding box center [901, 126] width 130 height 45
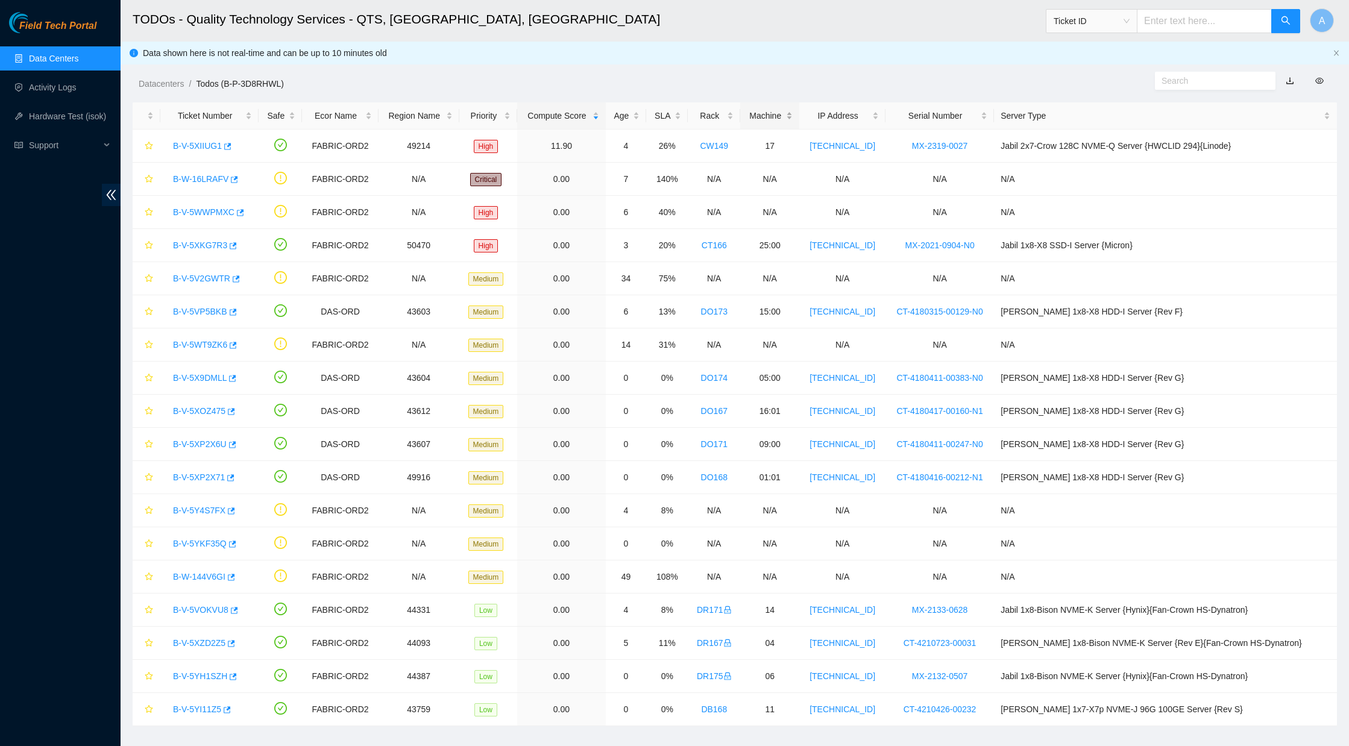
click at [792, 122] on div "Machine" at bounding box center [770, 115] width 46 height 13
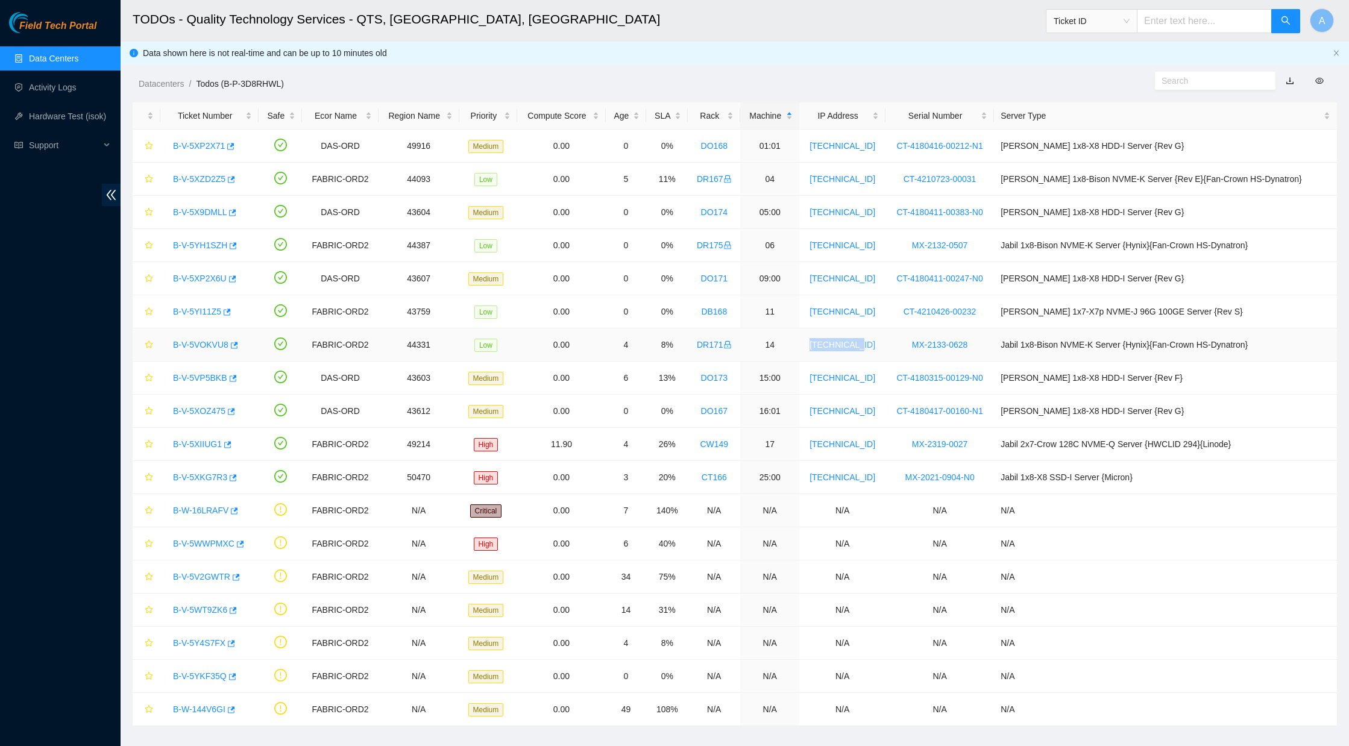
drag, startPoint x: 897, startPoint y: 346, endPoint x: 845, endPoint y: 348, distance: 51.9
click at [845, 348] on td "[TECHNICAL_ID]" at bounding box center [842, 344] width 86 height 33
click at [213, 345] on link "B-V-5VOKVU8" at bounding box center [200, 345] width 55 height 10
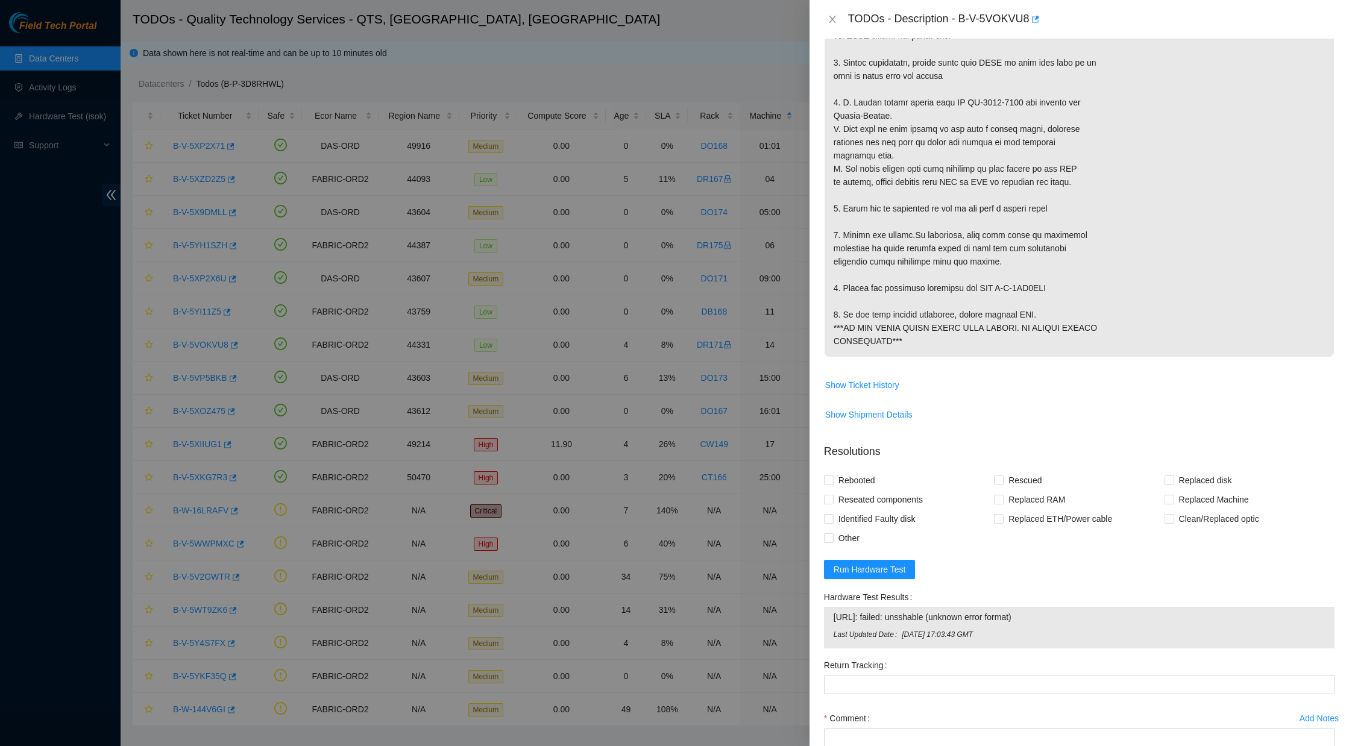
scroll to position [441, 0]
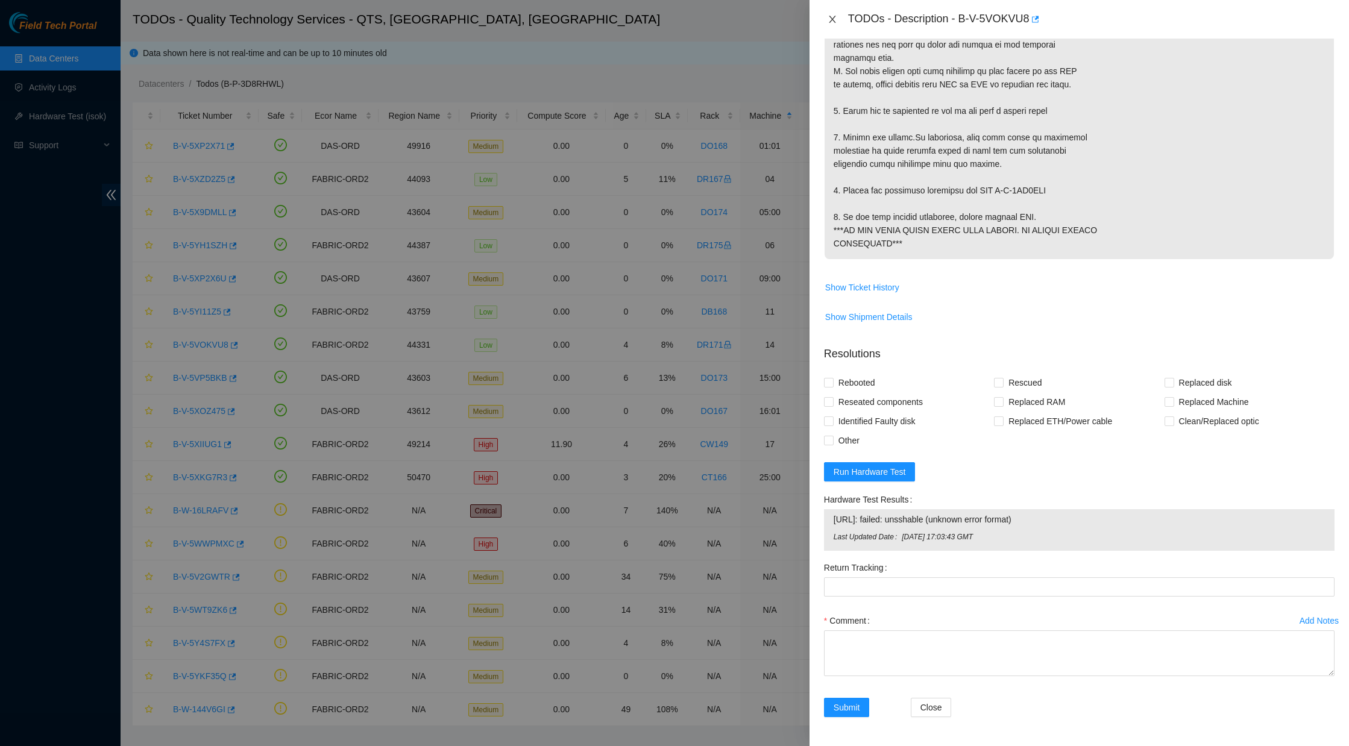
click at [835, 17] on icon "close" at bounding box center [832, 19] width 10 height 10
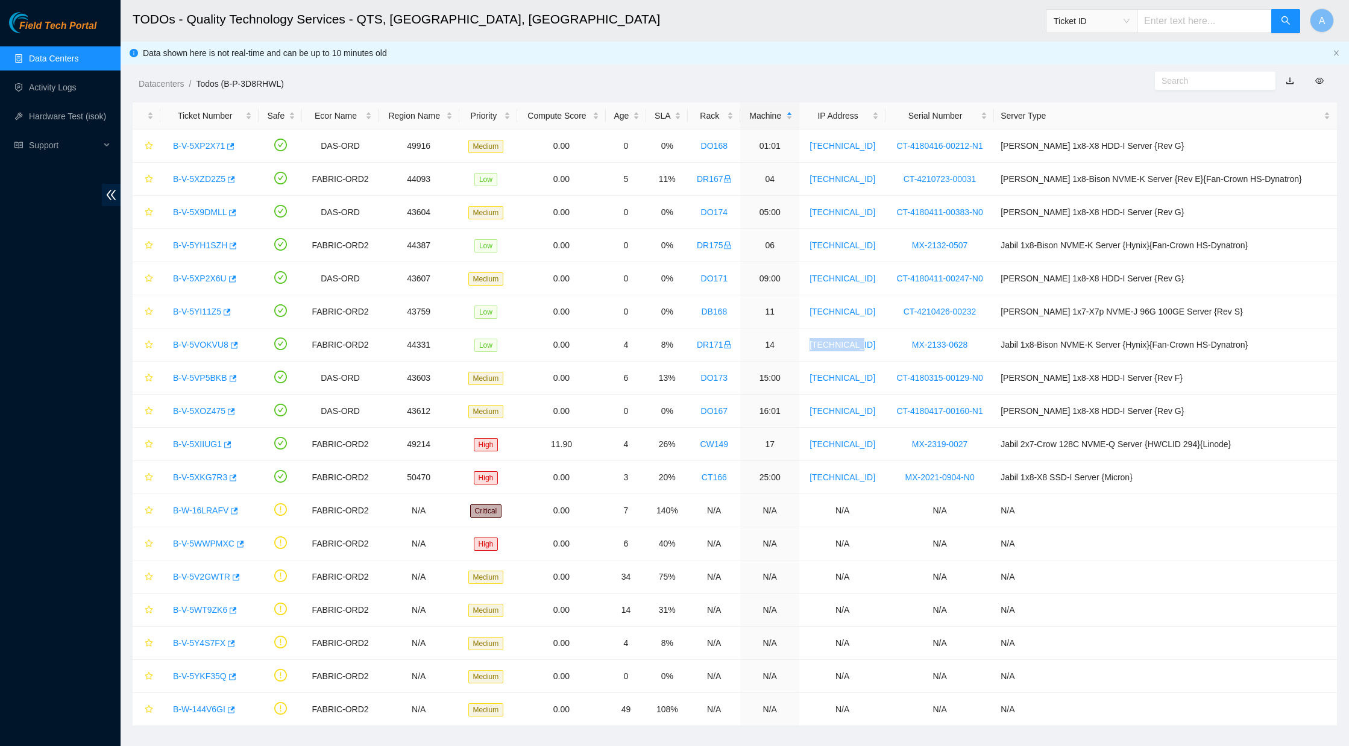
scroll to position [0, 0]
click at [83, 148] on span "Support" at bounding box center [64, 145] width 71 height 24
click at [52, 205] on link "FT Training" at bounding box center [50, 203] width 43 height 10
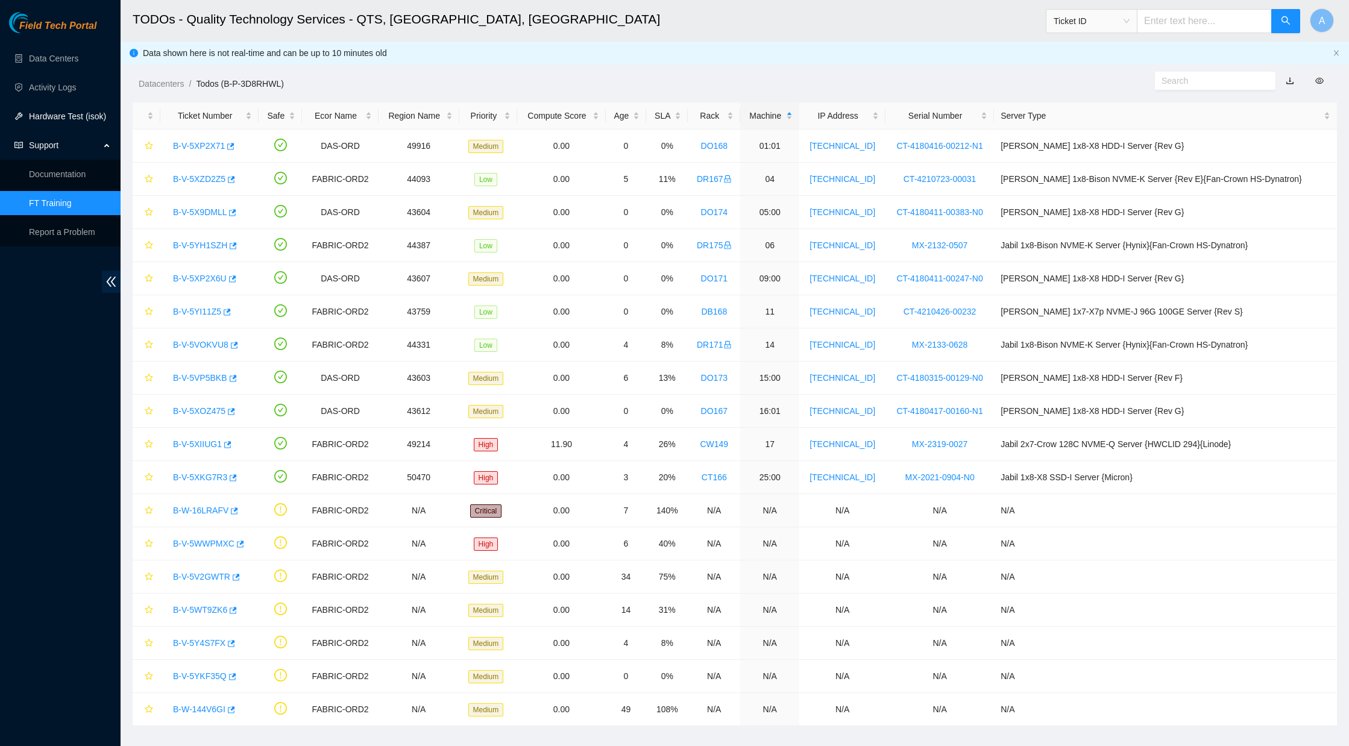
click at [47, 114] on link "Hardware Test (isok)" at bounding box center [67, 116] width 77 height 10
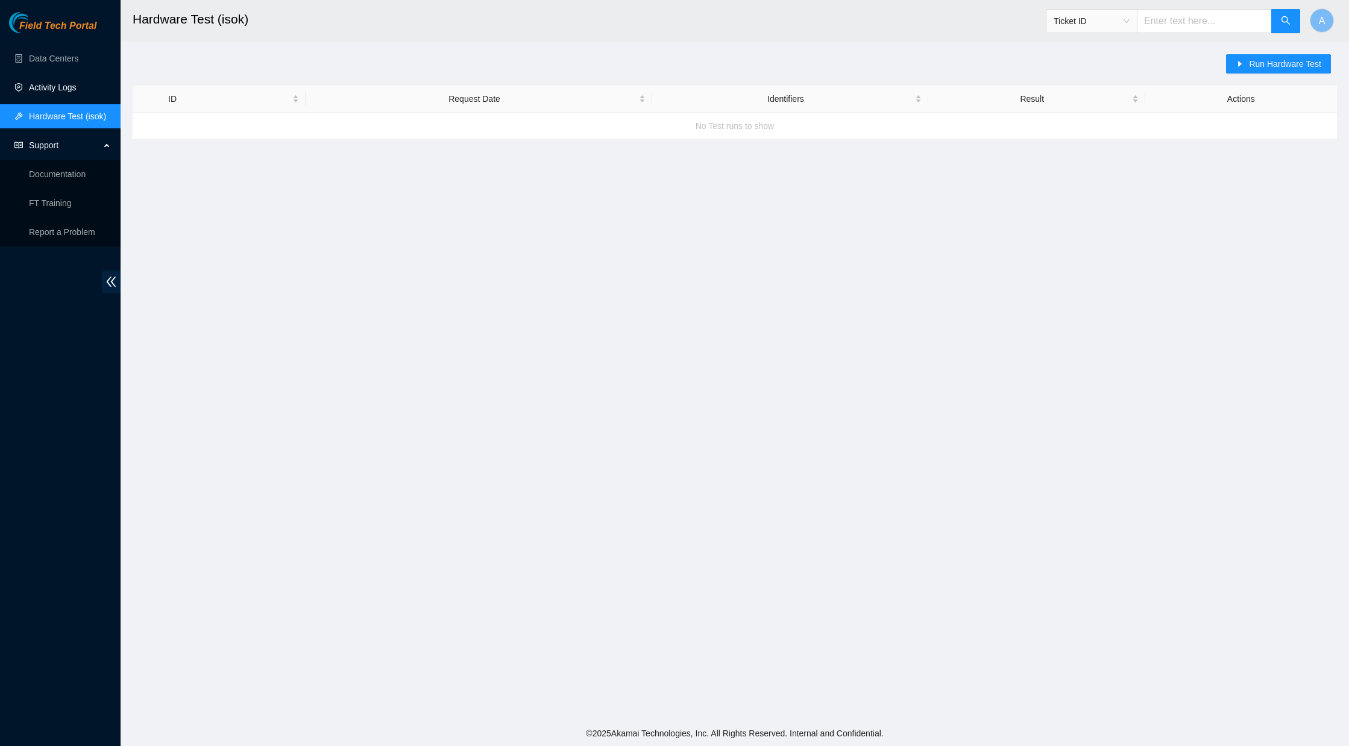
click at [63, 87] on link "Activity Logs" at bounding box center [53, 88] width 48 height 10
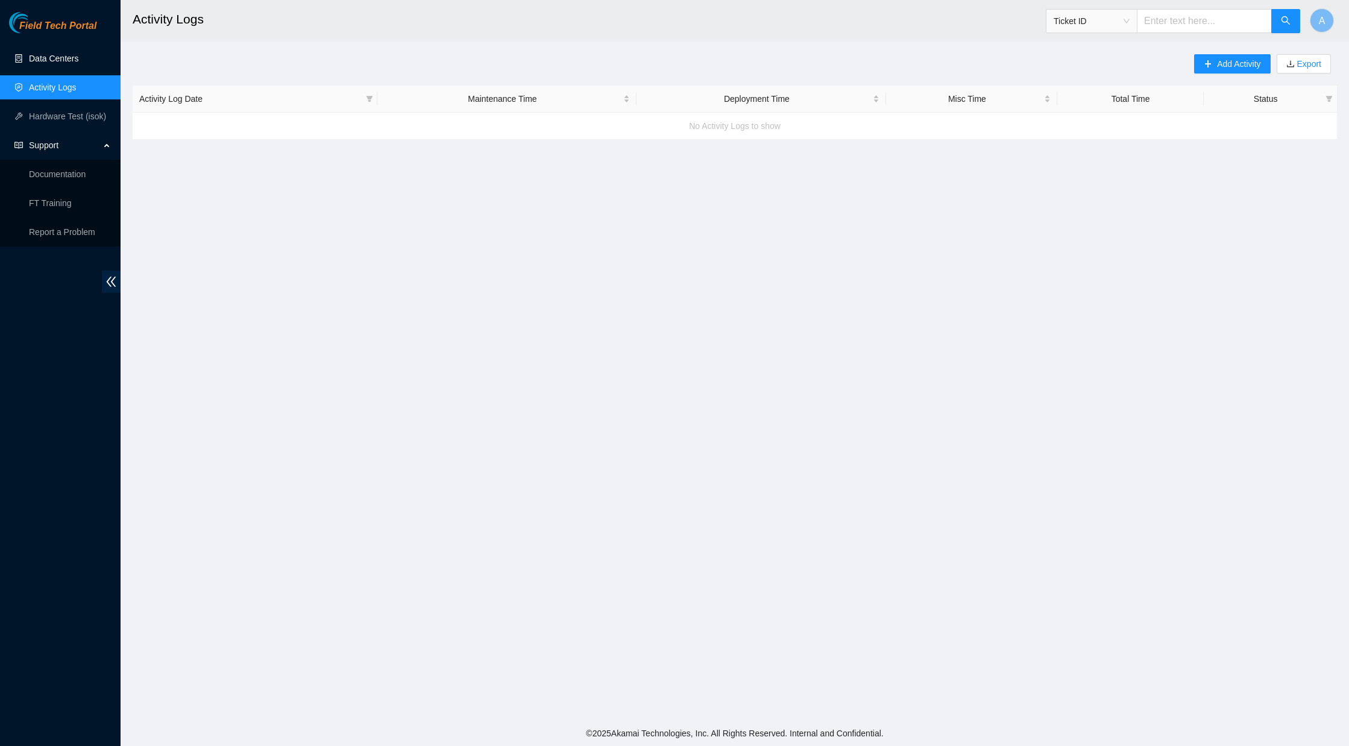
click at [70, 58] on link "Data Centers" at bounding box center [53, 59] width 49 height 10
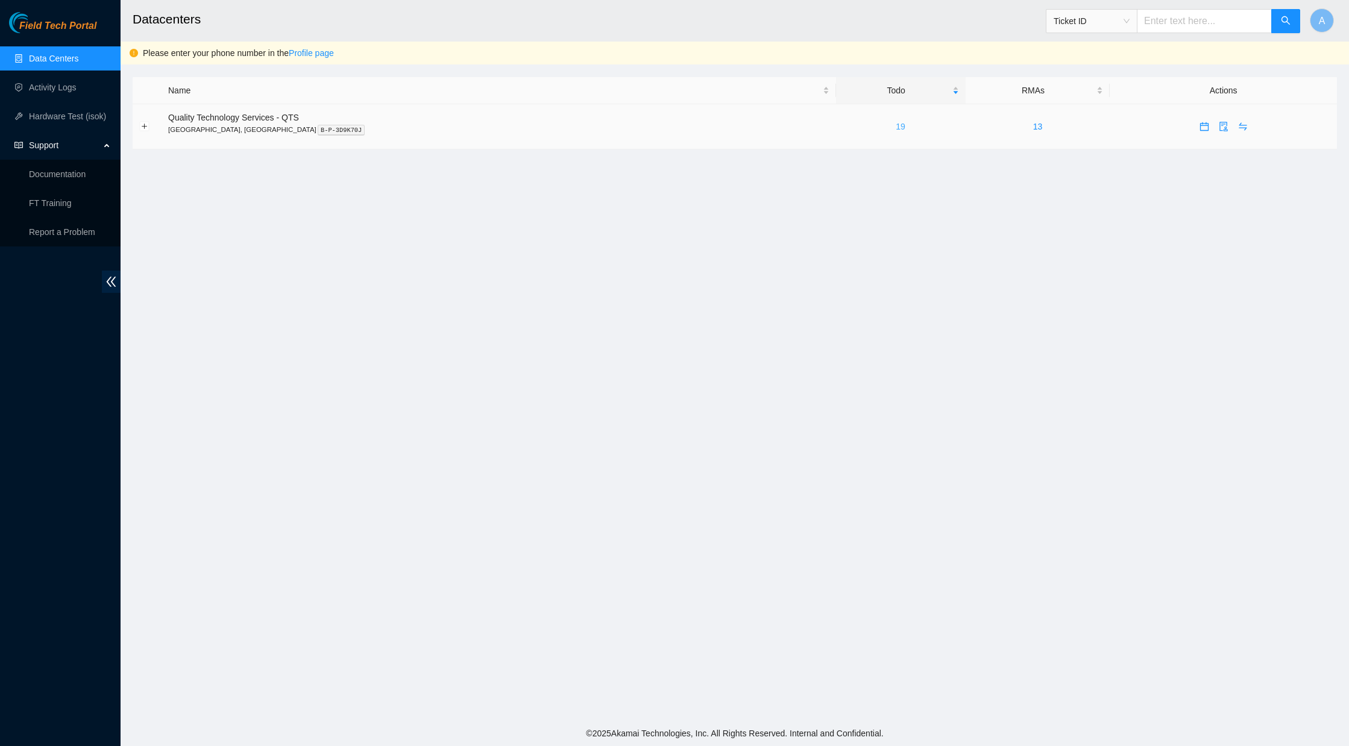
click at [895, 130] on link "19" at bounding box center [900, 127] width 10 height 10
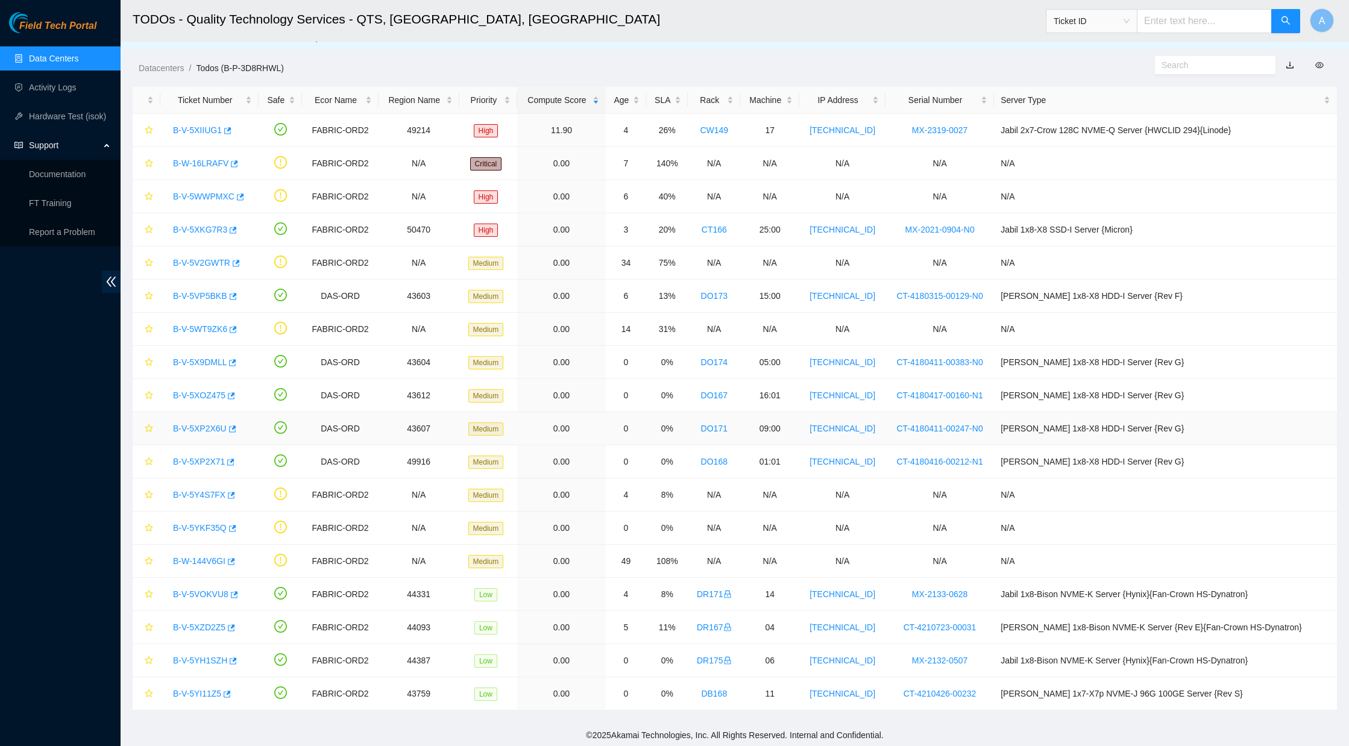
scroll to position [17, 0]
click at [62, 177] on link "Documentation" at bounding box center [57, 174] width 57 height 10
